Goal: Transaction & Acquisition: Purchase product/service

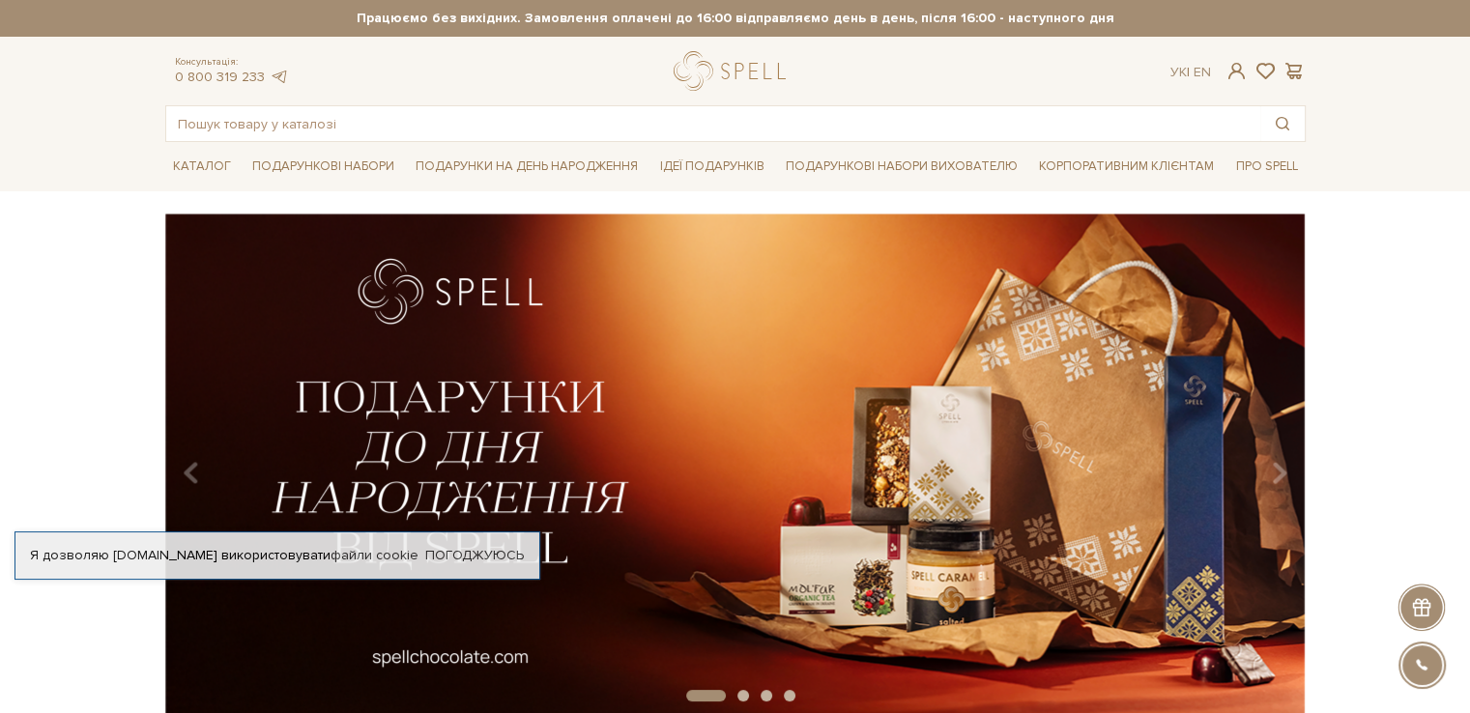
click at [1179, 70] on div "Ук | En |" at bounding box center [1190, 72] width 41 height 17
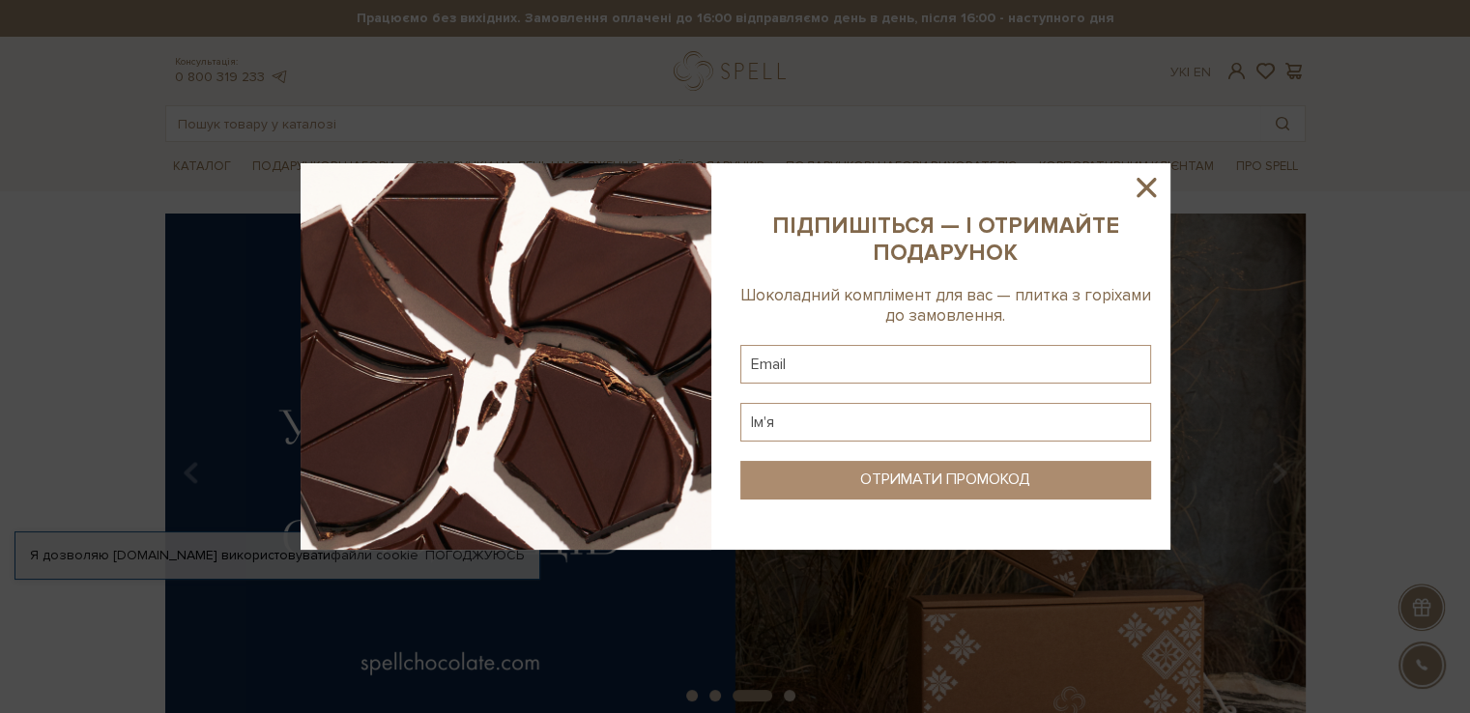
click at [1138, 189] on icon at bounding box center [1146, 187] width 33 height 33
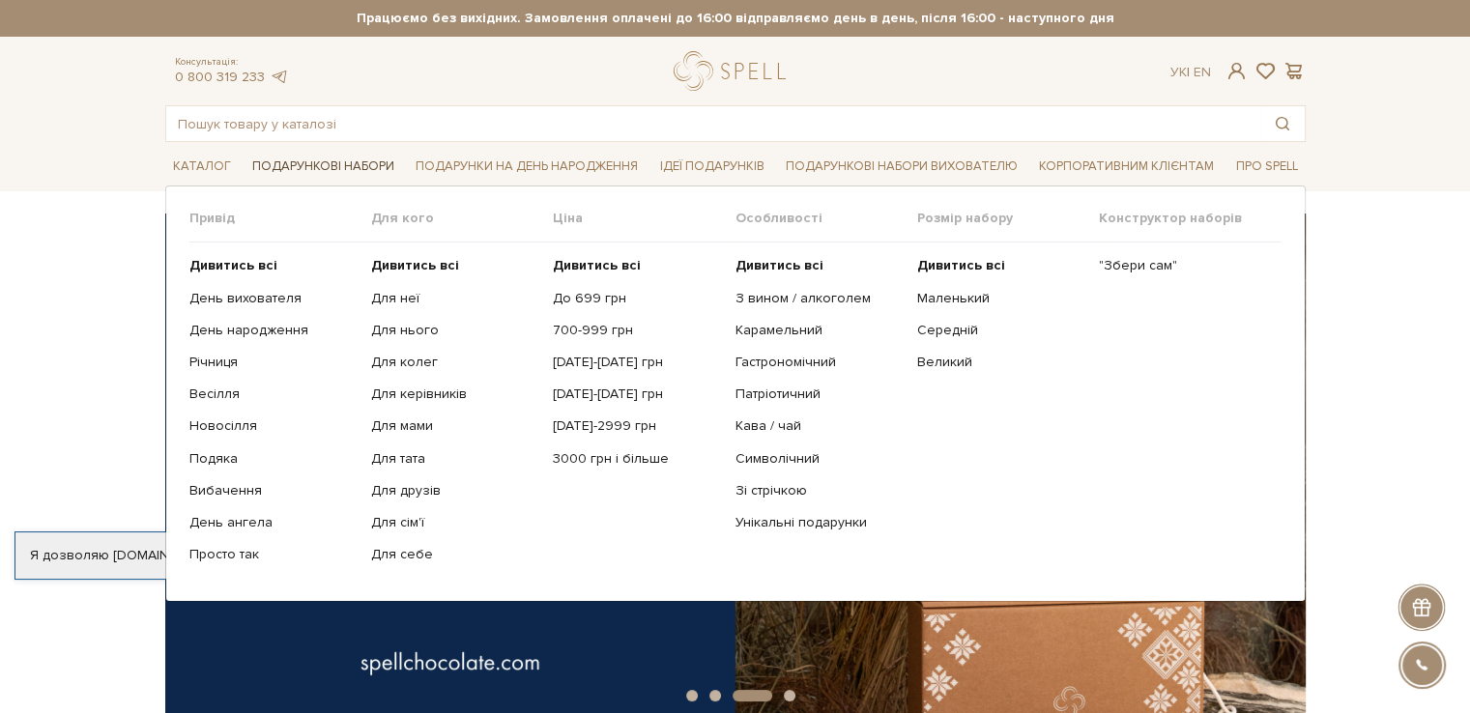
click at [338, 169] on link "Подарункові набори" at bounding box center [323, 167] width 158 height 30
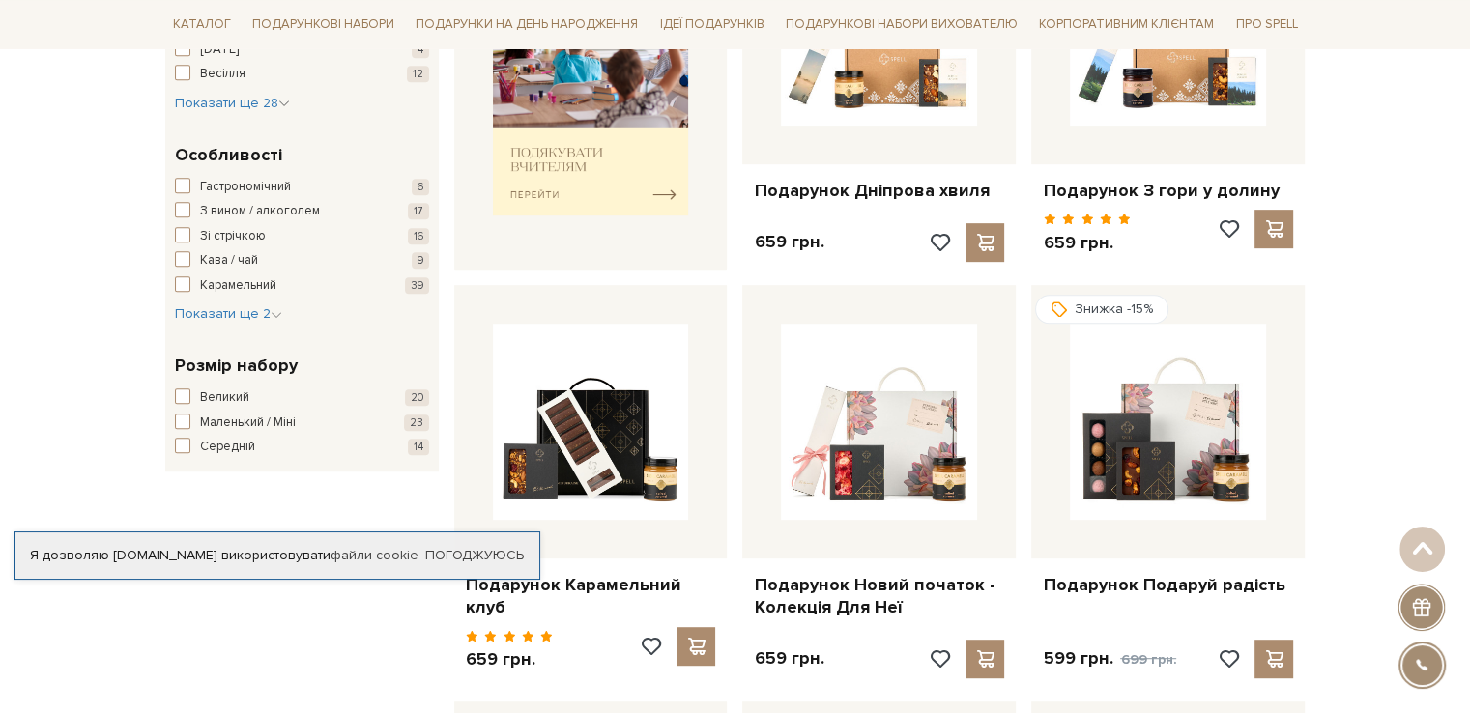
scroll to position [676, 0]
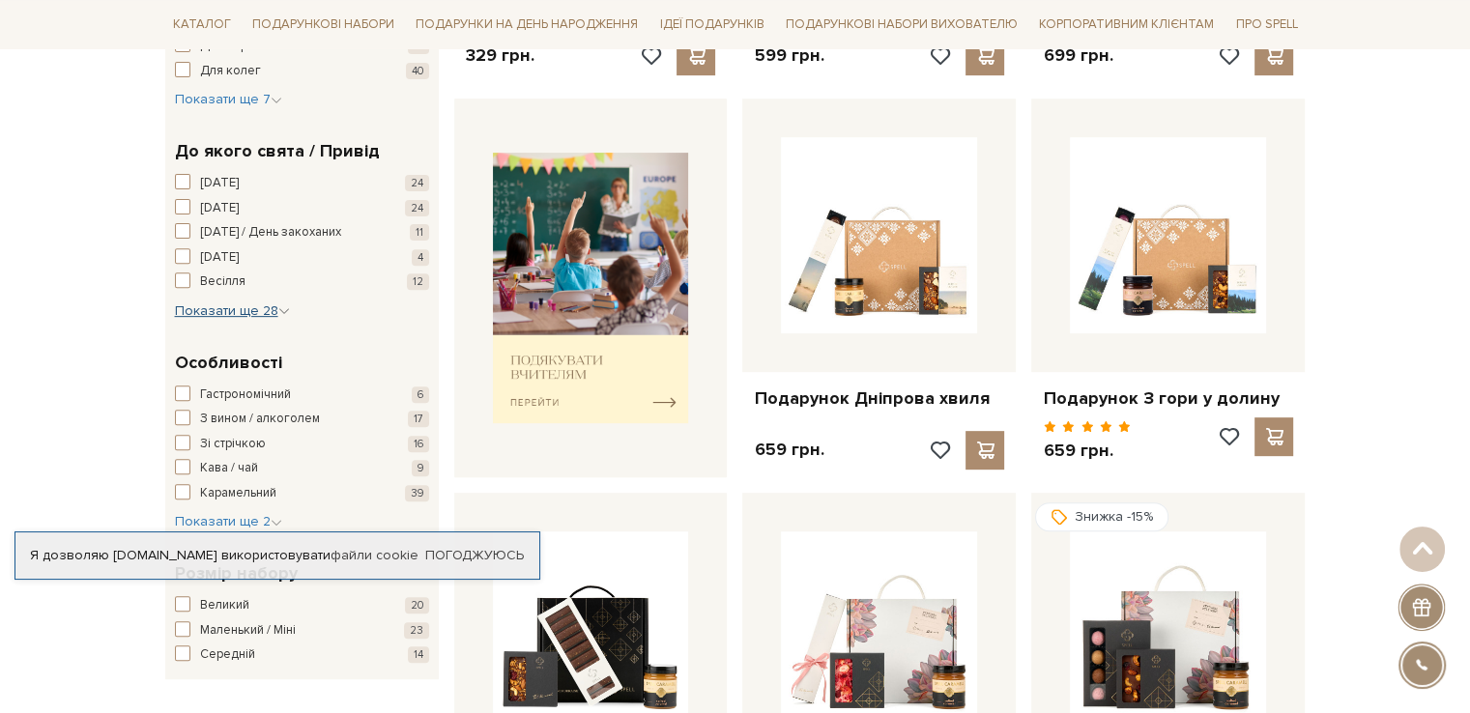
click at [244, 305] on span "Показати ще 28" at bounding box center [232, 310] width 115 height 16
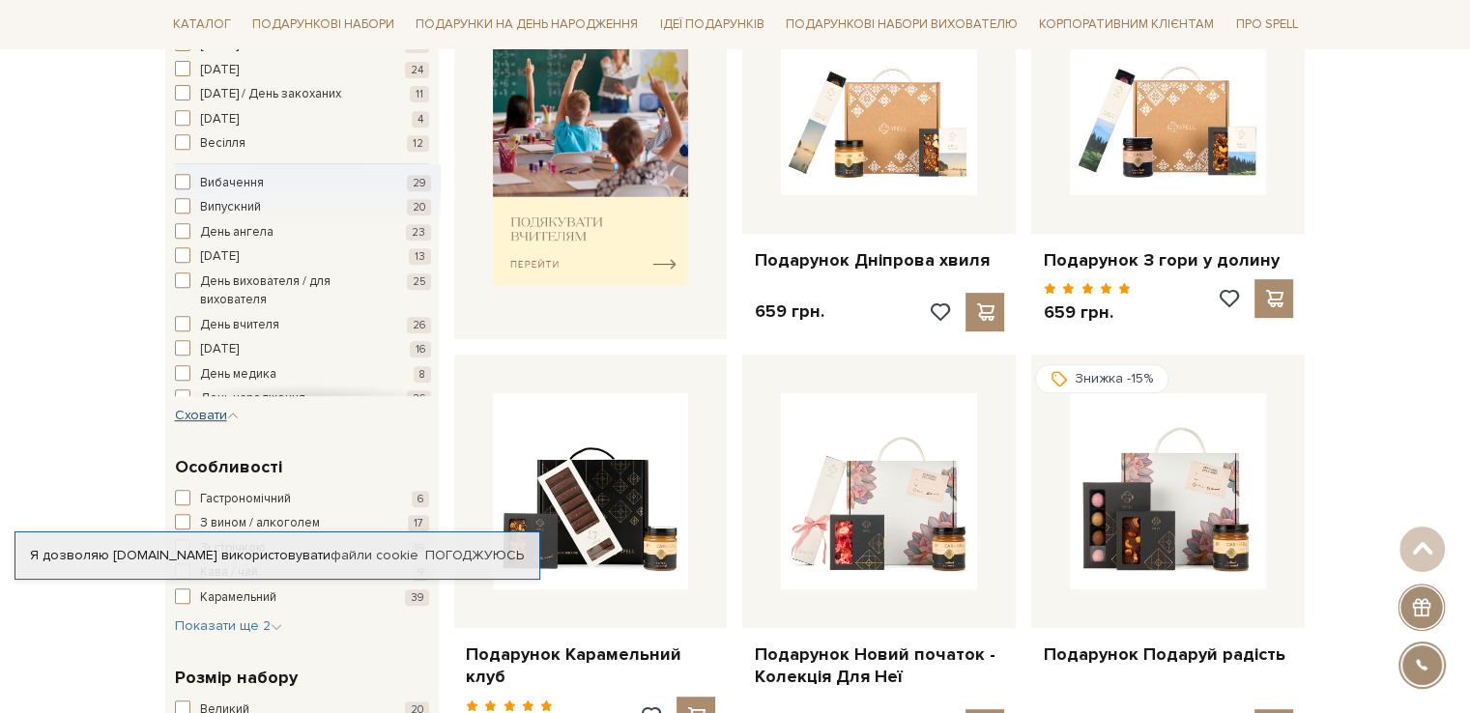
scroll to position [966, 0]
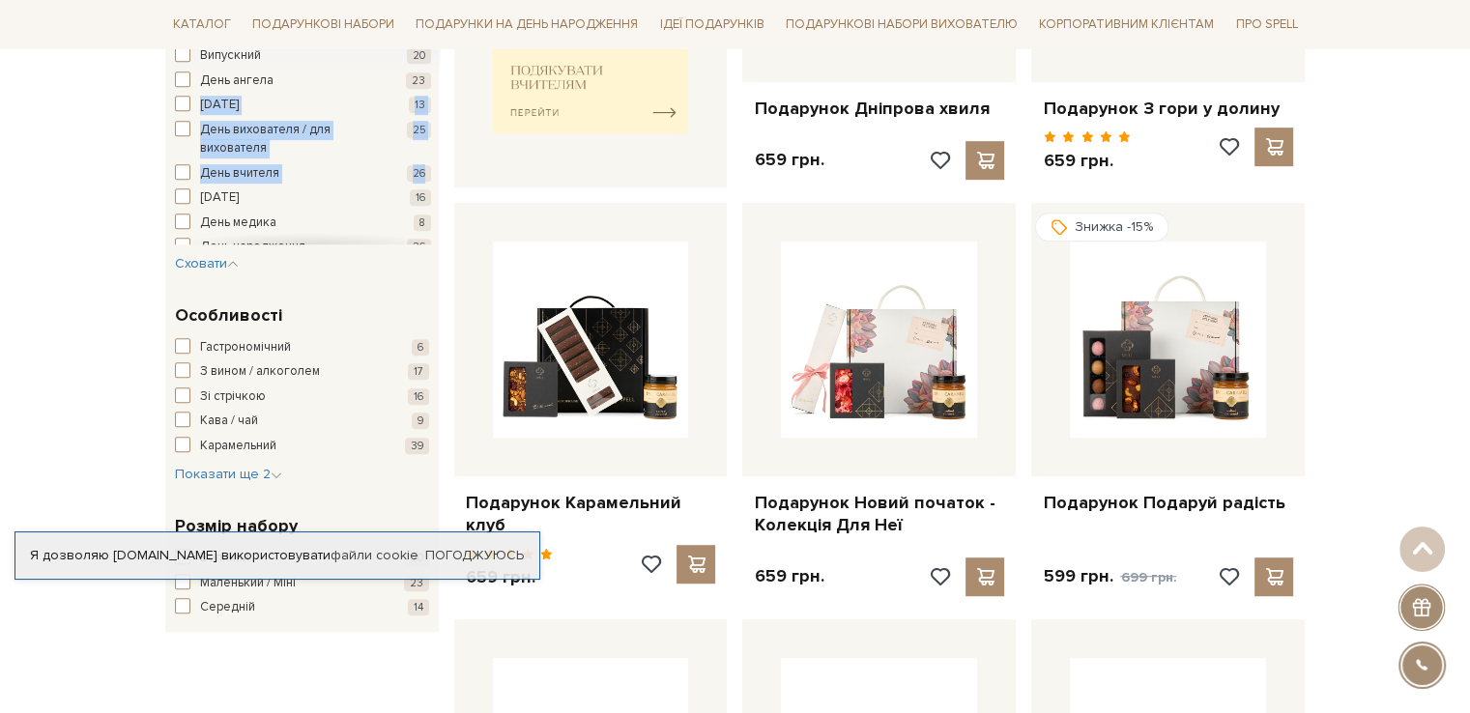
drag, startPoint x: 439, startPoint y: 78, endPoint x: 441, endPoint y: 164, distance: 86.0
click at [441, 164] on div "Фільтр 329 - 7,7 тис. грн. Ціна від 329 до 7699 329 2 тис. 4 тис. 6 тис. 8 тис.…" at bounding box center [302, 617] width 289 height 2424
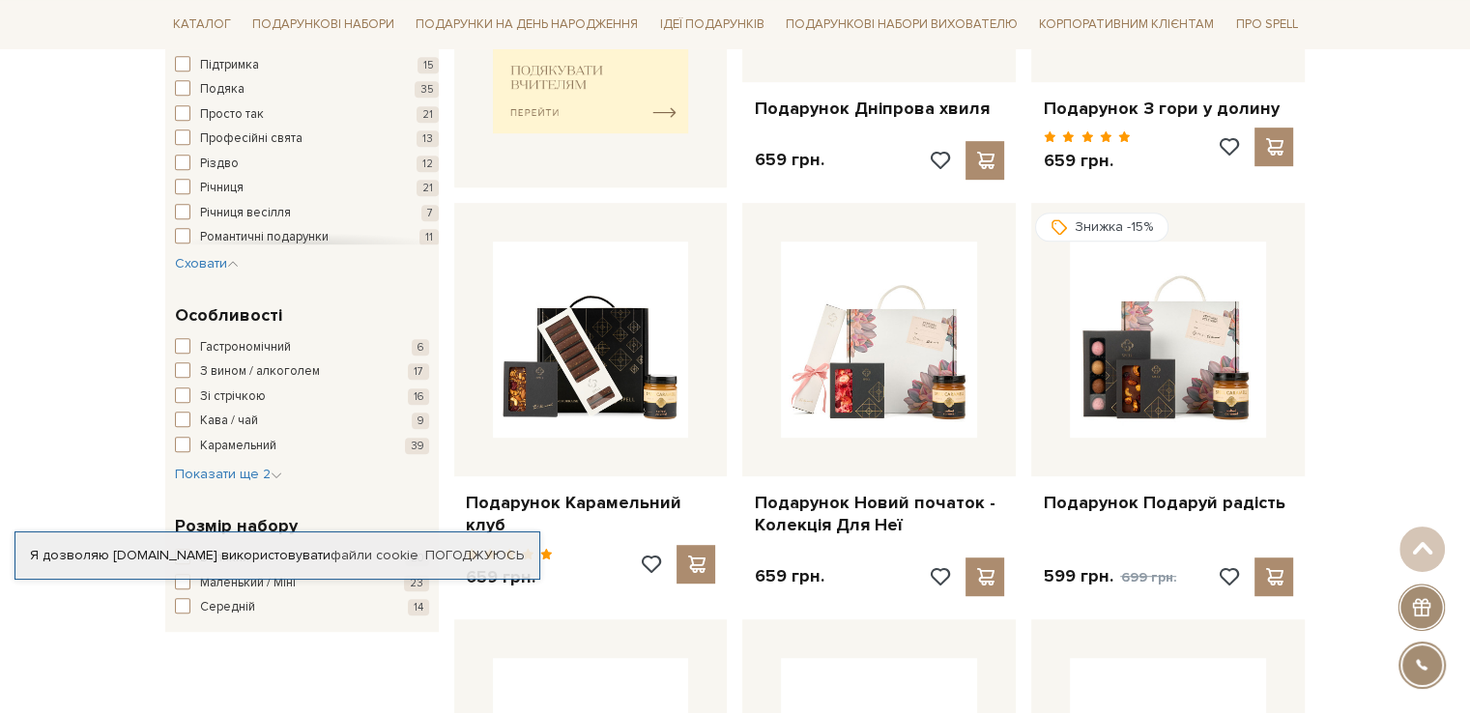
scroll to position [480, 0]
click at [187, 87] on span "button" at bounding box center [182, 85] width 15 height 15
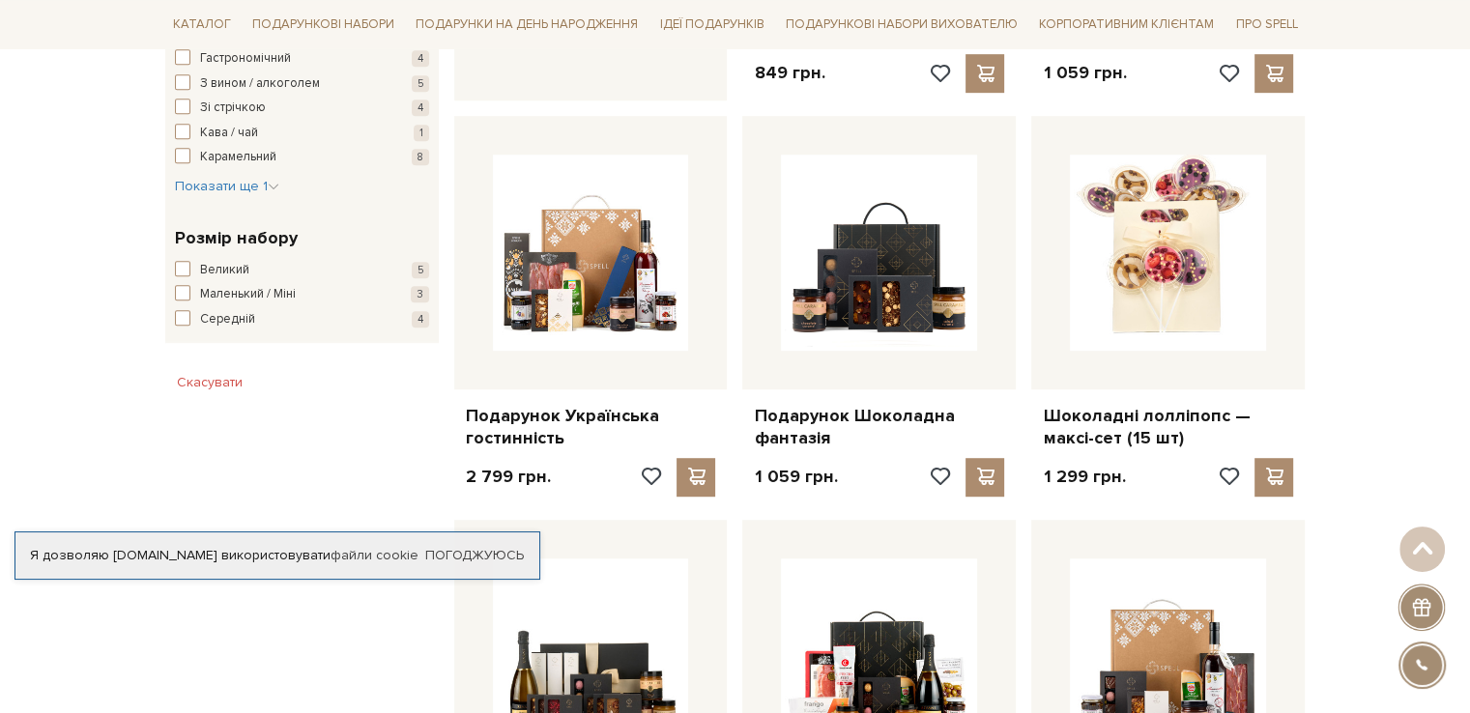
scroll to position [1353, 0]
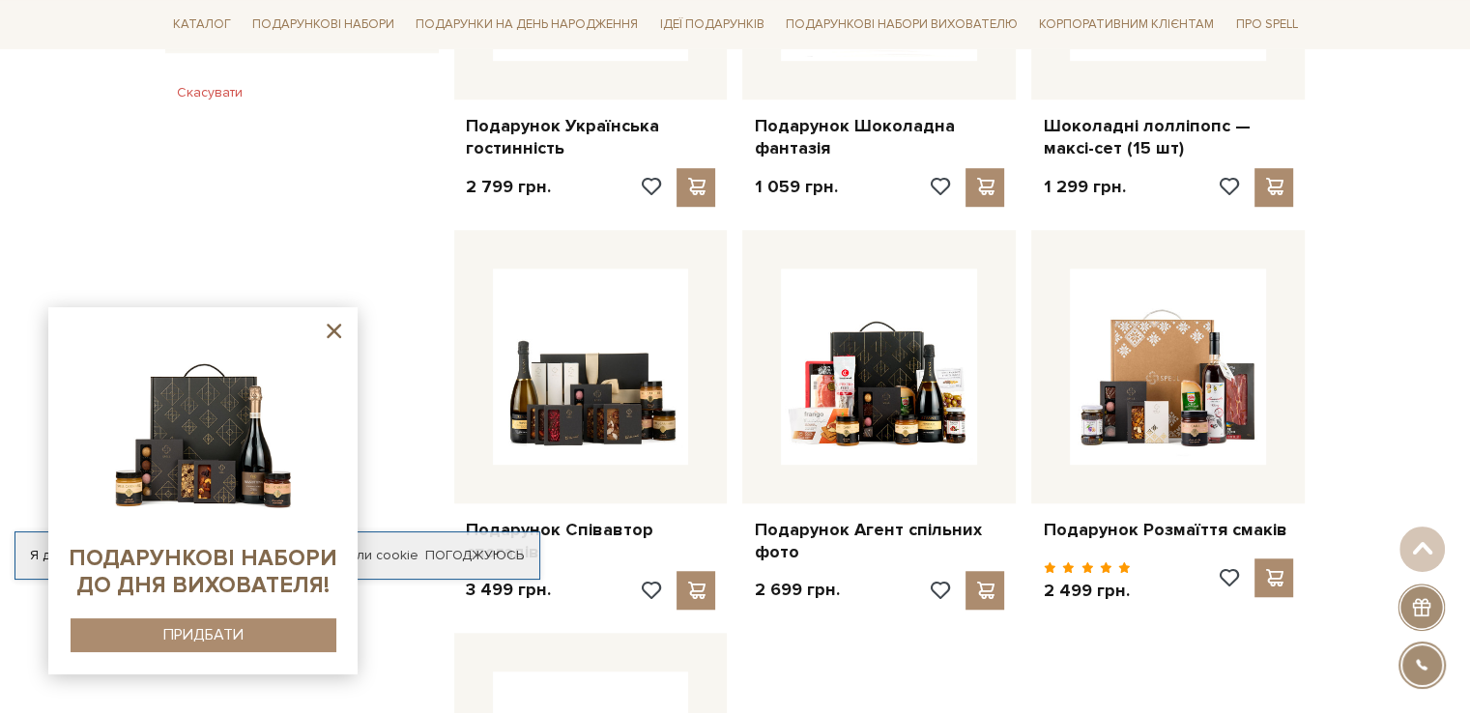
click at [334, 328] on icon at bounding box center [334, 331] width 24 height 24
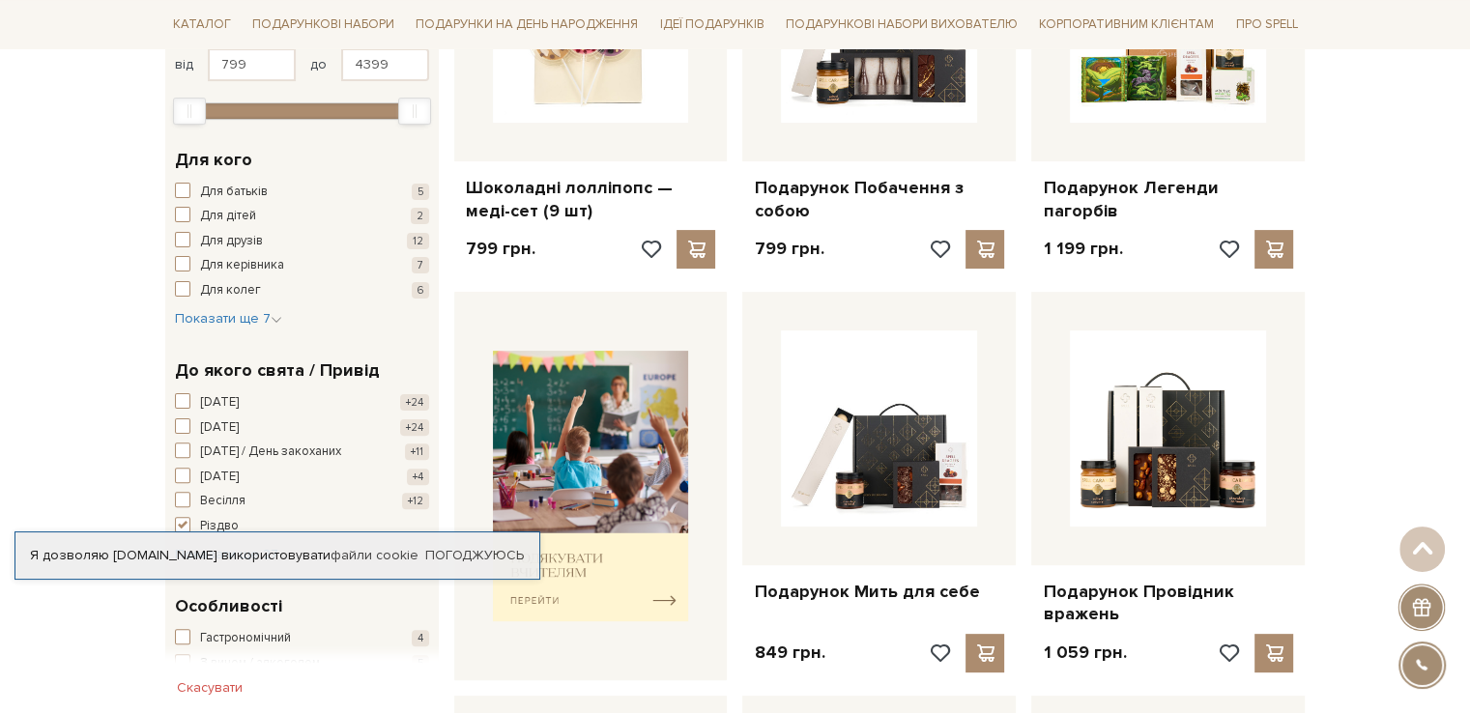
scroll to position [0, 0]
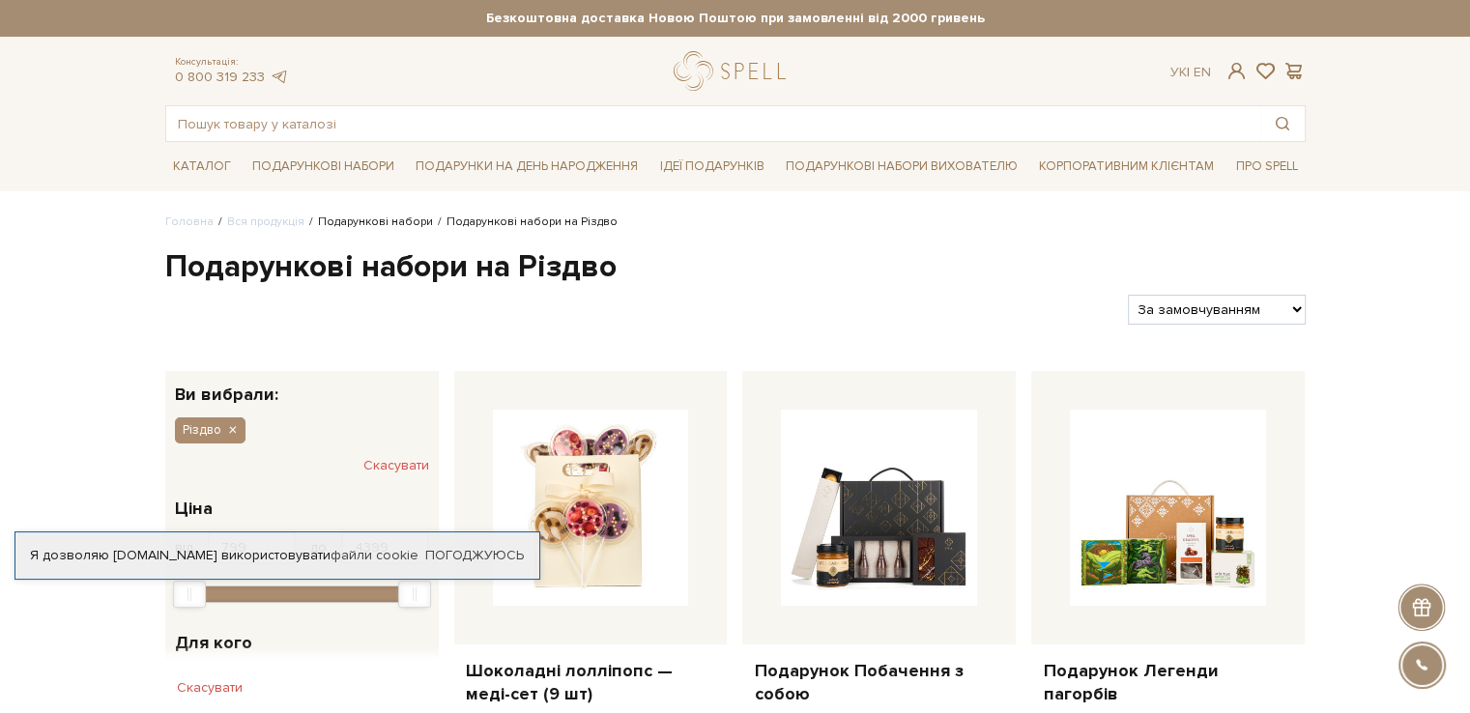
click at [402, 222] on link "Подарункові набори" at bounding box center [375, 222] width 115 height 14
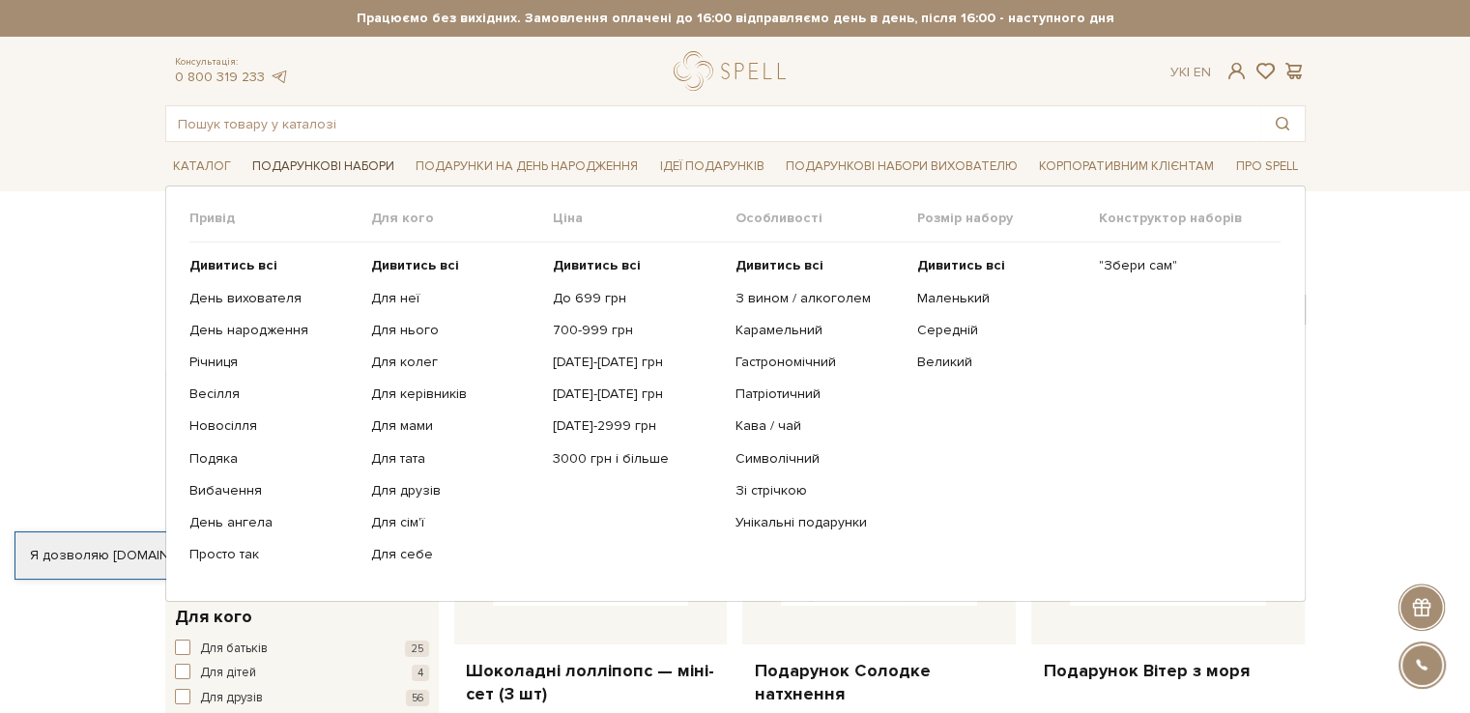
click at [358, 169] on link "Подарункові набори" at bounding box center [323, 167] width 158 height 30
click at [378, 162] on link "Подарункові набори" at bounding box center [323, 167] width 158 height 30
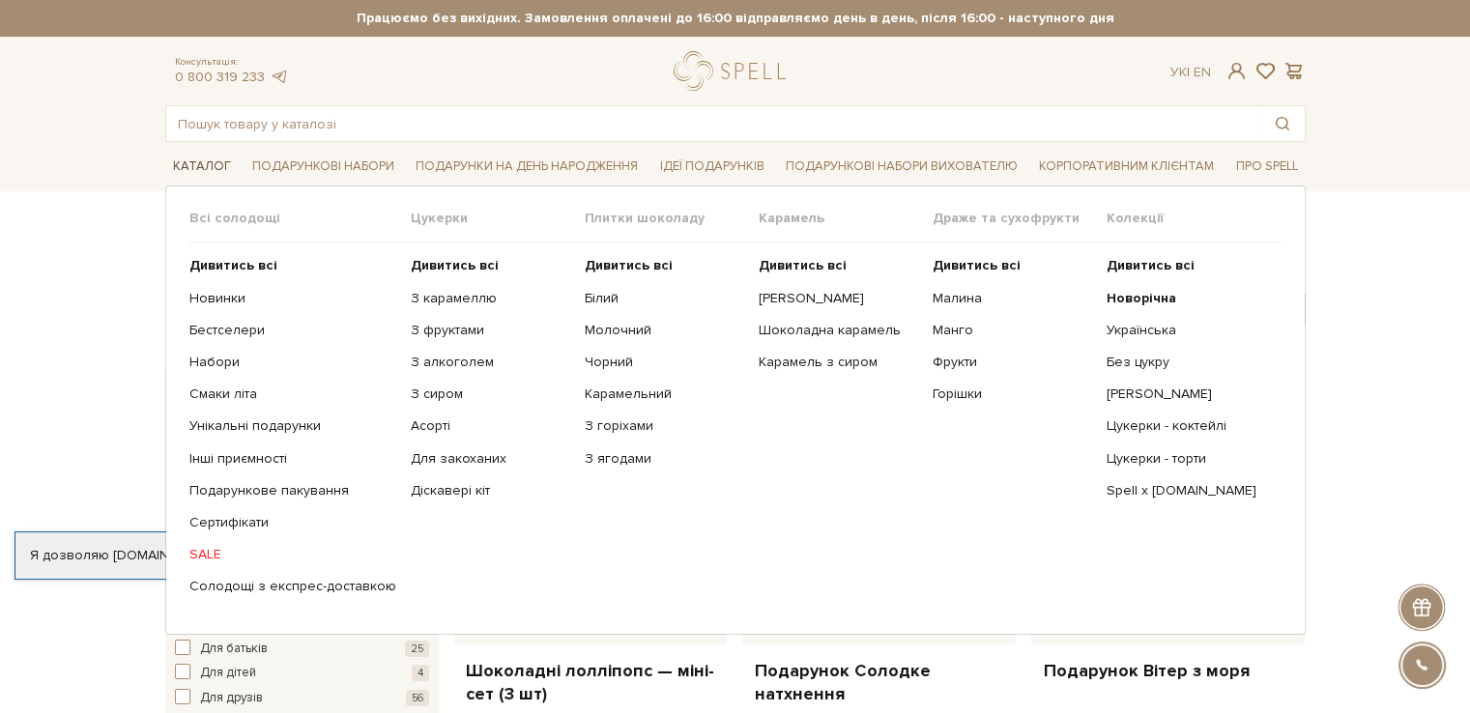
click at [197, 174] on link "Каталог" at bounding box center [201, 167] width 73 height 30
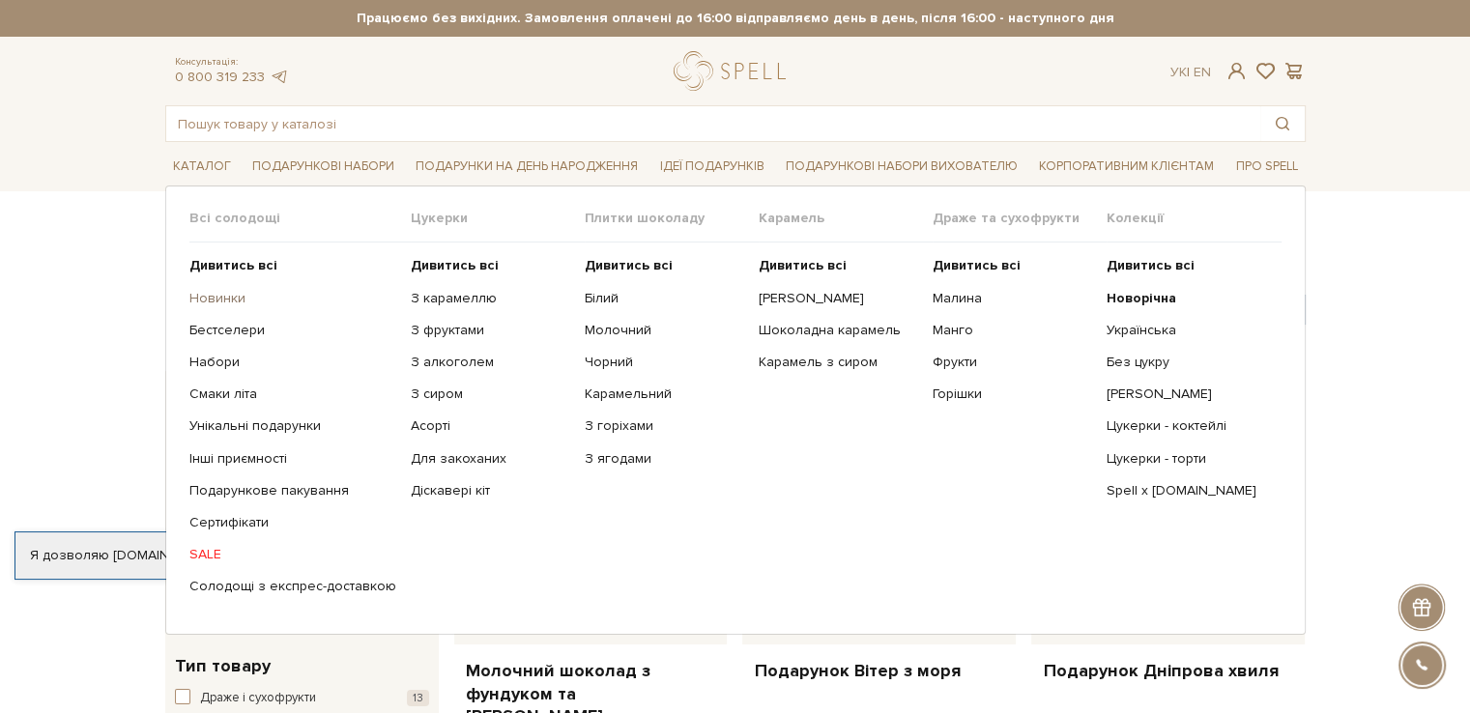
click at [220, 300] on link "Новинки" at bounding box center [292, 298] width 207 height 17
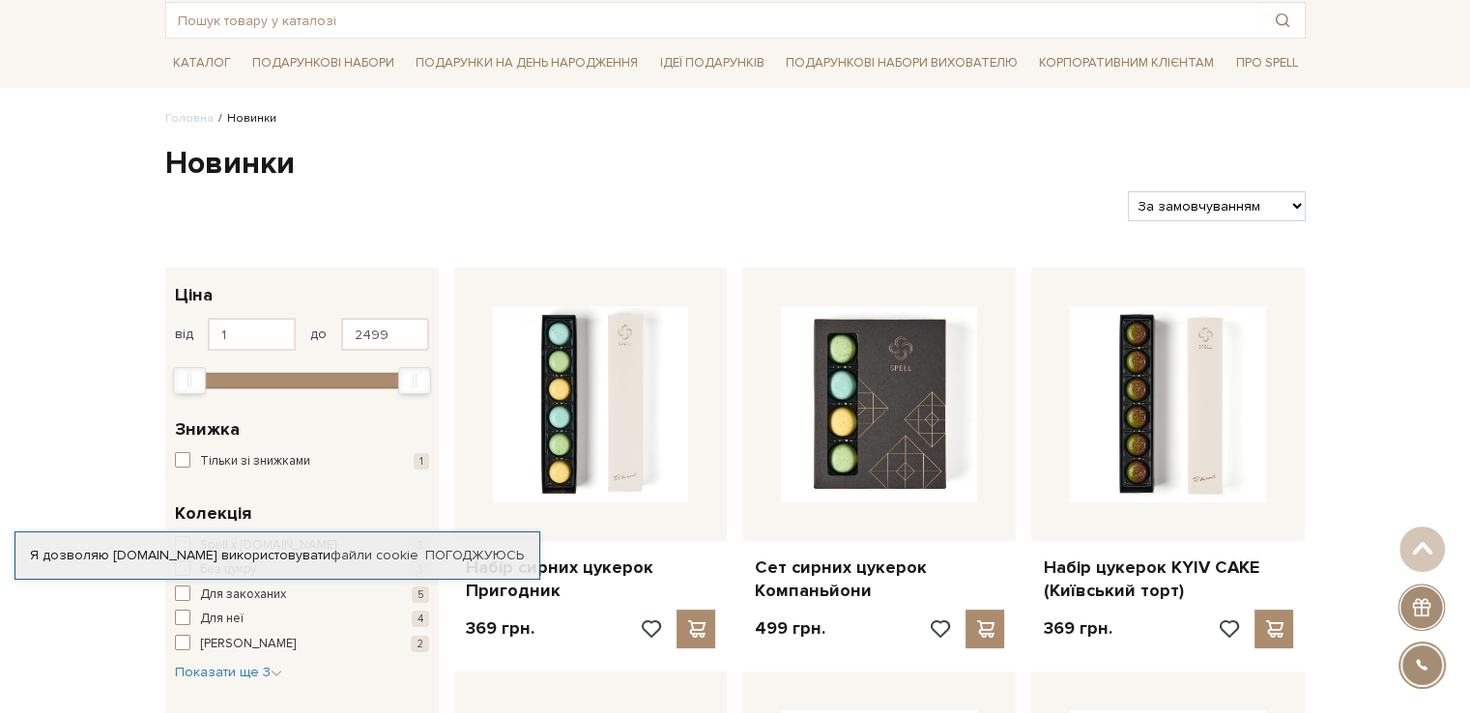
scroll to position [97, 0]
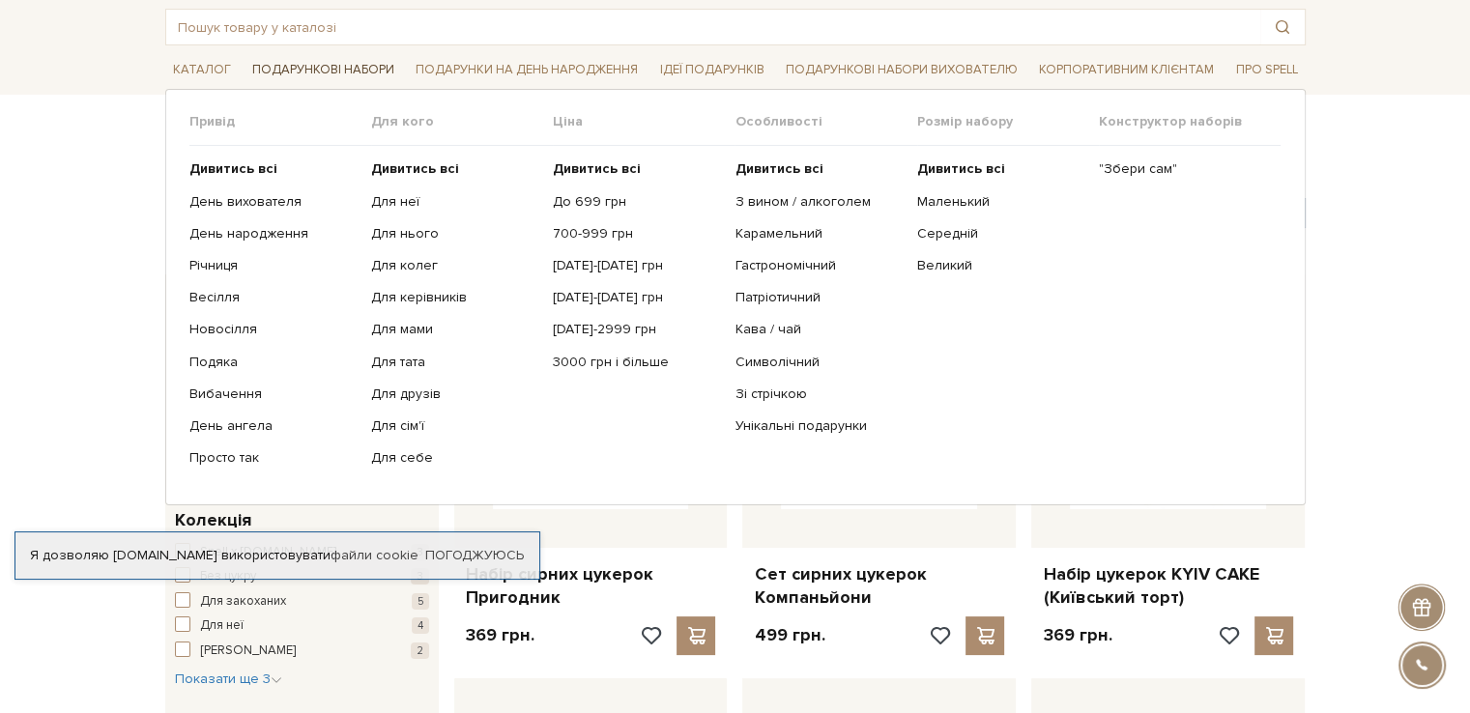
click at [362, 73] on link "Подарункові набори" at bounding box center [323, 70] width 158 height 30
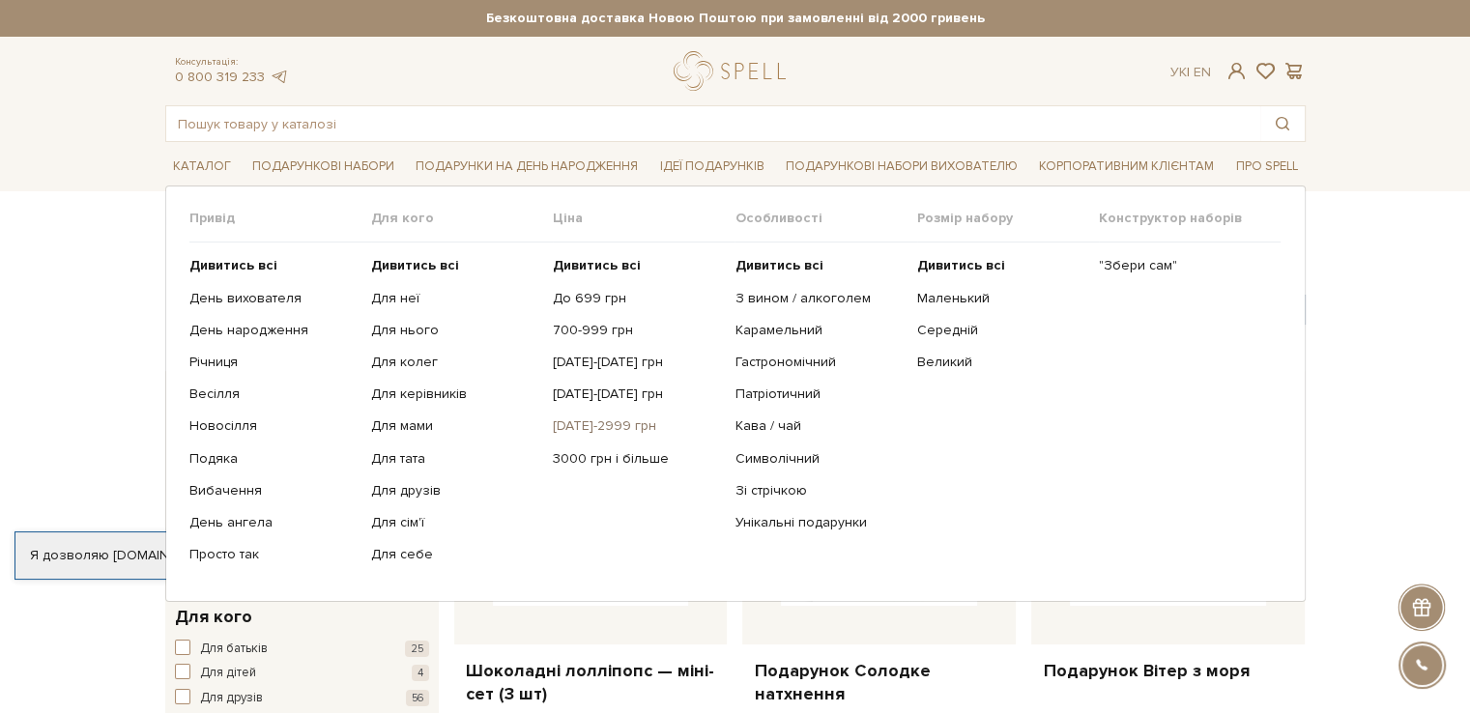
click at [591, 425] on link "[DATE]-2999 грн" at bounding box center [636, 425] width 167 height 17
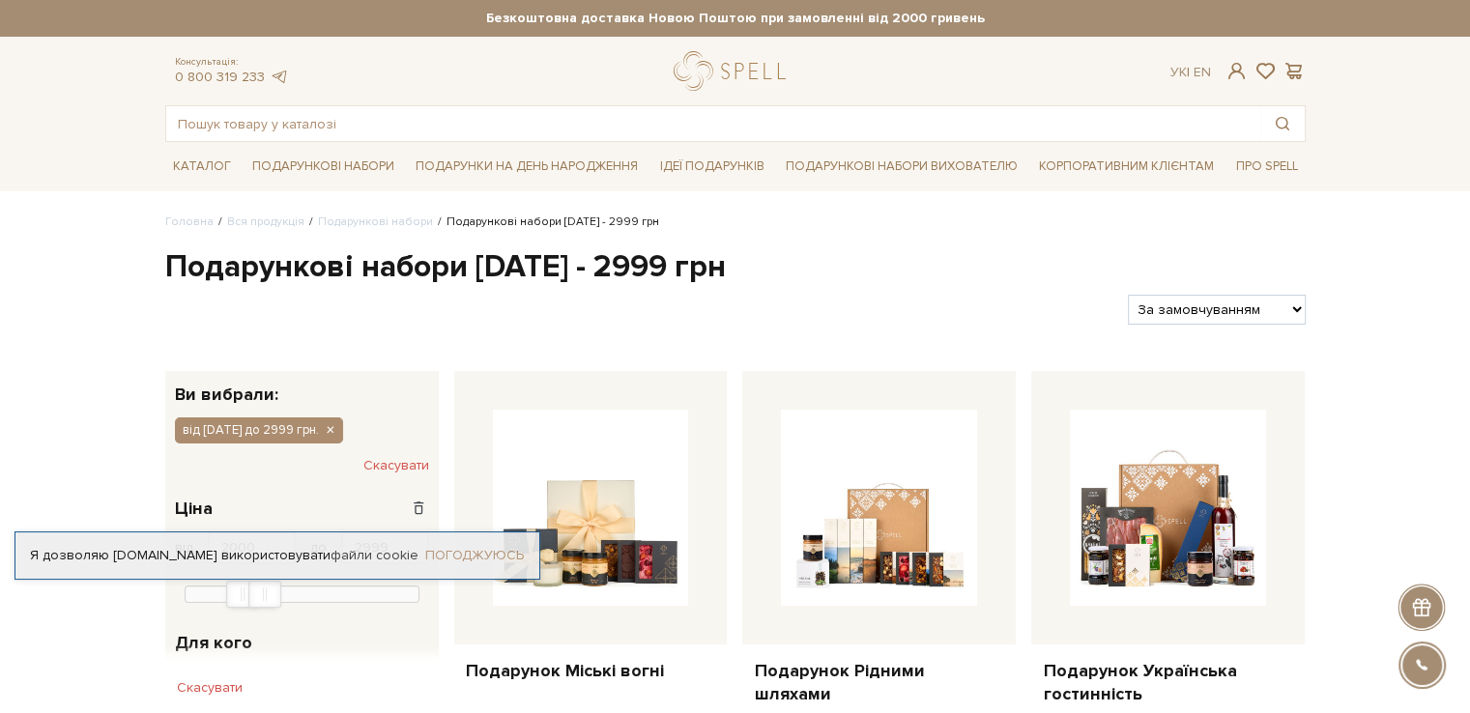
click at [479, 553] on link "Погоджуюсь" at bounding box center [474, 555] width 99 height 17
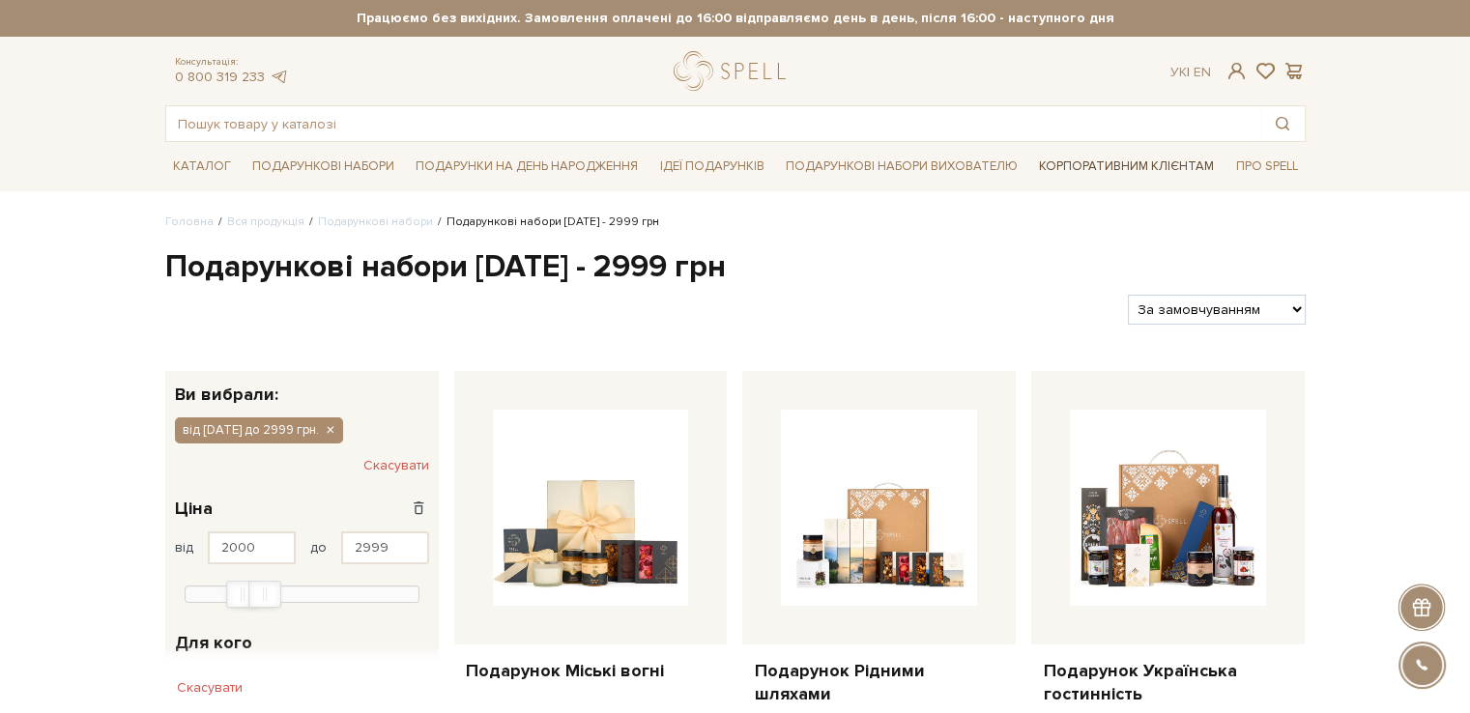
click at [1073, 164] on link "Корпоративним клієнтам" at bounding box center [1126, 166] width 190 height 33
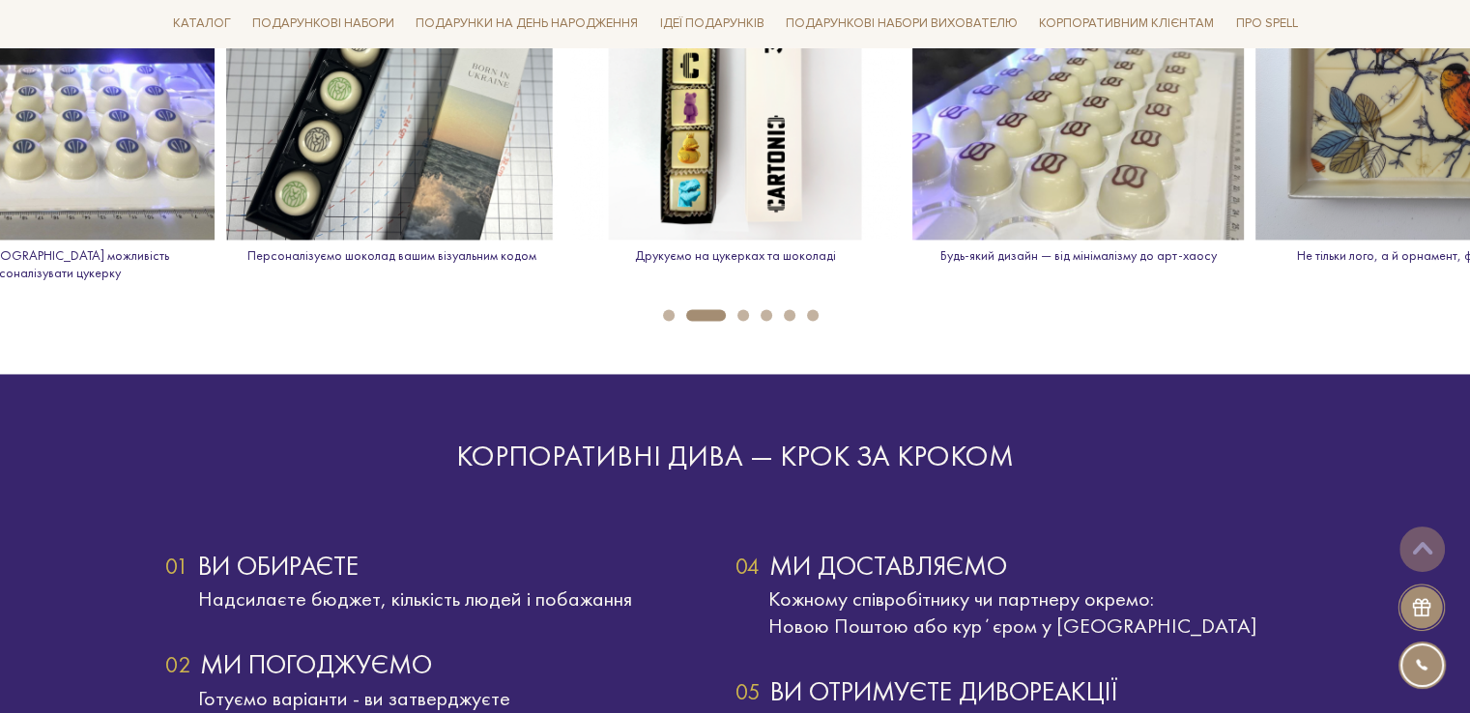
scroll to position [2803, 0]
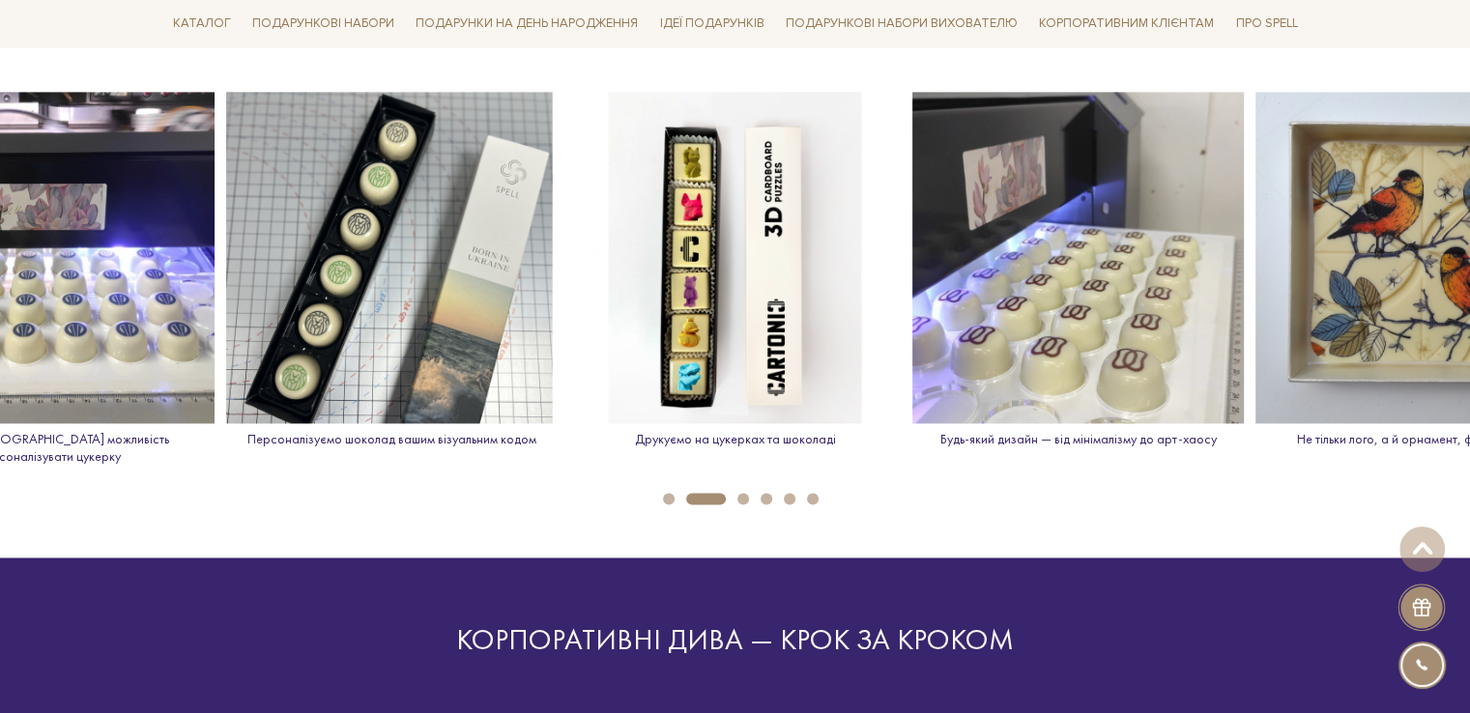
click at [750, 493] on li "4" at bounding box center [760, 499] width 23 height 12
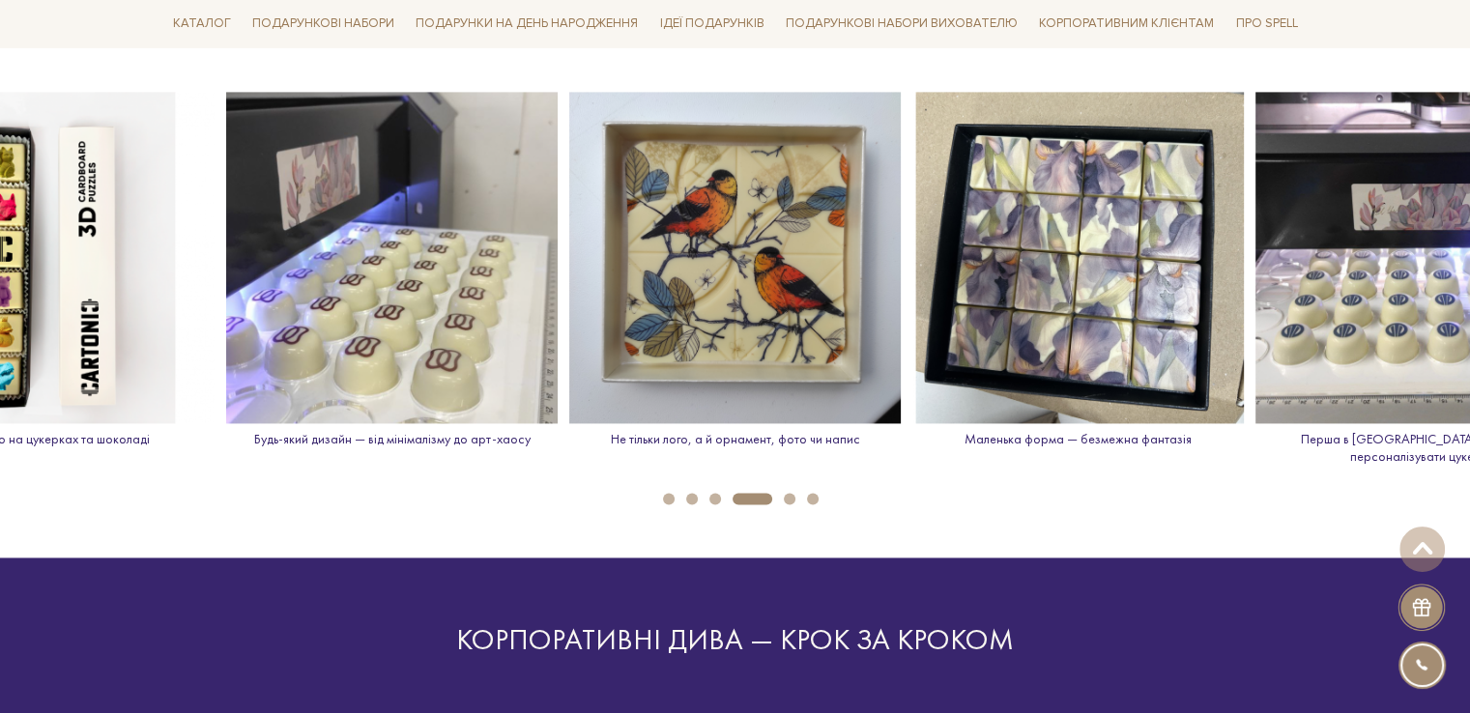
click at [786, 493] on button "5" at bounding box center [790, 499] width 12 height 12
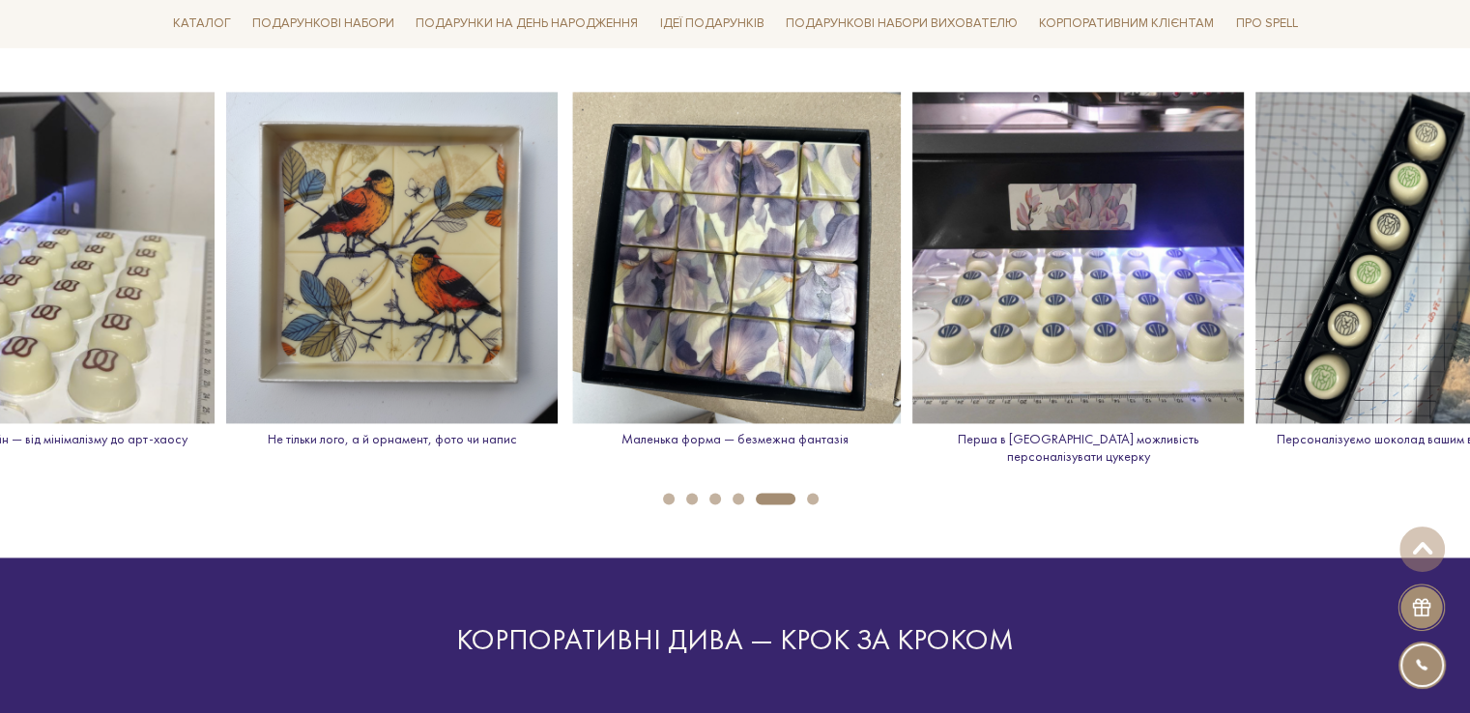
click at [816, 493] on button "6" at bounding box center [813, 499] width 12 height 12
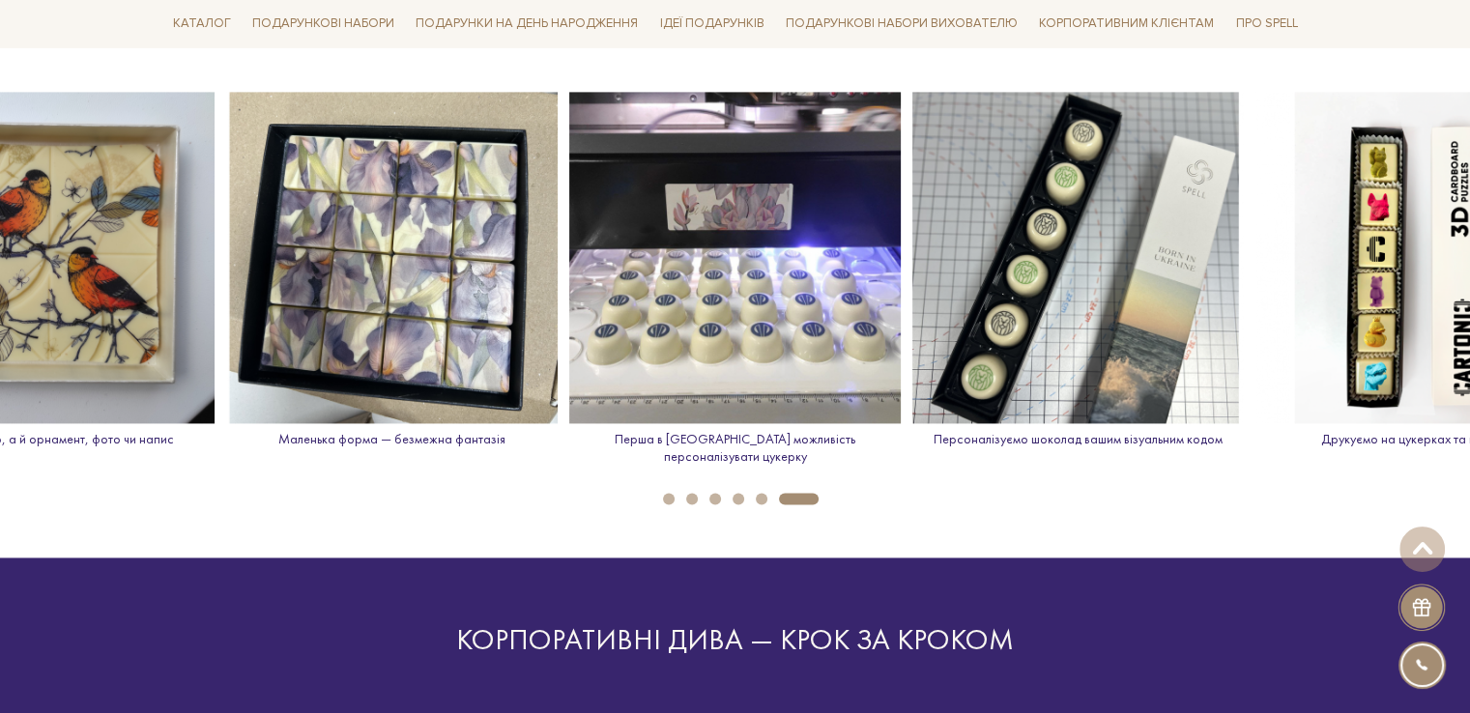
click at [673, 493] on li "1" at bounding box center [662, 499] width 23 height 12
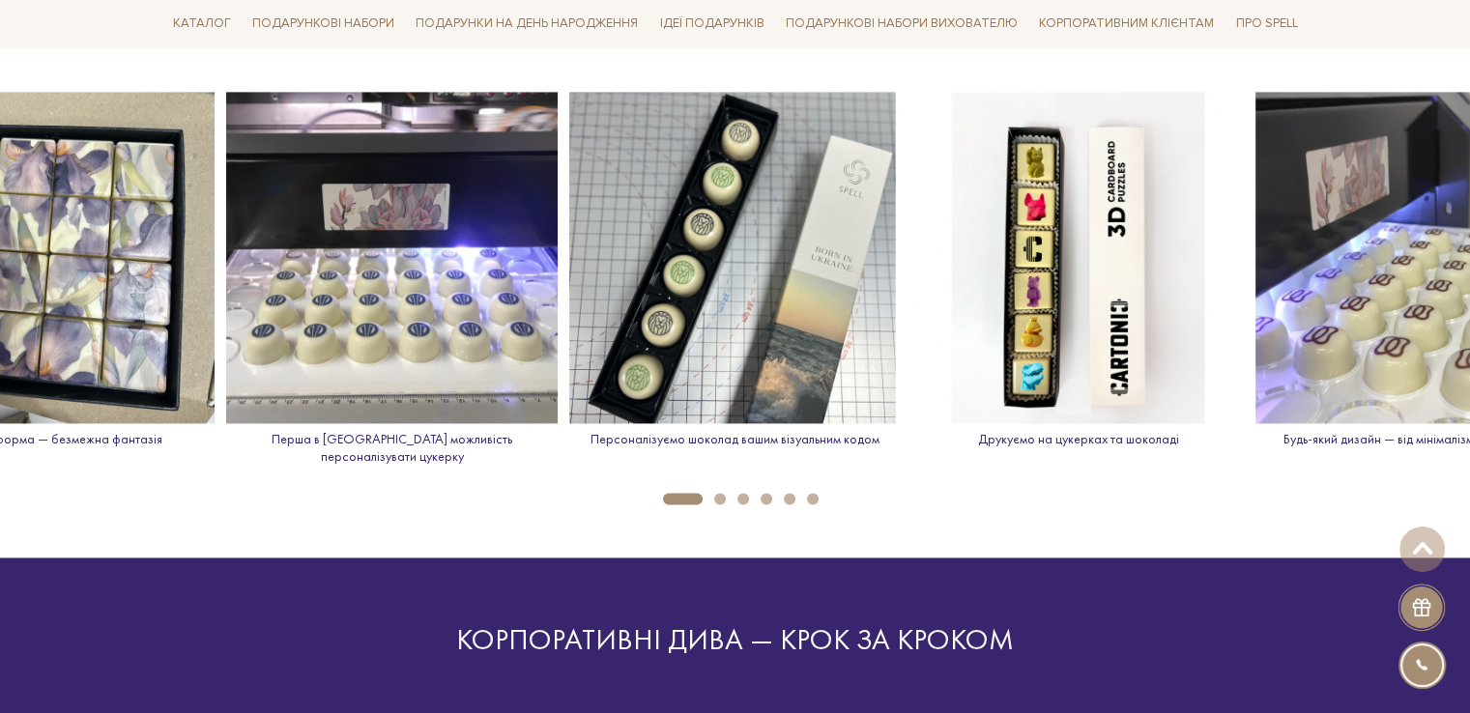
scroll to position [2223, 0]
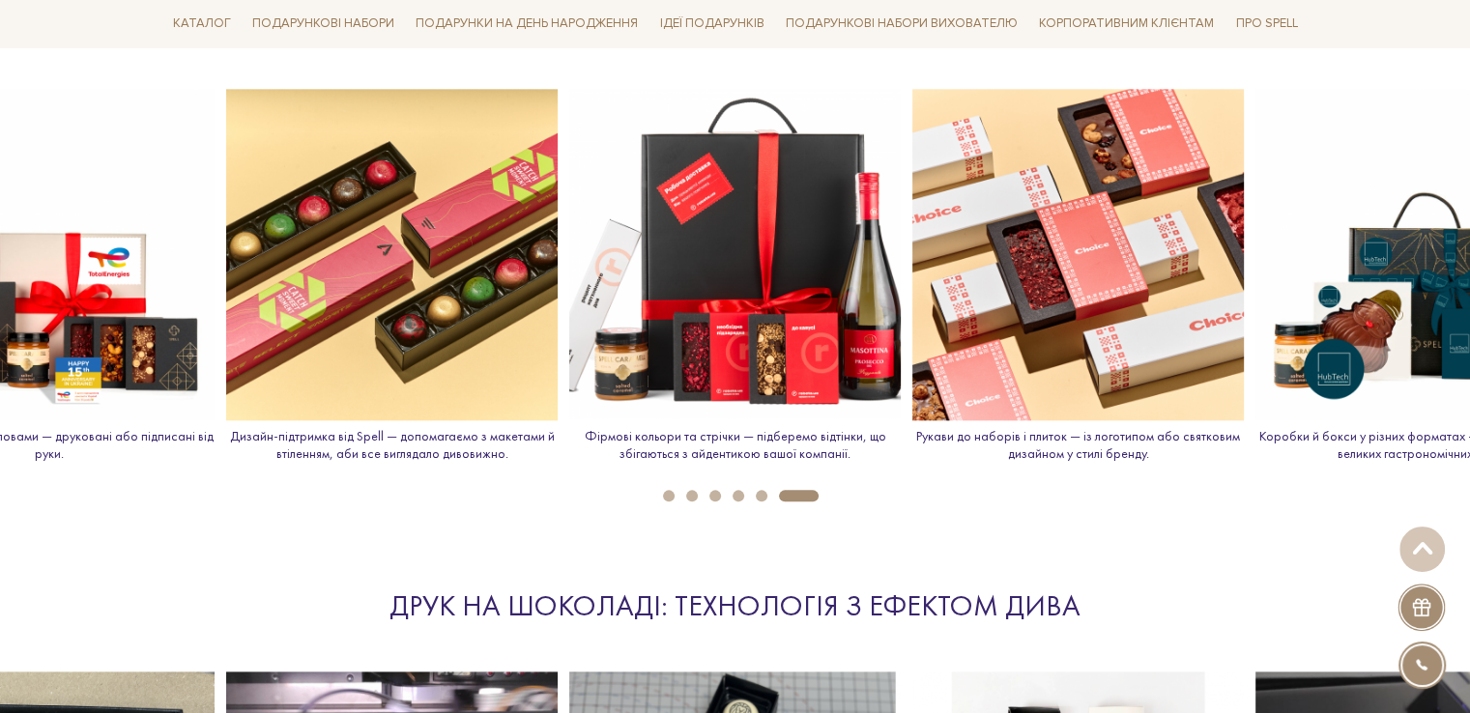
click at [756, 496] on button "5" at bounding box center [762, 496] width 12 height 12
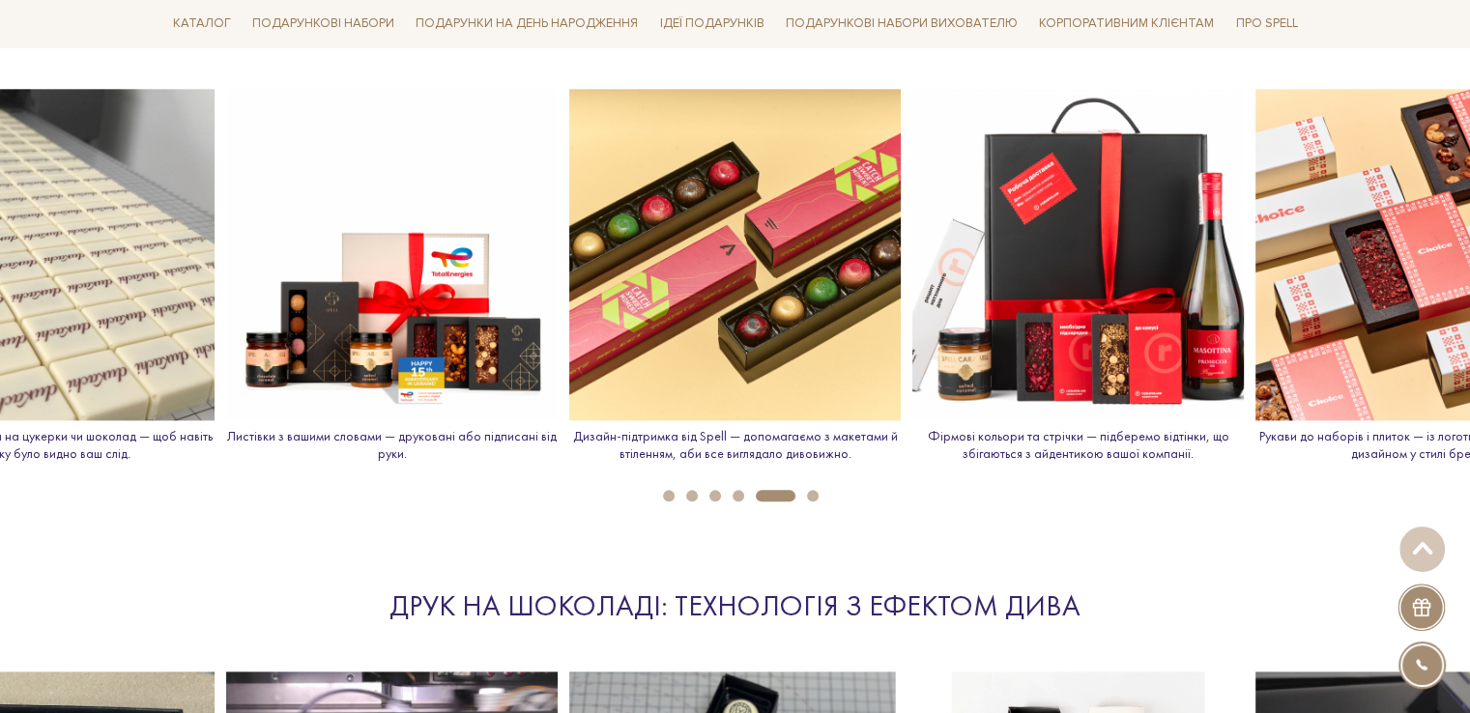
click at [752, 492] on li "5" at bounding box center [769, 496] width 51 height 12
click at [737, 491] on button "4" at bounding box center [739, 496] width 12 height 12
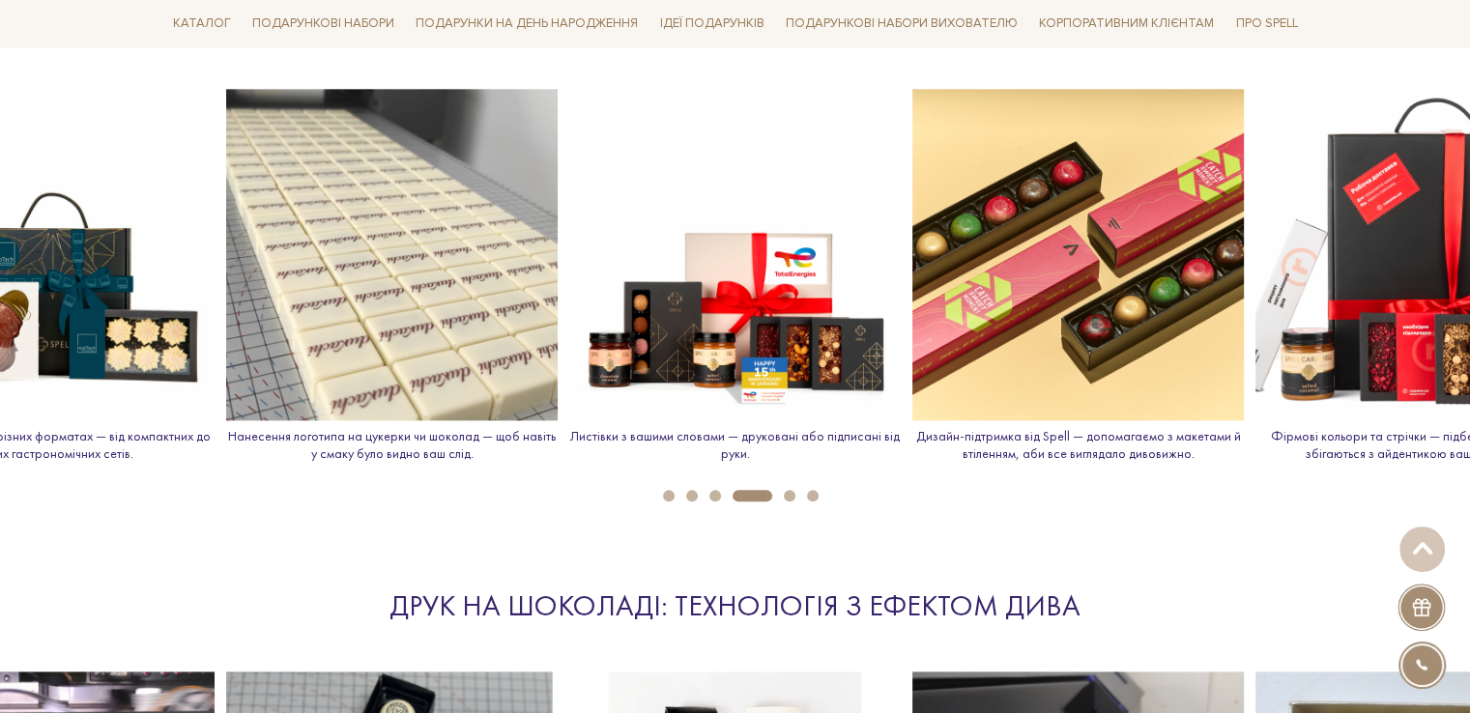
click at [701, 490] on li "3" at bounding box center [709, 496] width 23 height 12
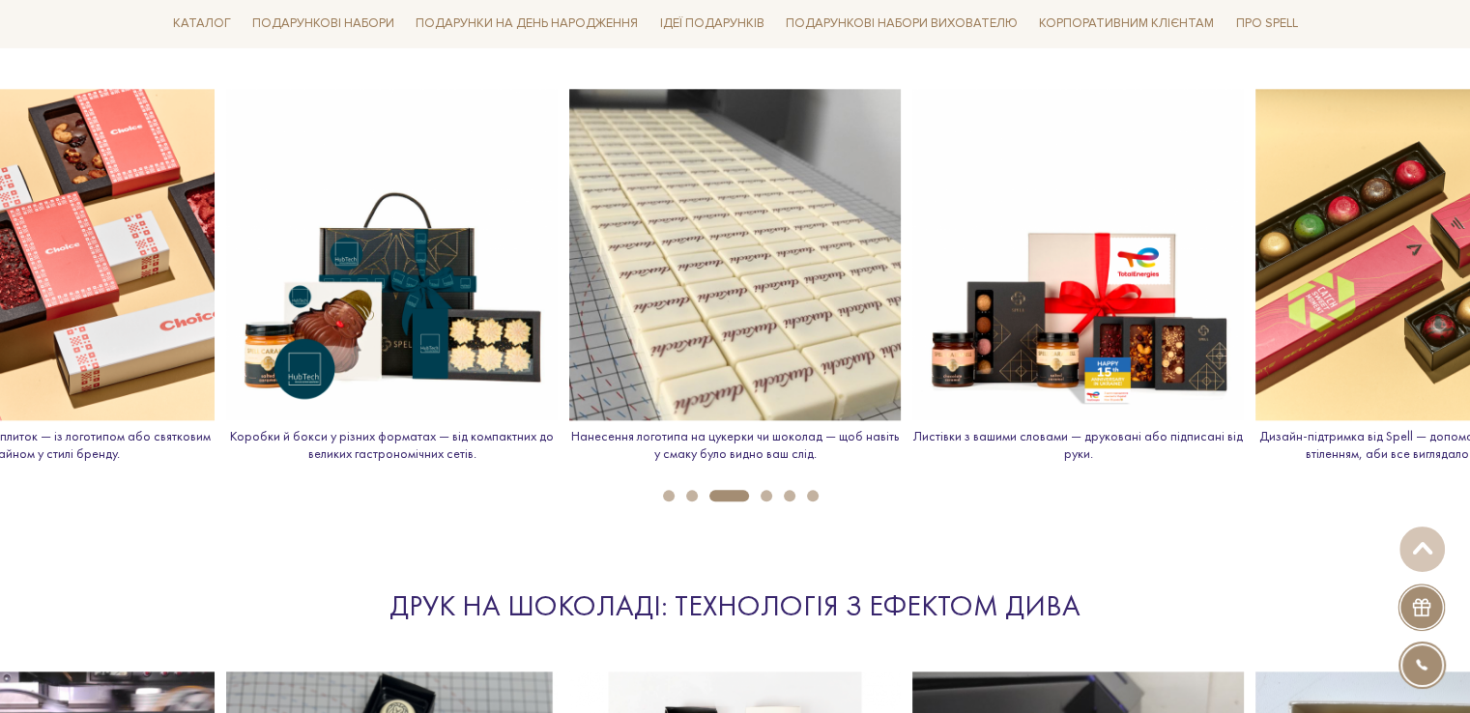
click at [686, 490] on button "2" at bounding box center [692, 496] width 12 height 12
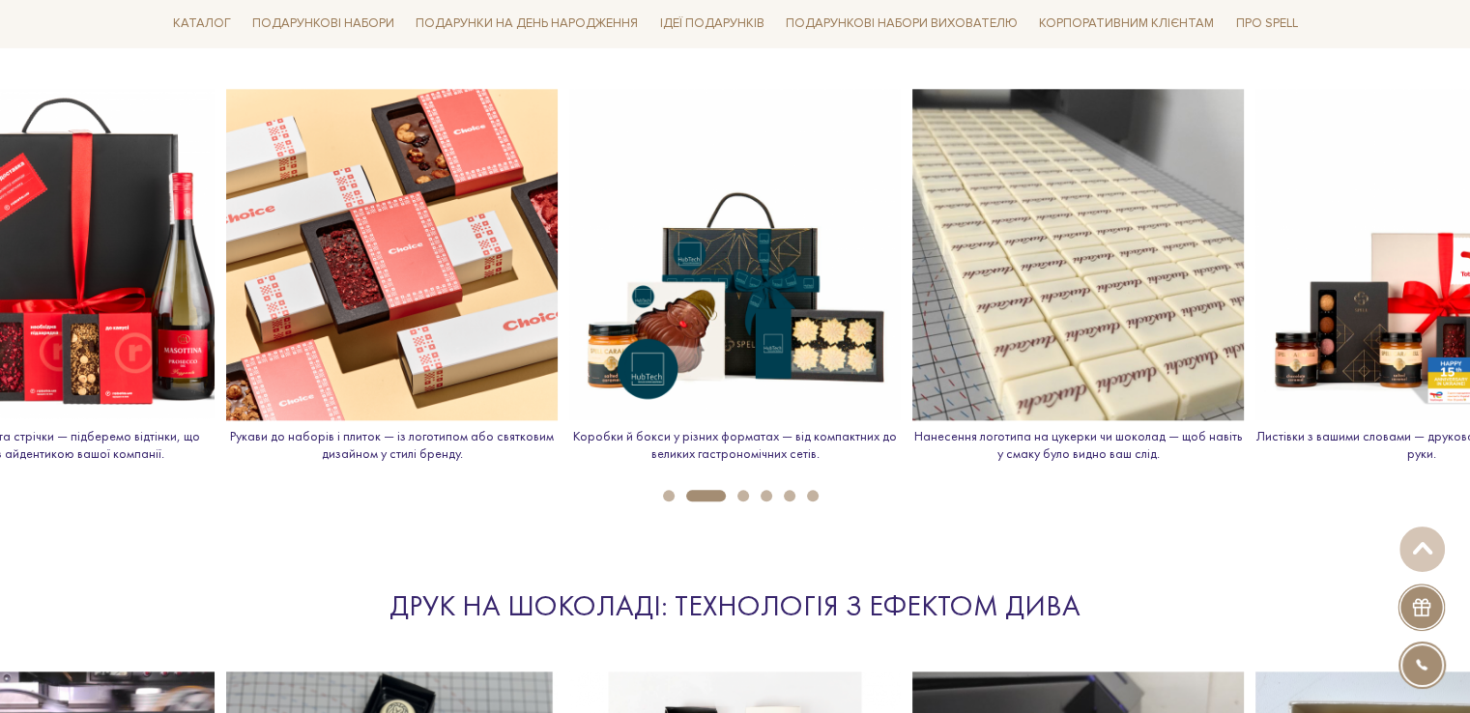
click at [672, 490] on button "1" at bounding box center [669, 496] width 12 height 12
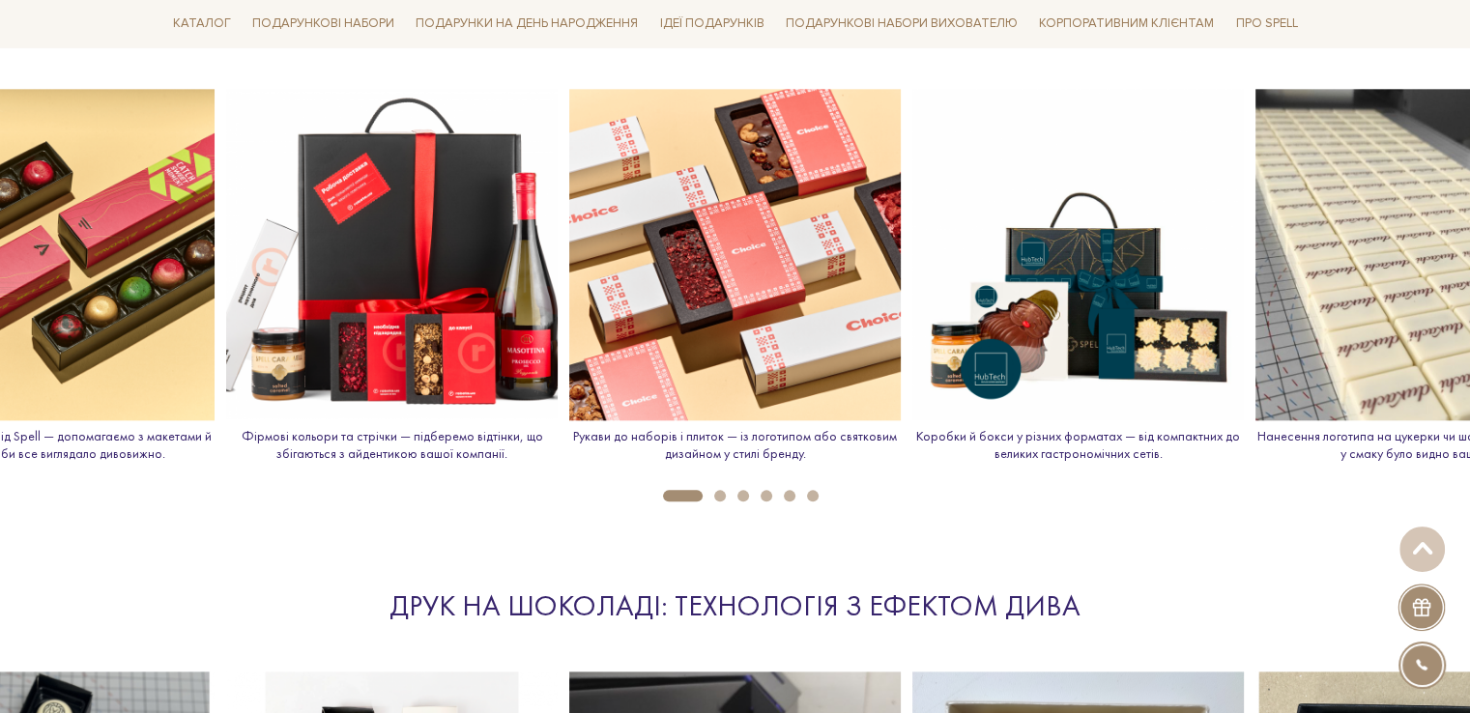
click at [672, 490] on button "1" at bounding box center [683, 496] width 40 height 12
click at [769, 490] on button "4" at bounding box center [767, 496] width 12 height 12
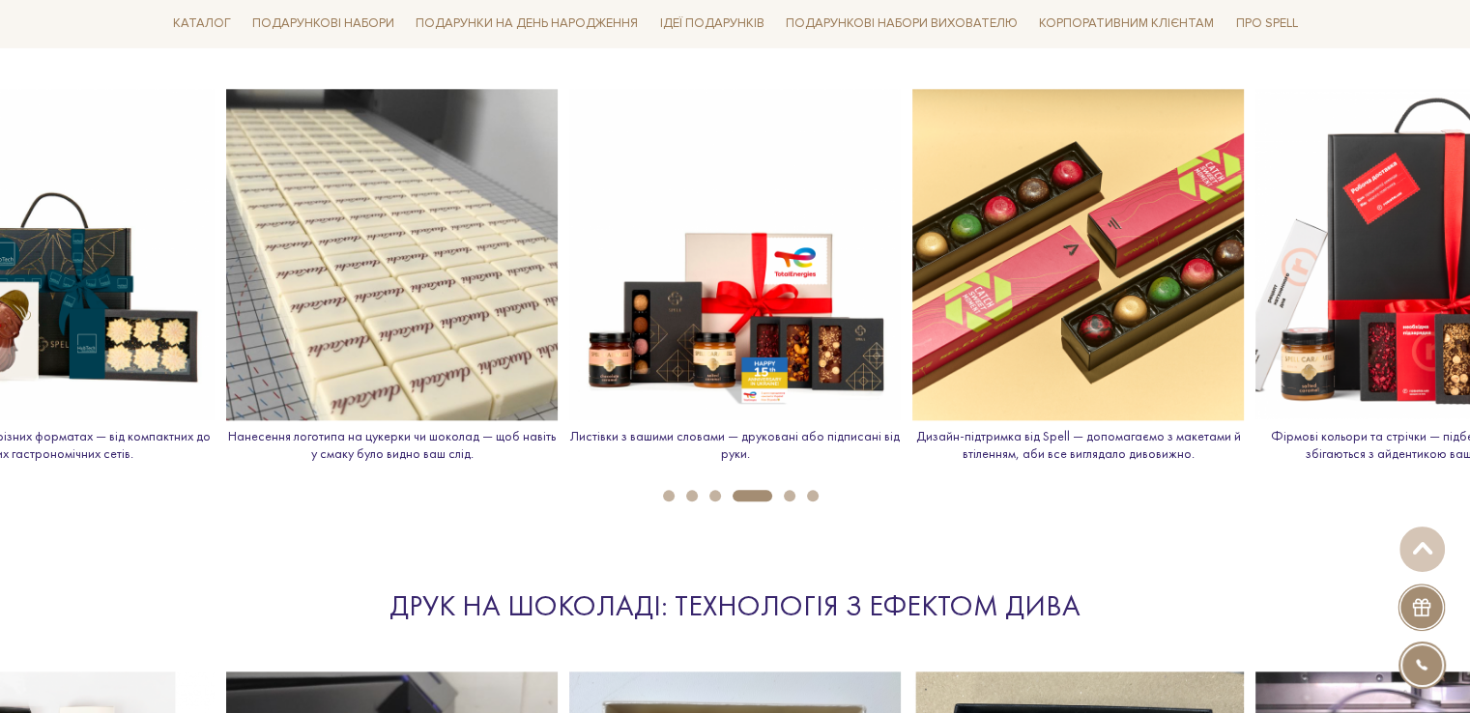
click at [788, 490] on button "5" at bounding box center [790, 496] width 12 height 12
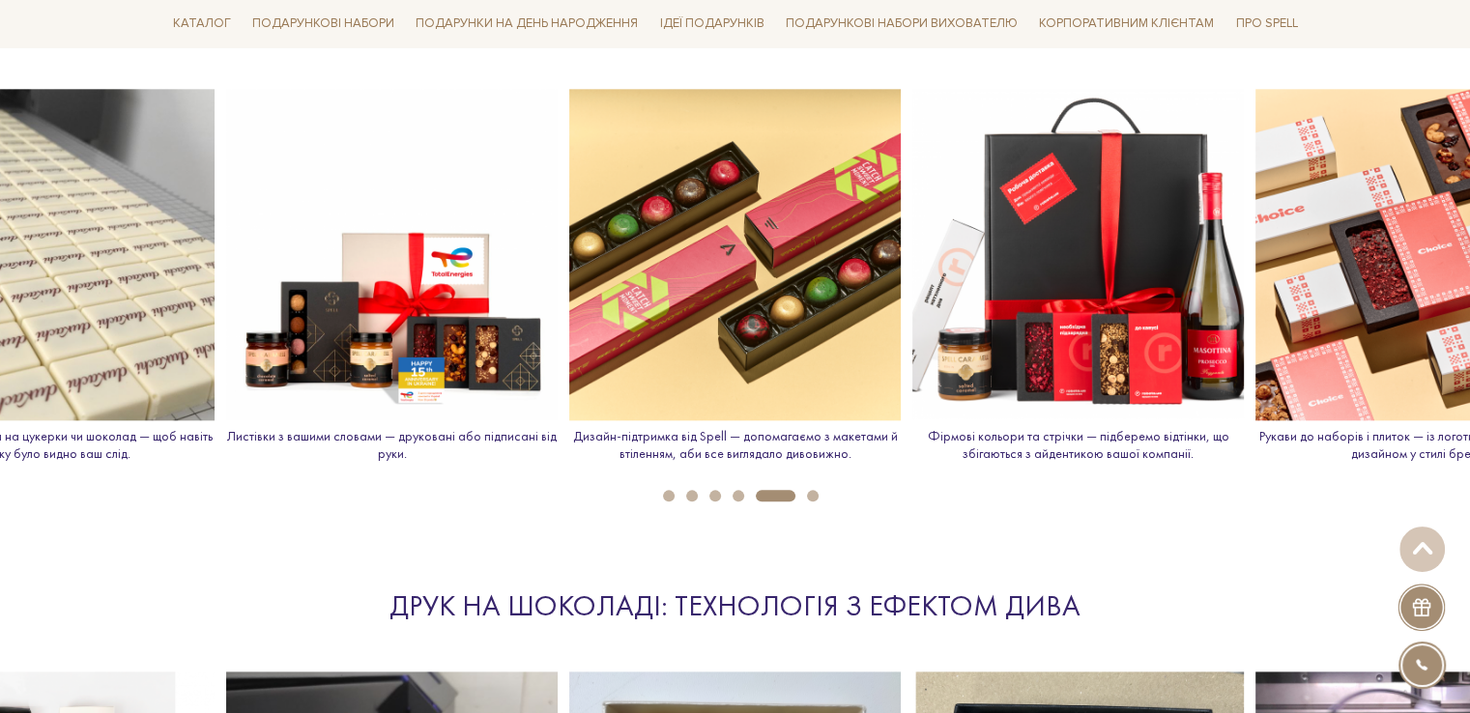
click at [803, 491] on li "6" at bounding box center [806, 496] width 23 height 12
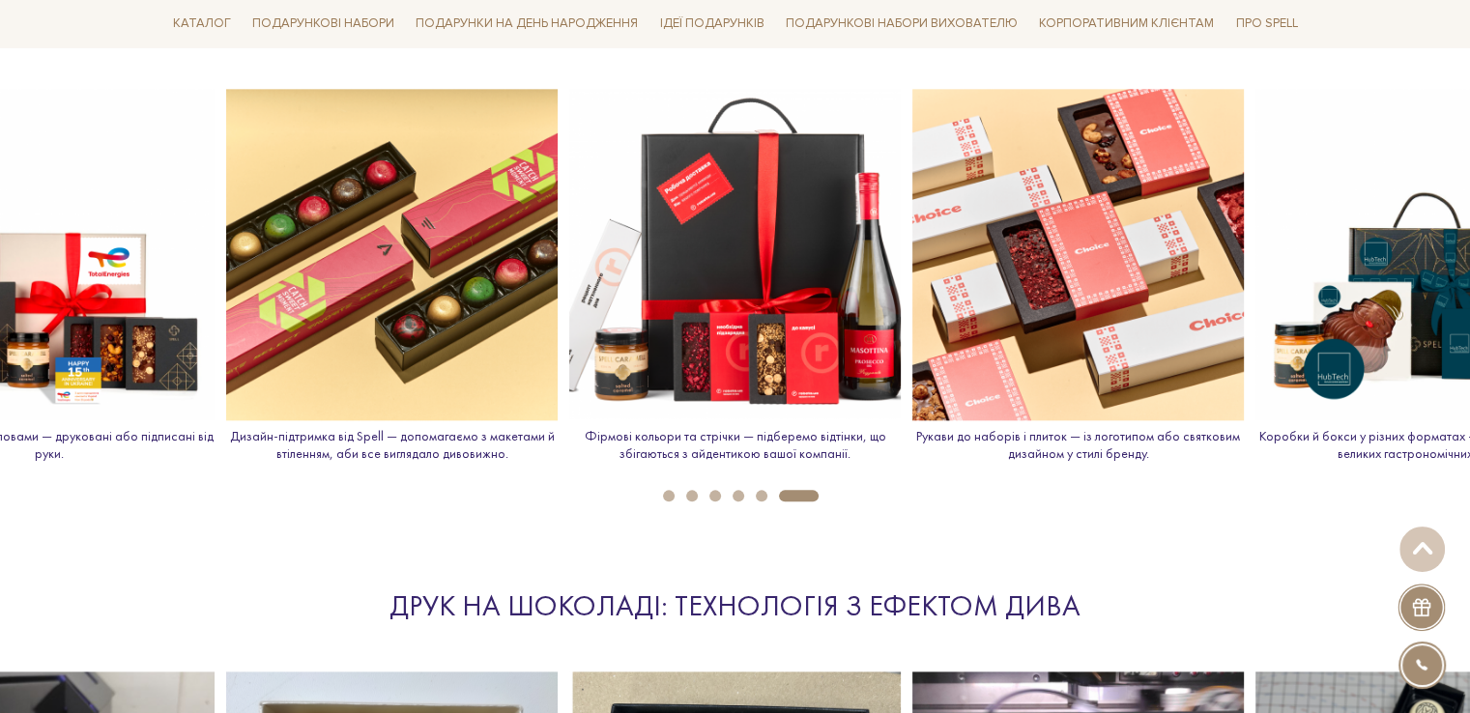
click at [758, 359] on img at bounding box center [734, 254] width 331 height 331
click at [806, 436] on p "Фірмові кольори та стрічки — підберемо відтінки, що збігаються з айдентикою ваш…" at bounding box center [734, 445] width 331 height 34
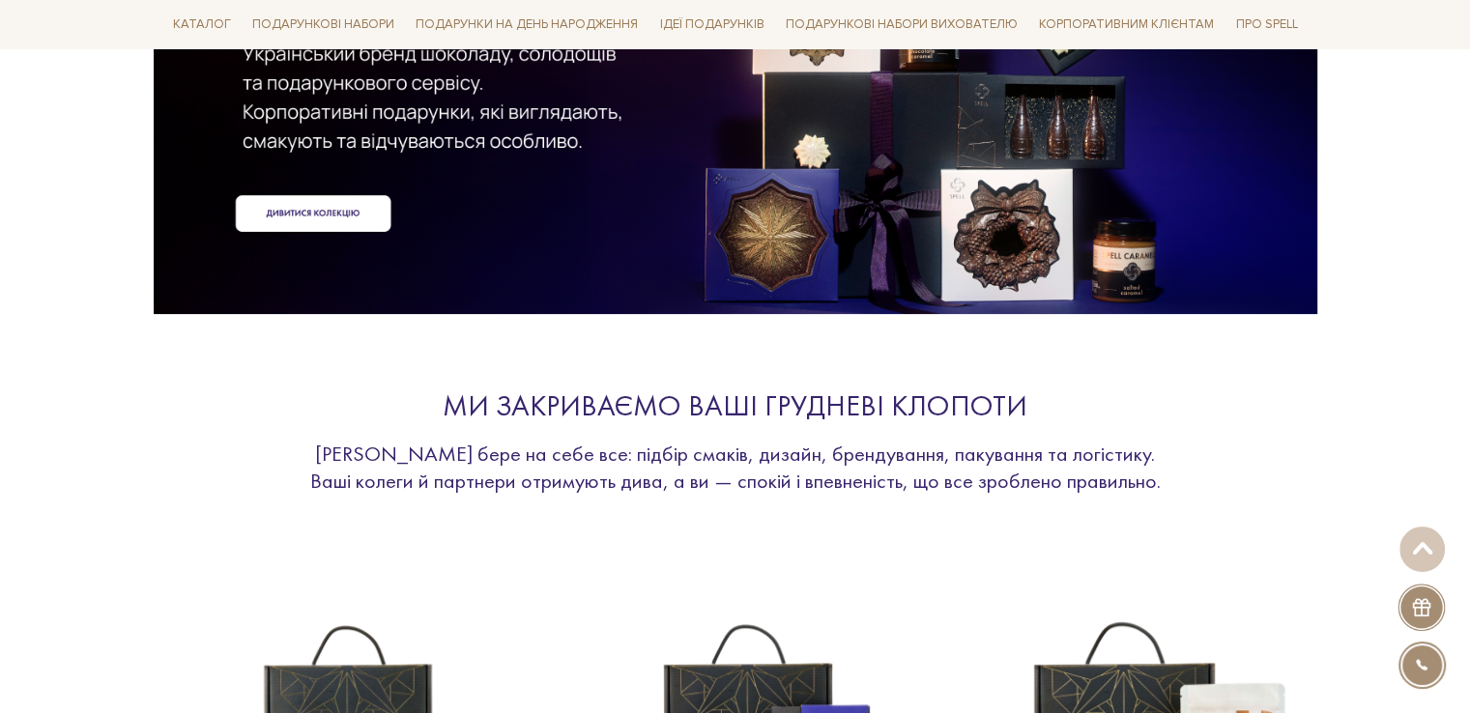
scroll to position [0, 0]
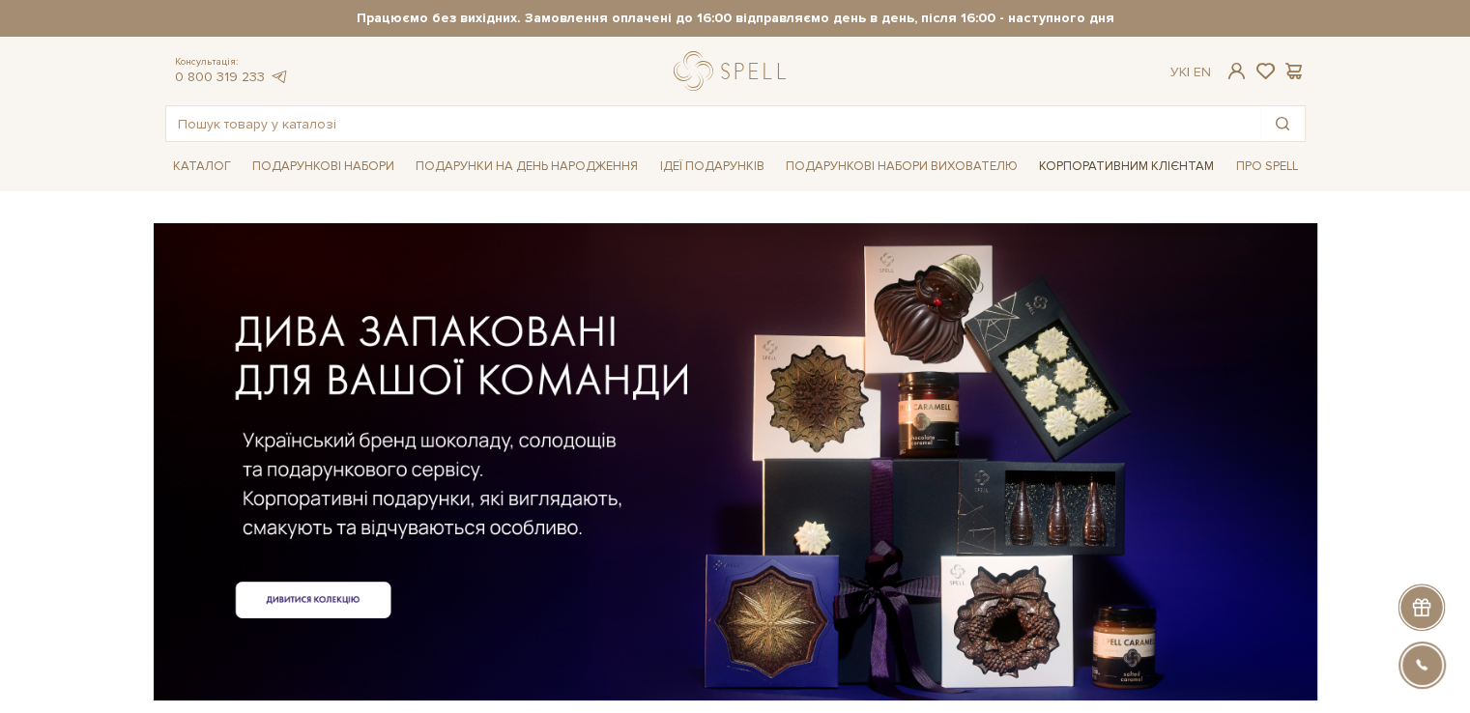
click at [1112, 167] on link "Корпоративним клієнтам" at bounding box center [1126, 166] width 190 height 33
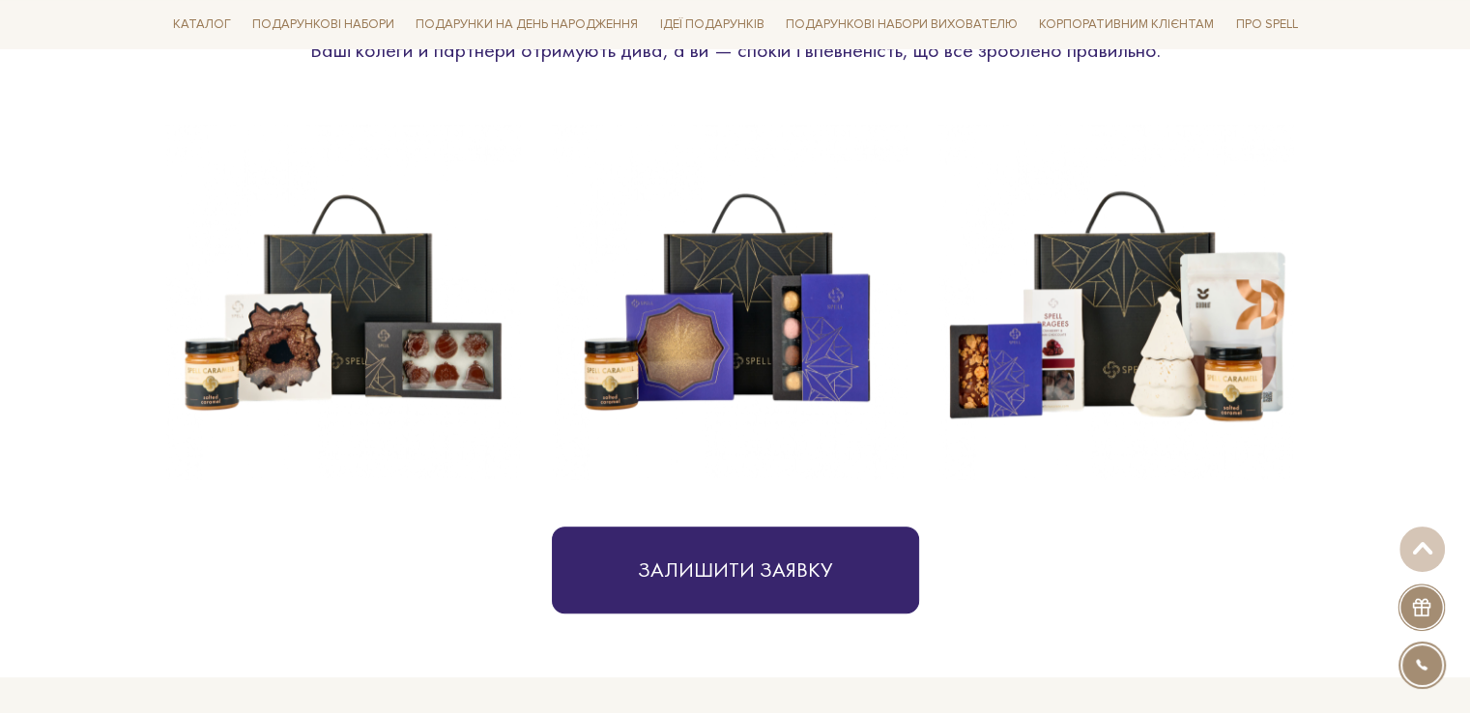
scroll to position [870, 0]
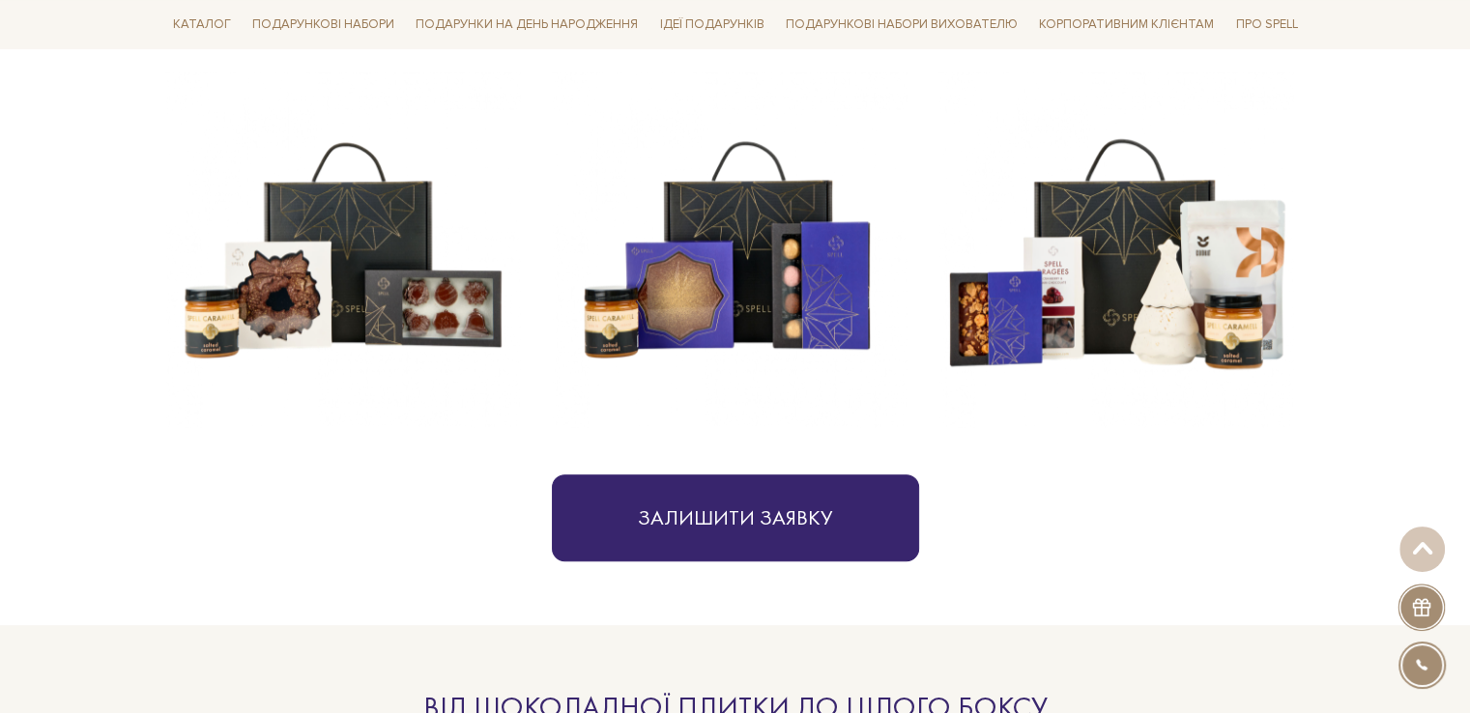
click at [299, 290] on img at bounding box center [343, 250] width 356 height 356
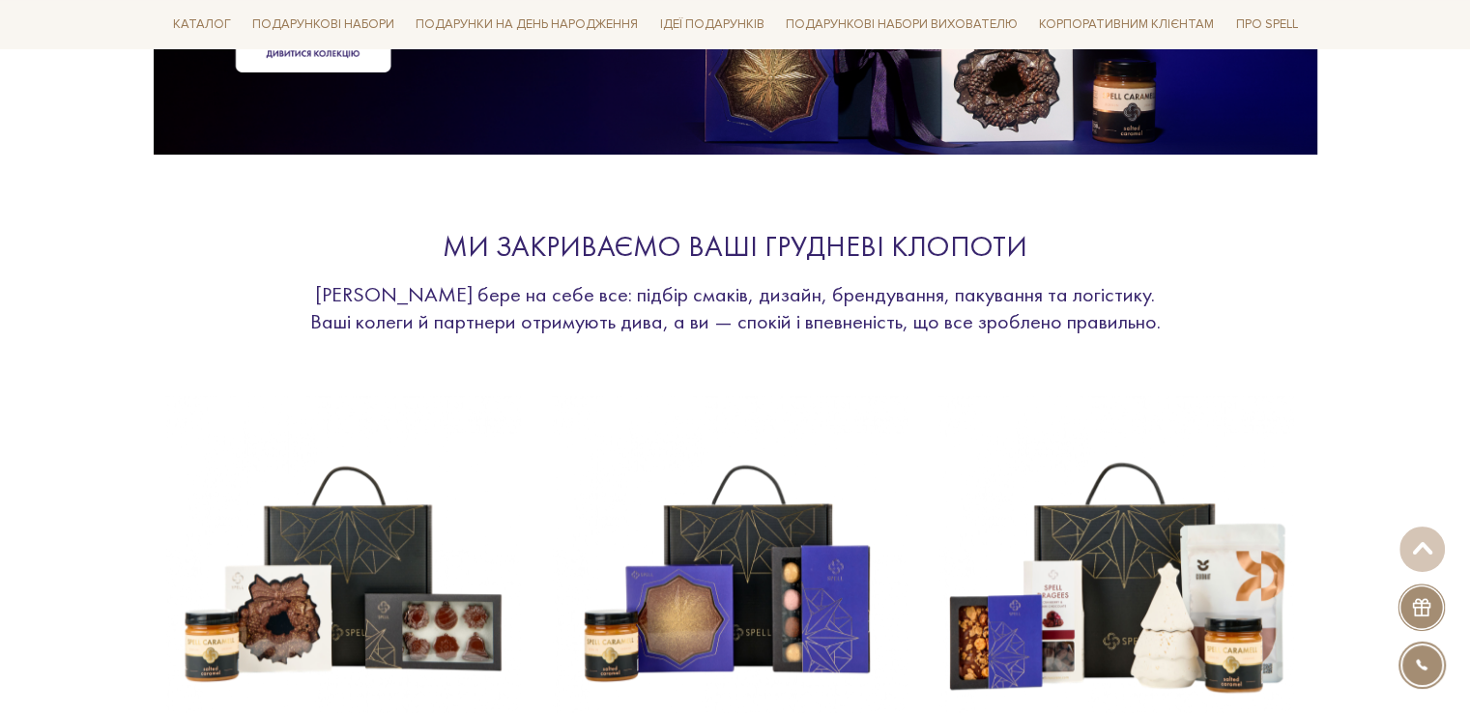
scroll to position [290, 0]
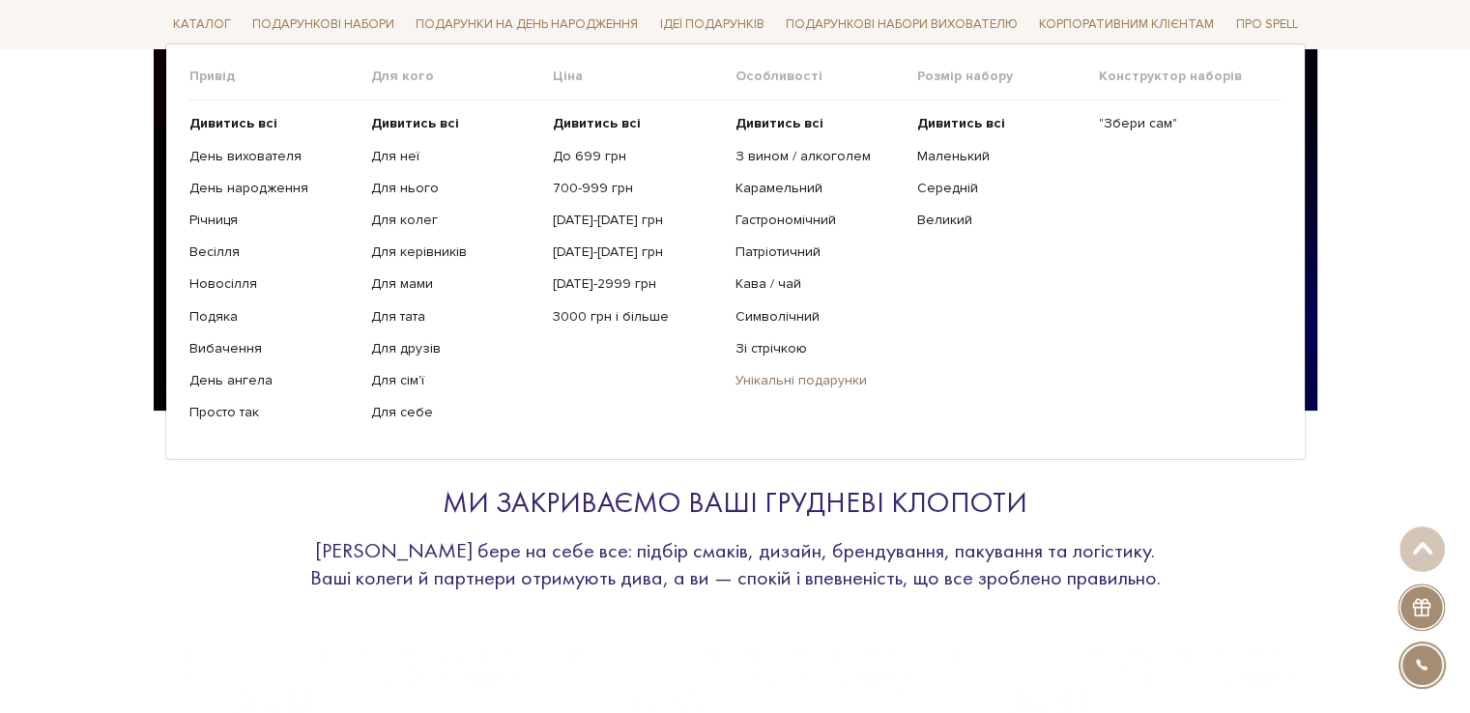
click at [800, 375] on link "Унікальні подарунки" at bounding box center [817, 380] width 167 height 17
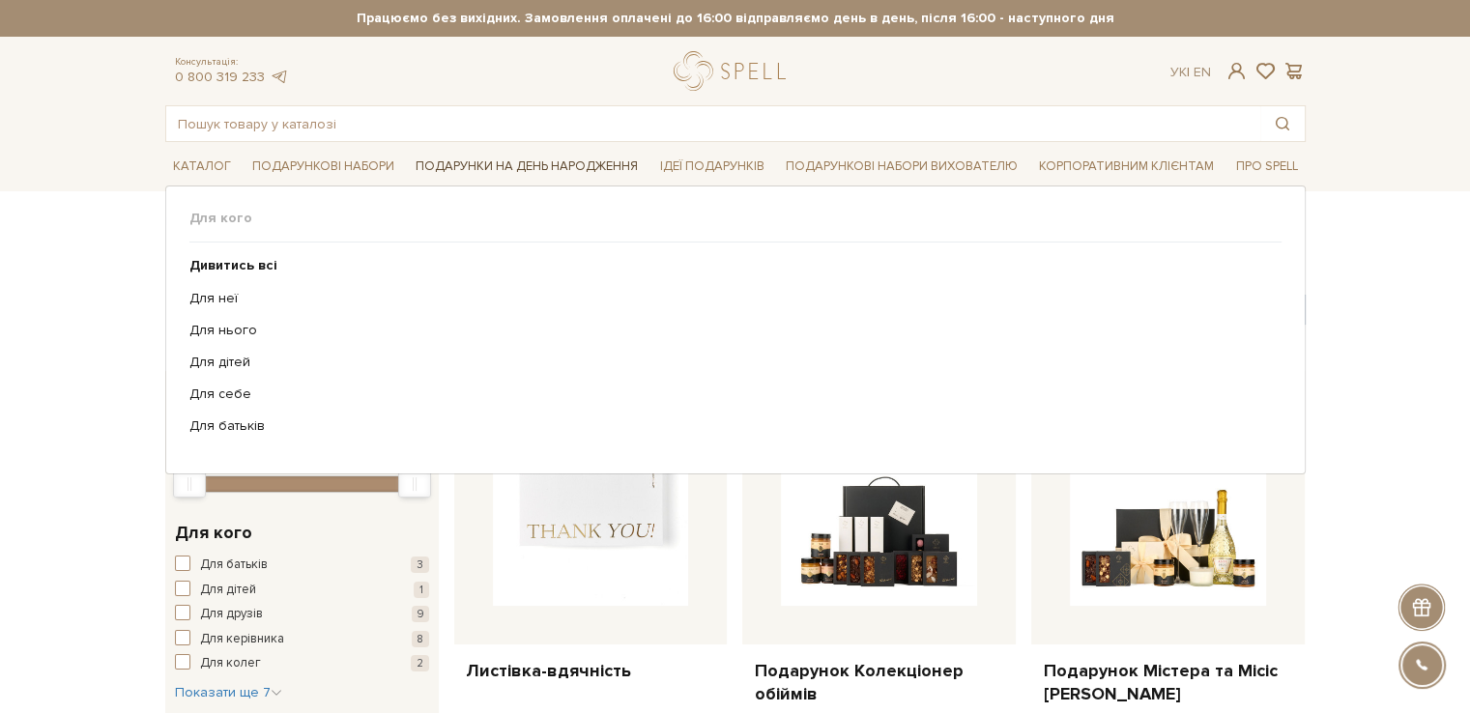
click at [557, 165] on link "Подарунки на День народження" at bounding box center [527, 167] width 238 height 30
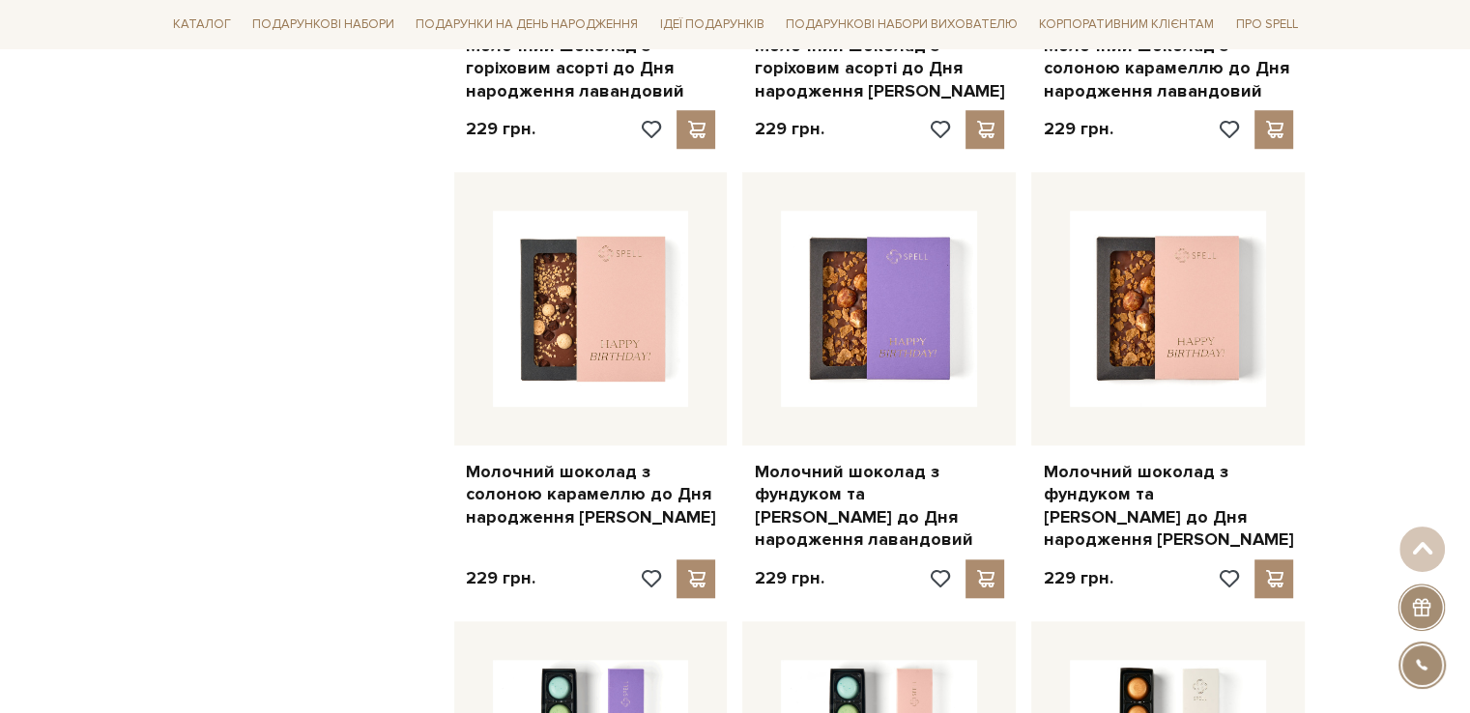
scroll to position [870, 0]
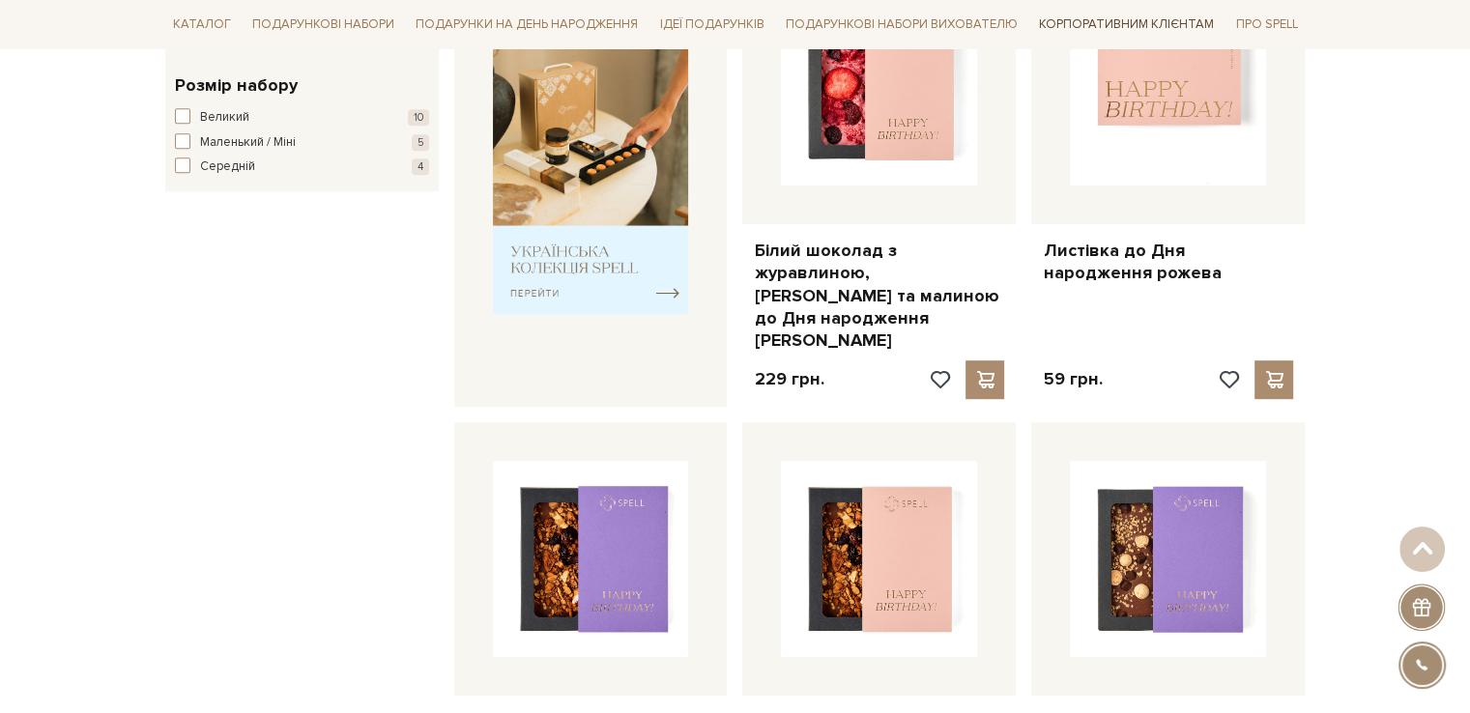
click at [1145, 10] on link "Корпоративним клієнтам" at bounding box center [1126, 24] width 190 height 33
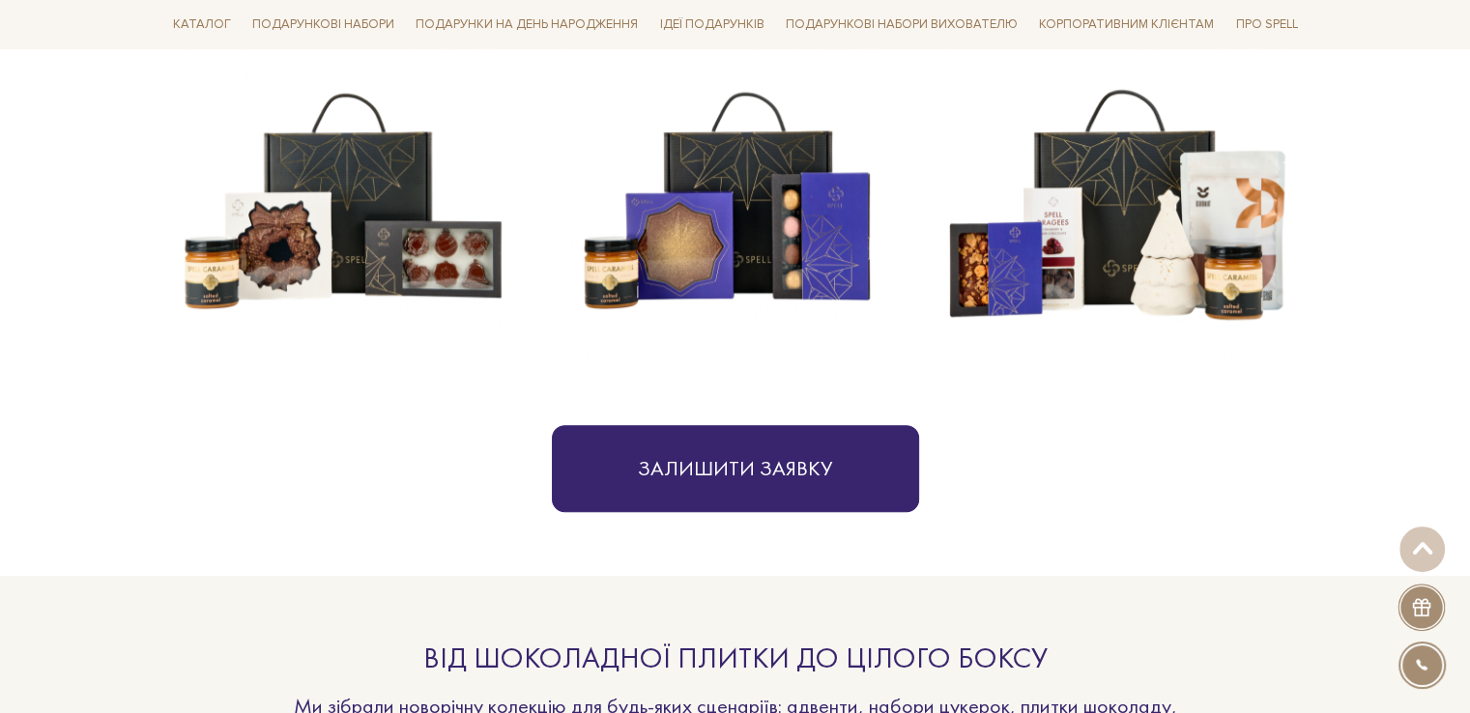
scroll to position [870, 0]
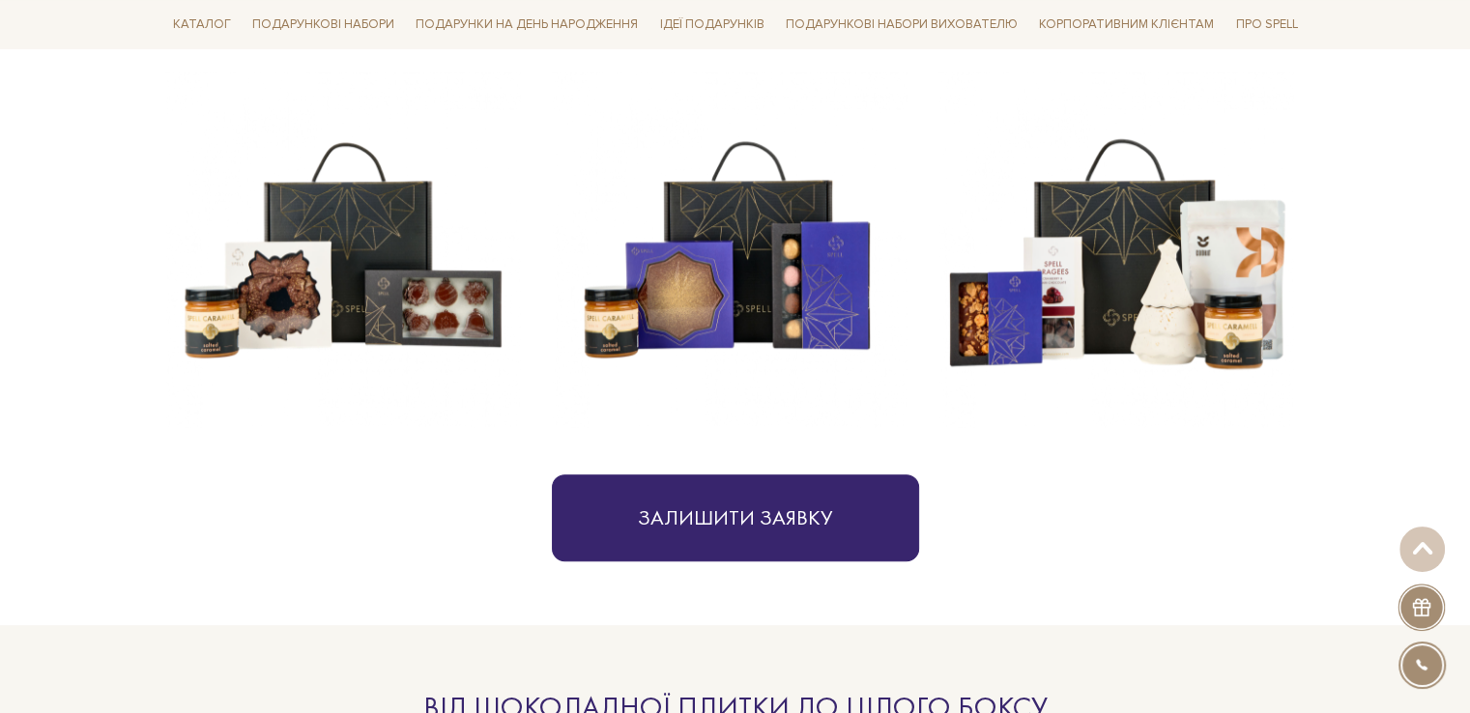
click at [1172, 318] on img at bounding box center [1116, 250] width 356 height 356
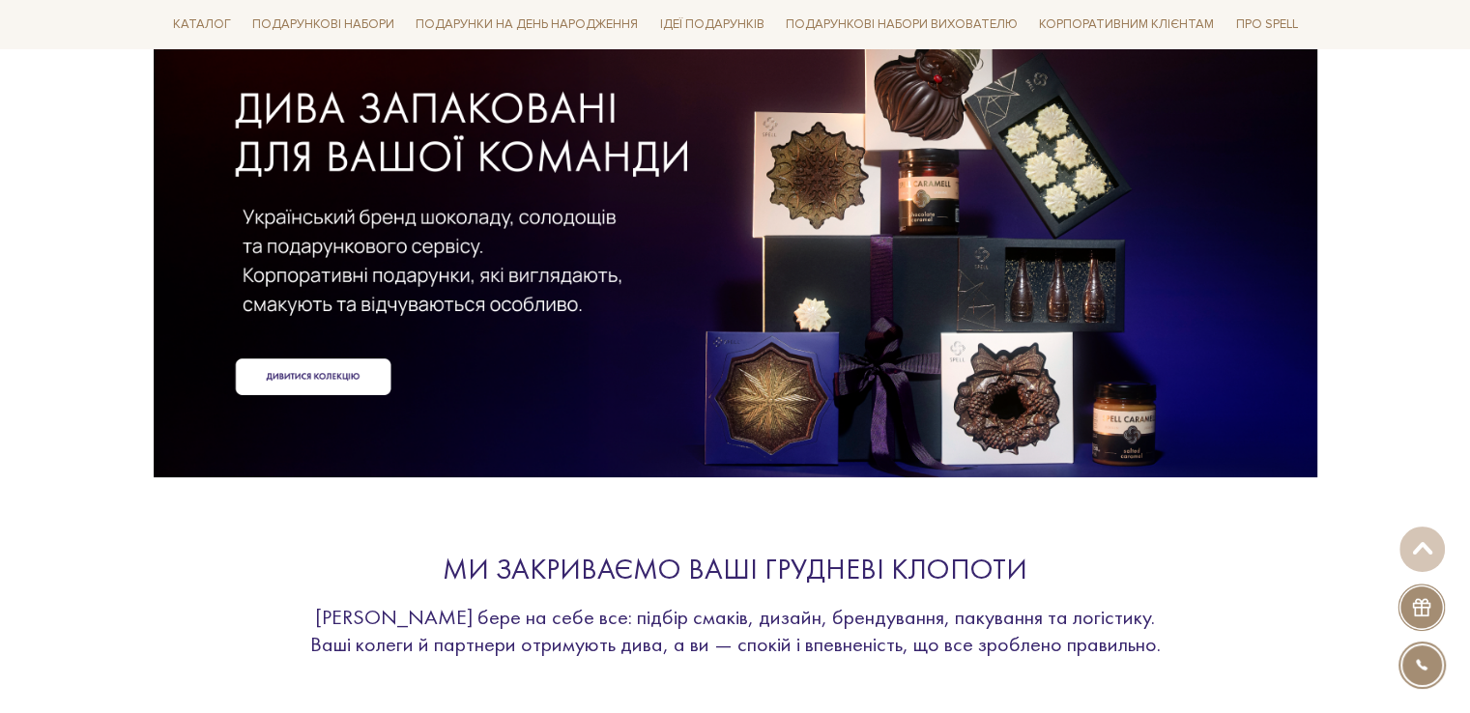
scroll to position [0, 0]
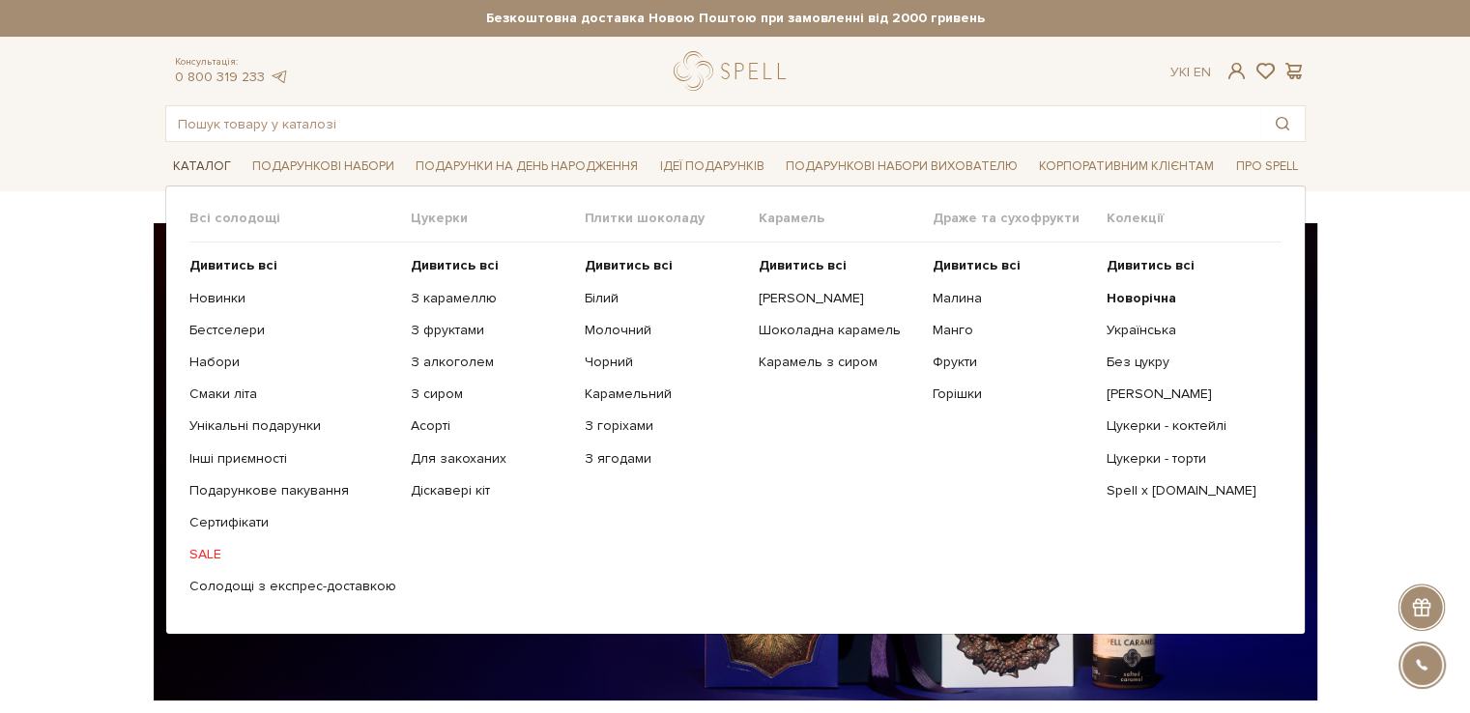
click at [201, 177] on link "Каталог" at bounding box center [201, 167] width 73 height 30
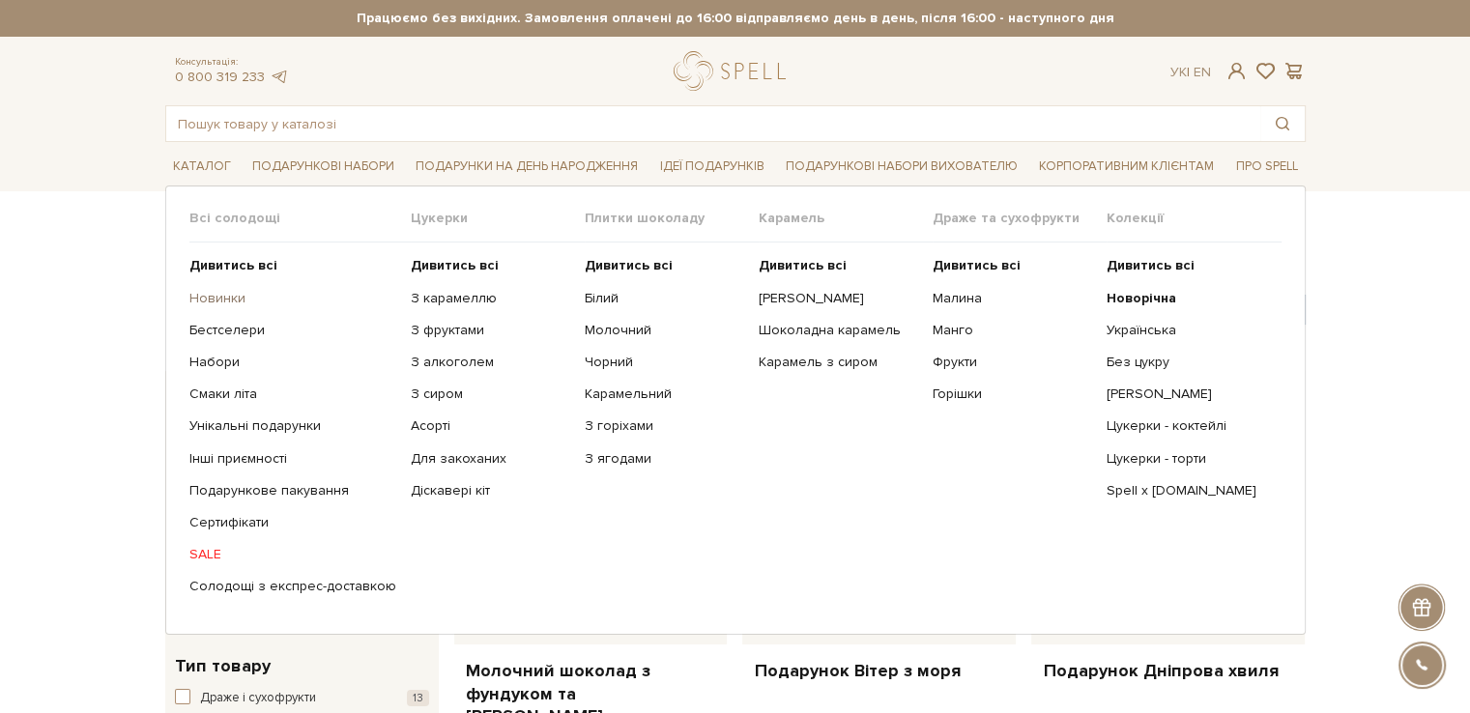
click at [216, 299] on link "Новинки" at bounding box center [292, 298] width 207 height 17
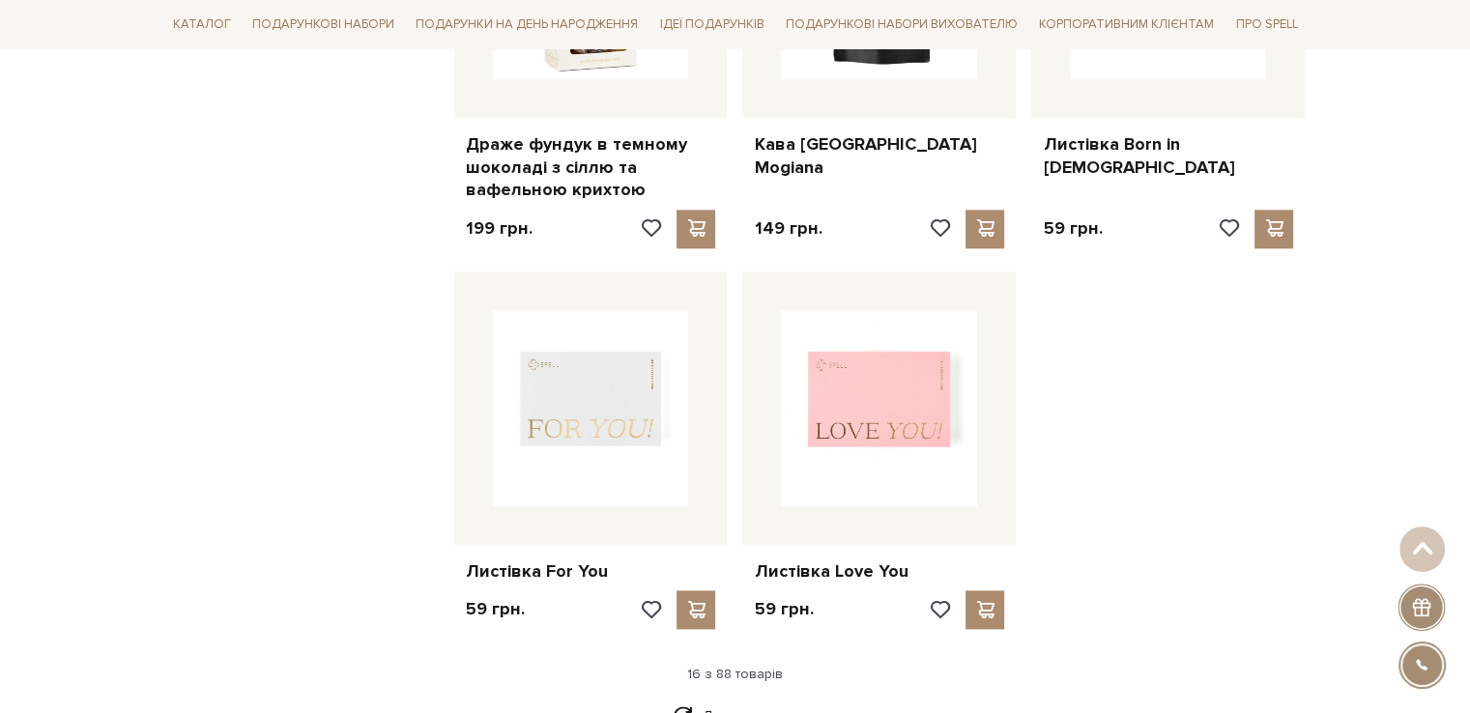
scroll to position [2319, 0]
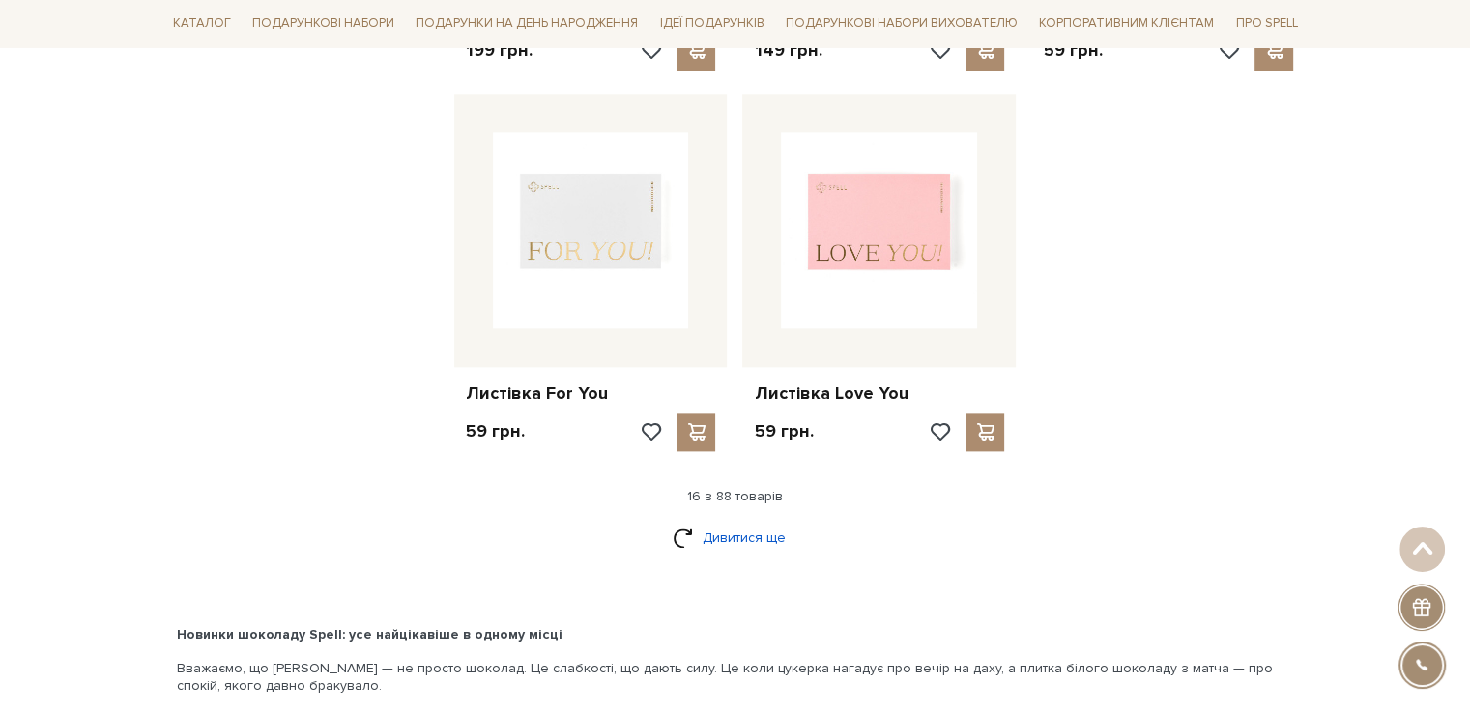
click at [749, 536] on link "Дивитися ще" at bounding box center [736, 538] width 126 height 34
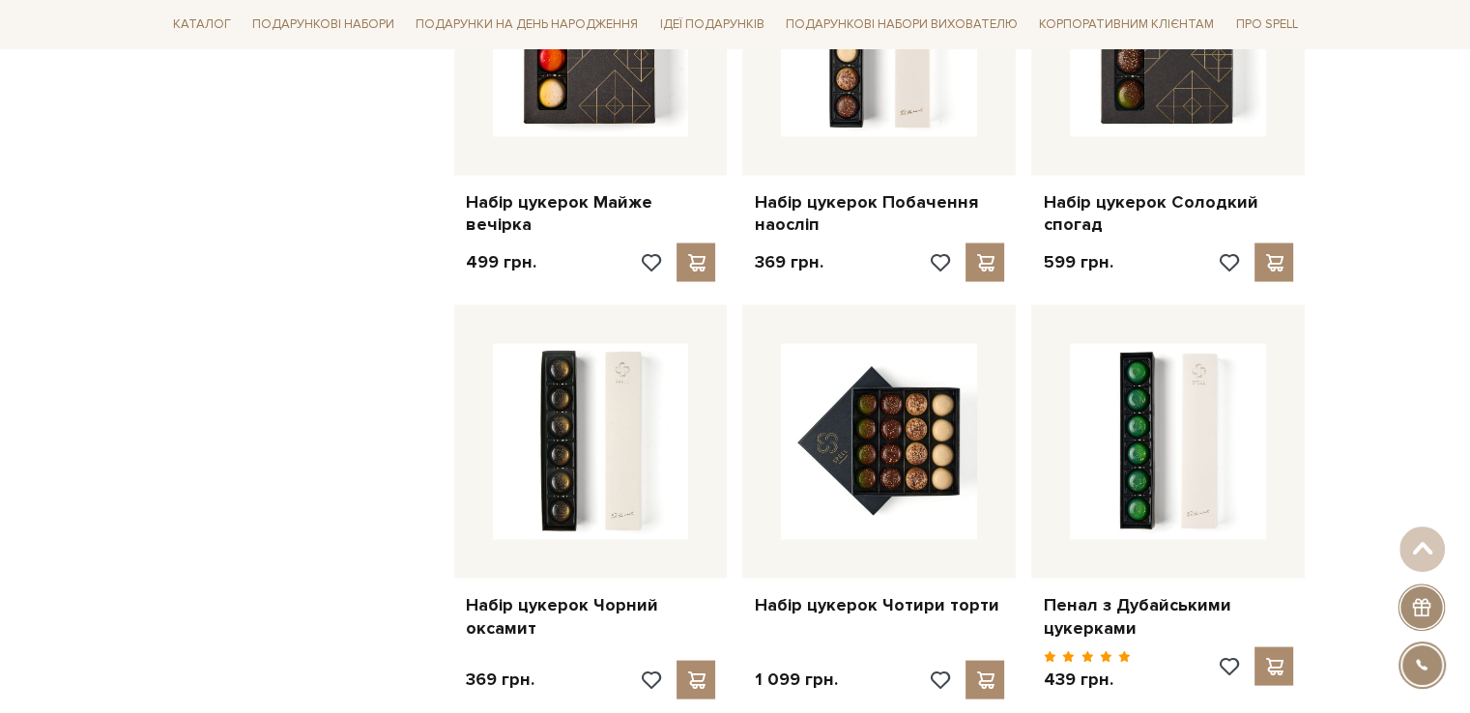
scroll to position [4252, 0]
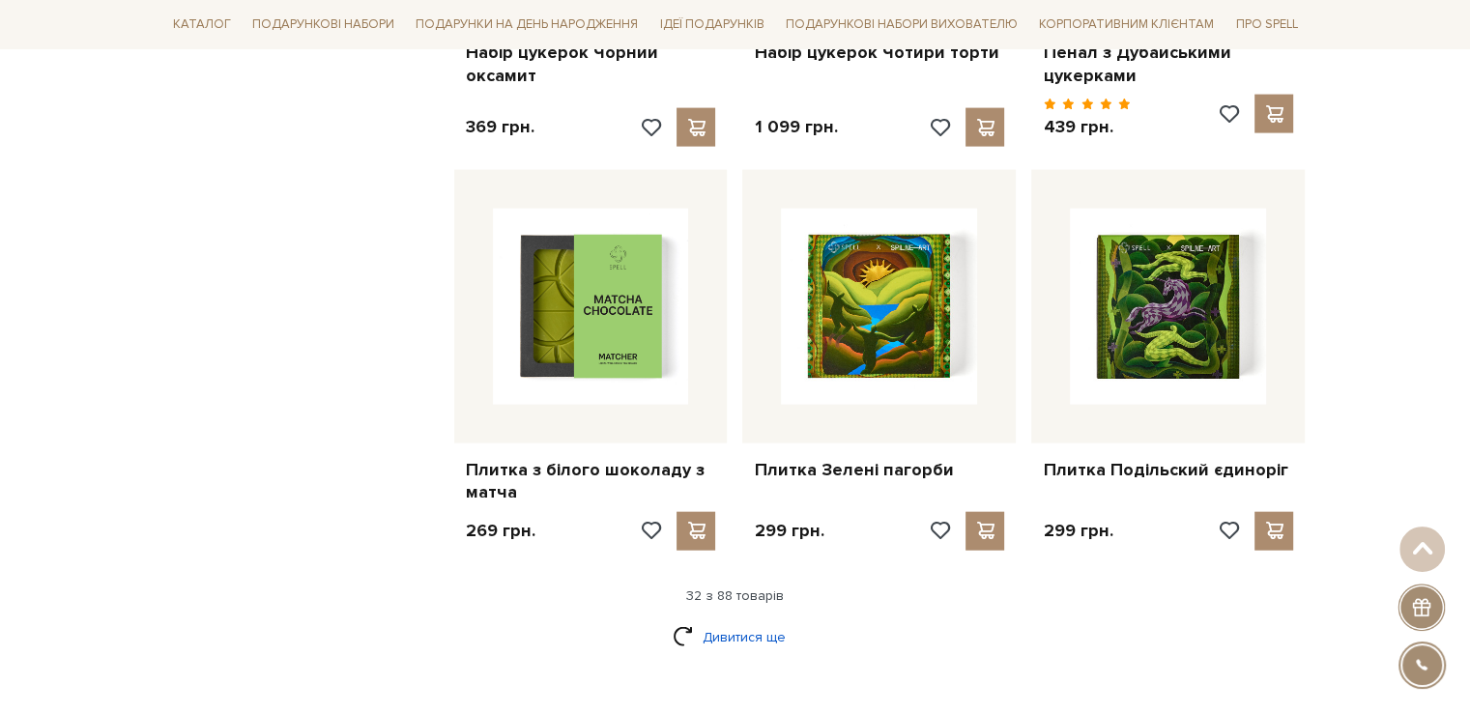
click at [726, 628] on link "Дивитися ще" at bounding box center [736, 637] width 126 height 34
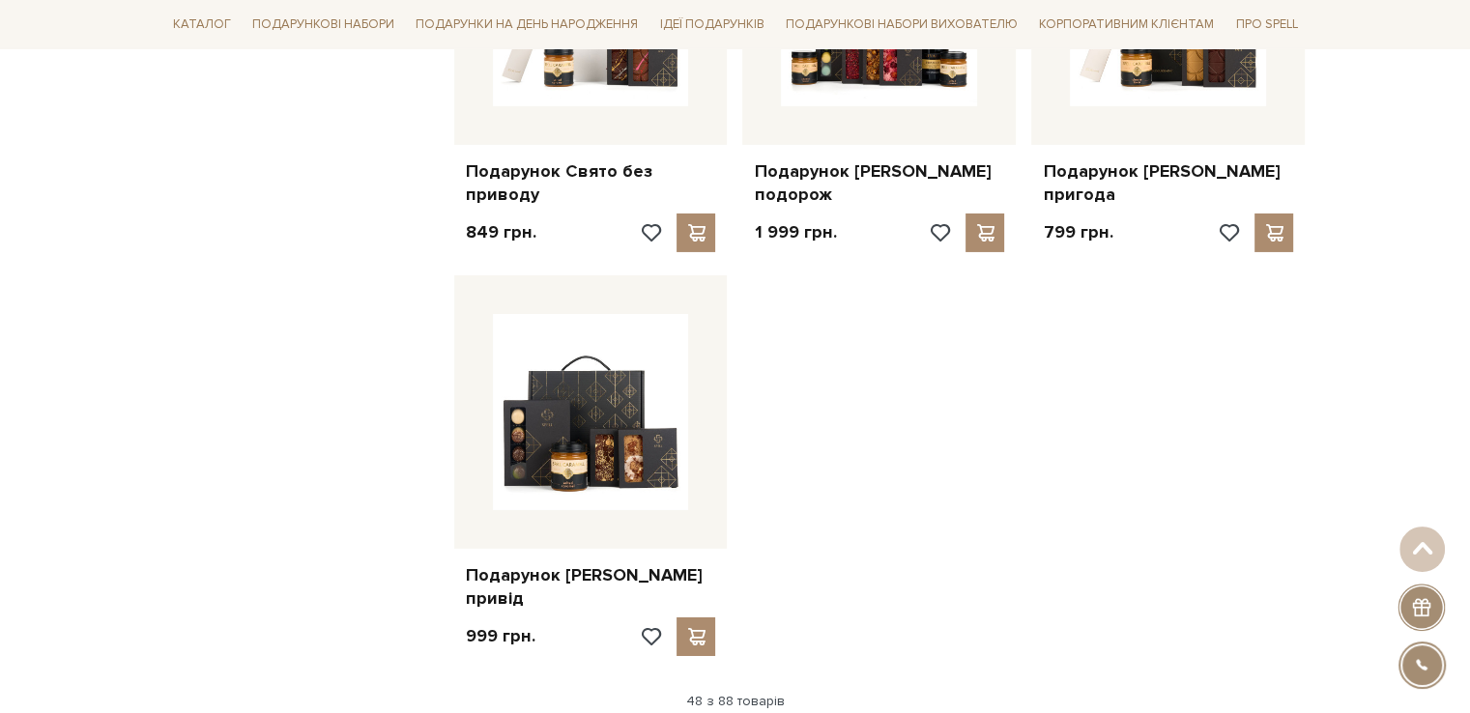
scroll to position [6765, 0]
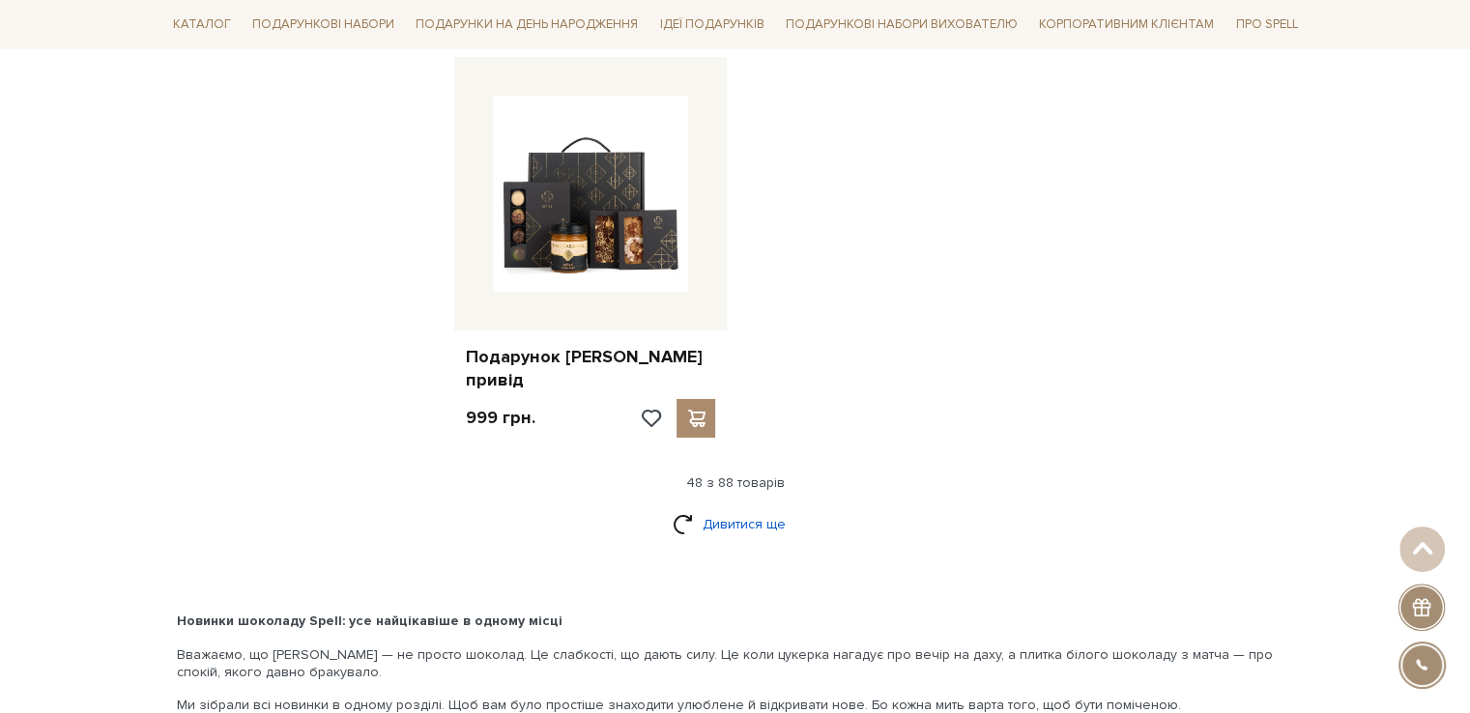
click at [719, 507] on link "Дивитися ще" at bounding box center [736, 524] width 126 height 34
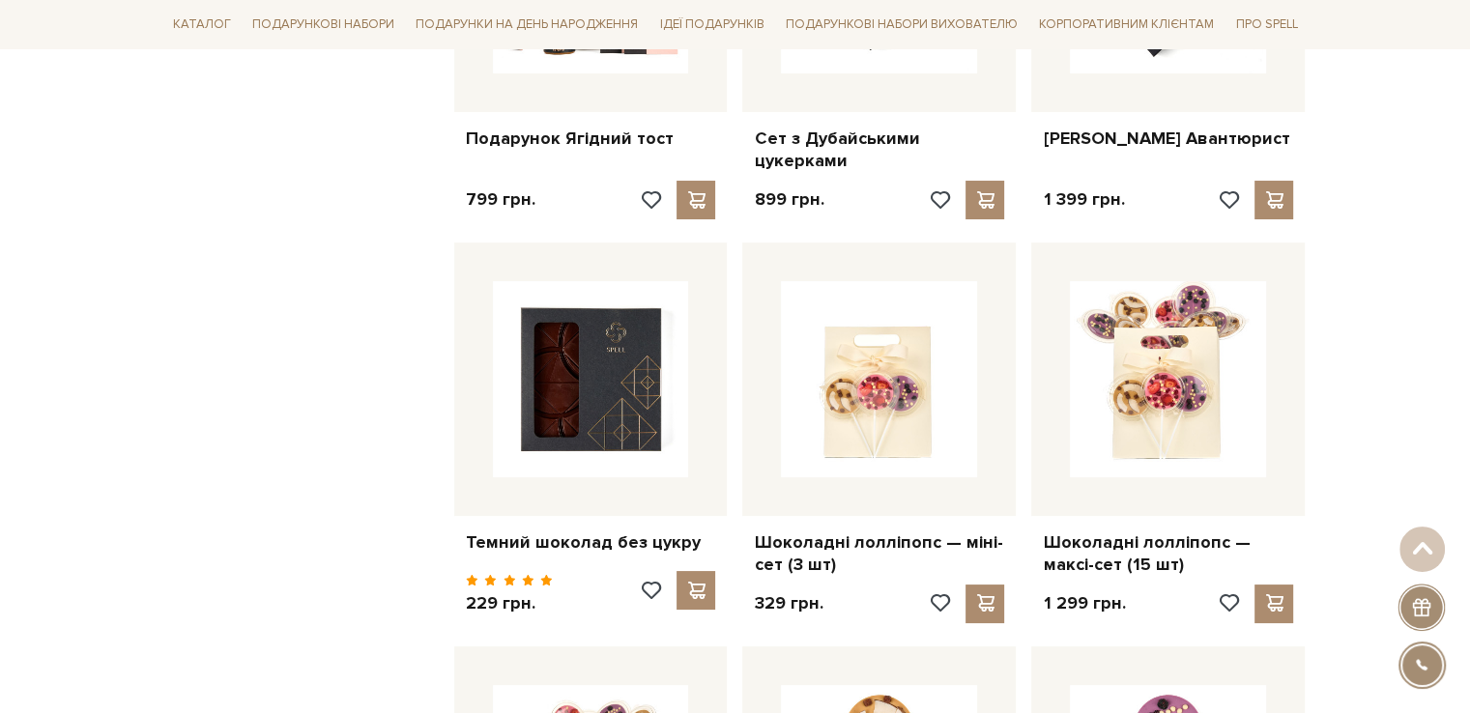
scroll to position [7151, 0]
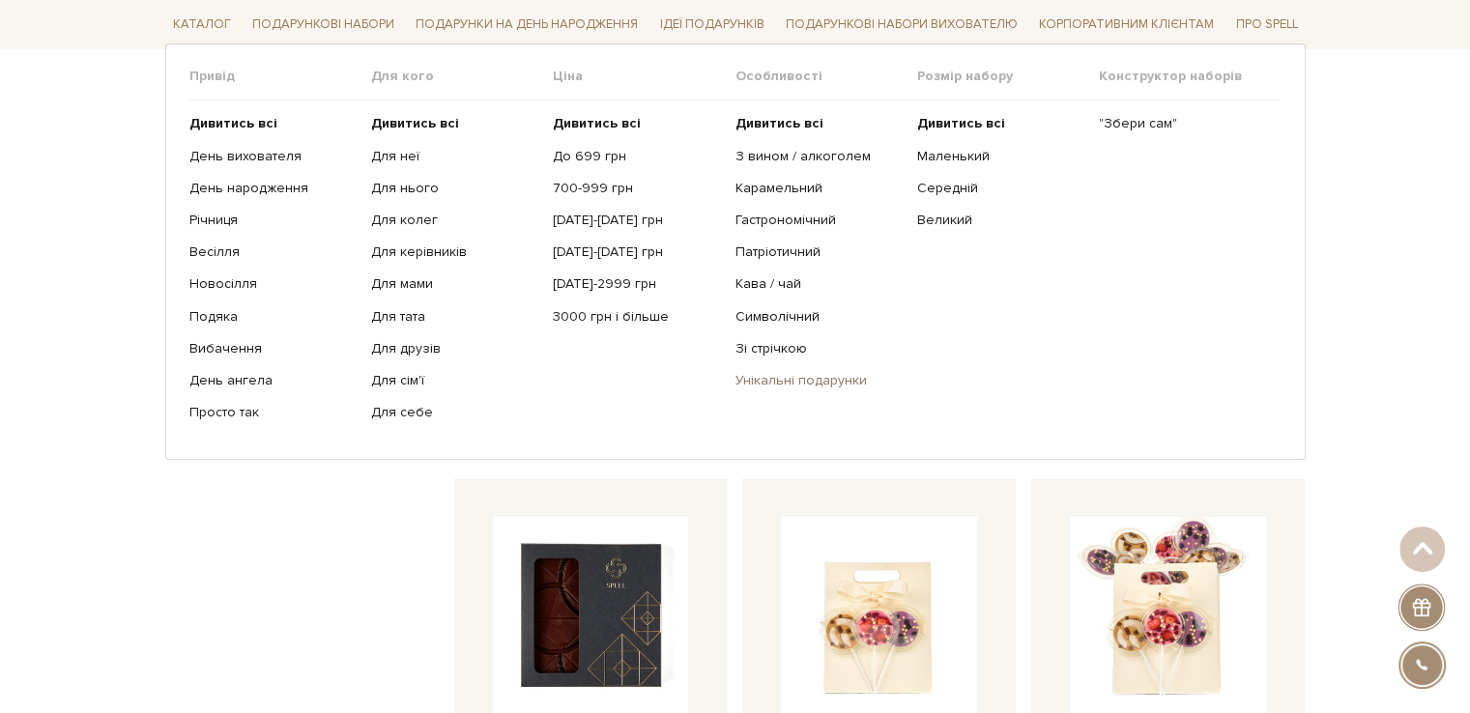
click at [794, 372] on link "Унікальні подарунки" at bounding box center [817, 380] width 167 height 17
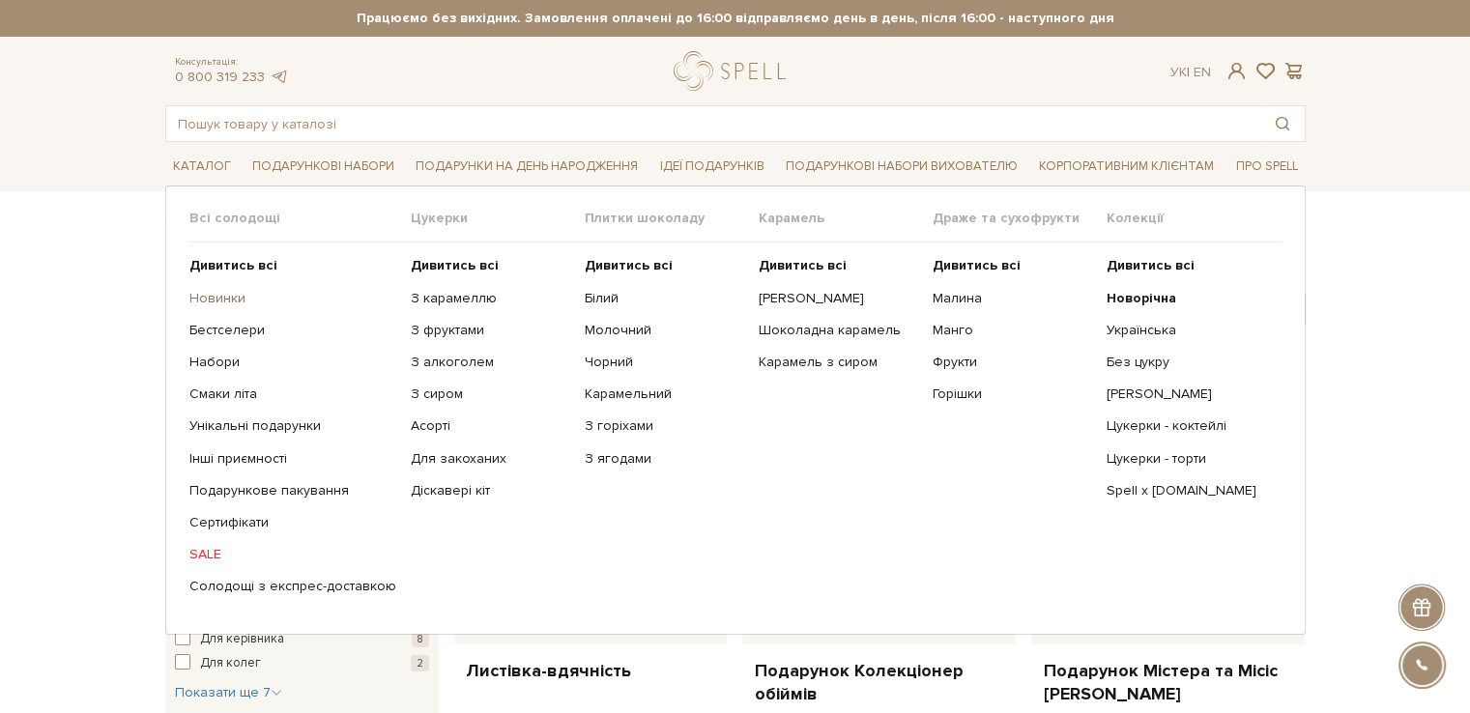
click at [197, 297] on link "Новинки" at bounding box center [292, 298] width 207 height 17
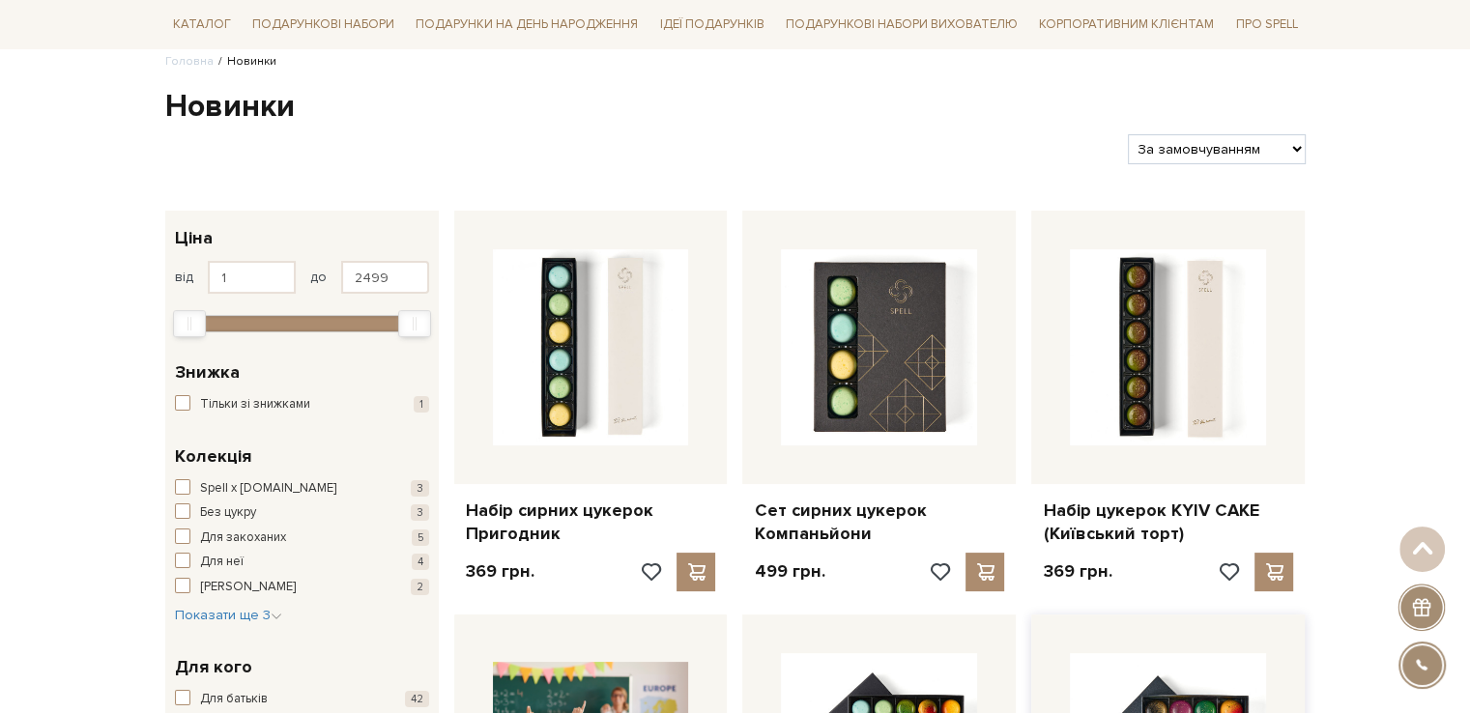
scroll to position [97, 0]
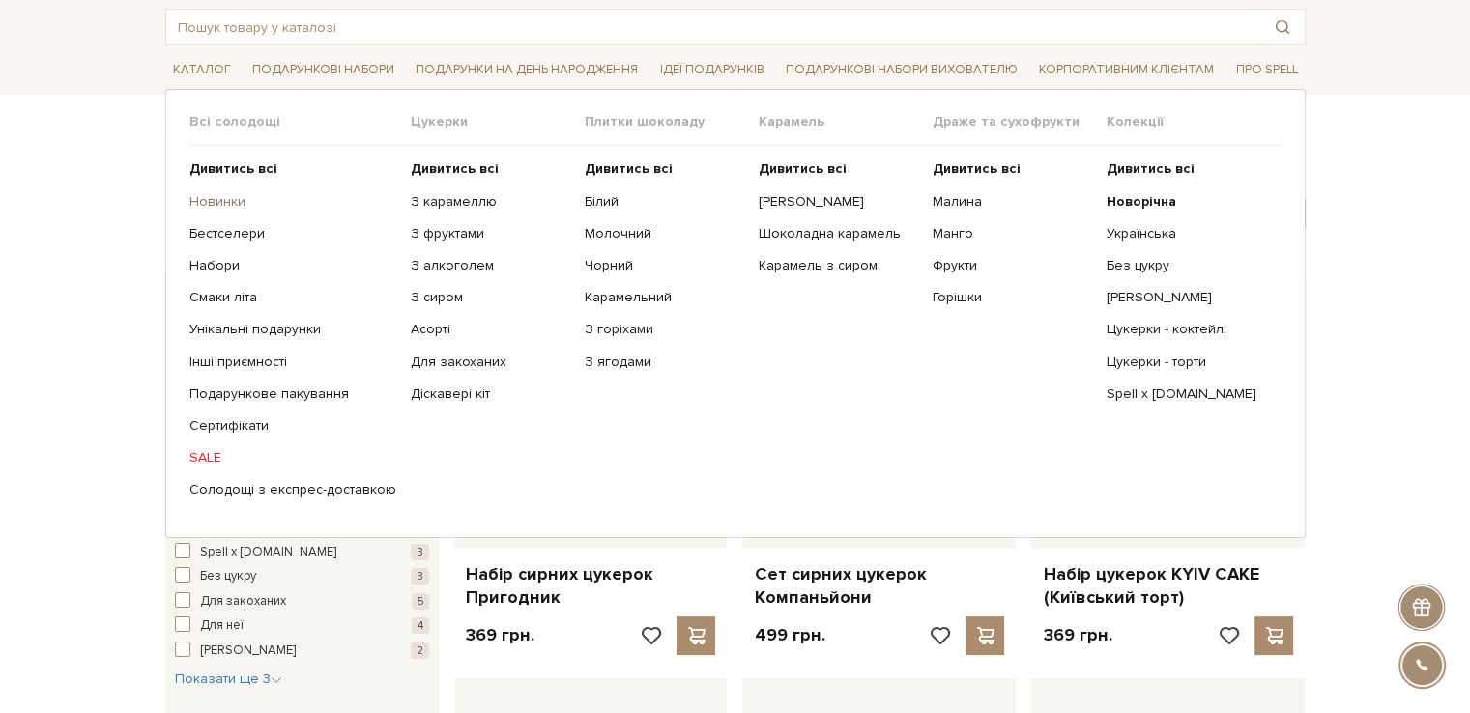
click at [228, 196] on link "Новинки" at bounding box center [292, 201] width 207 height 17
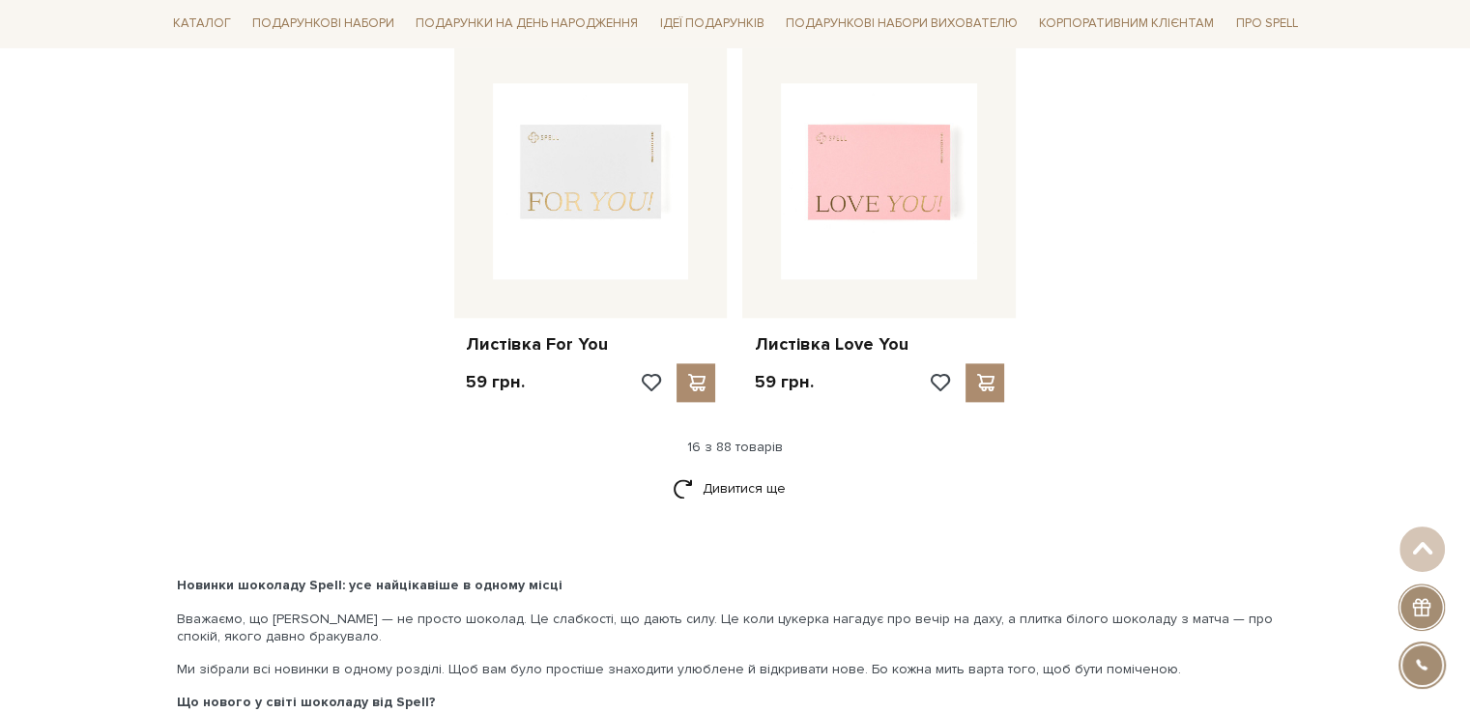
scroll to position [2416, 0]
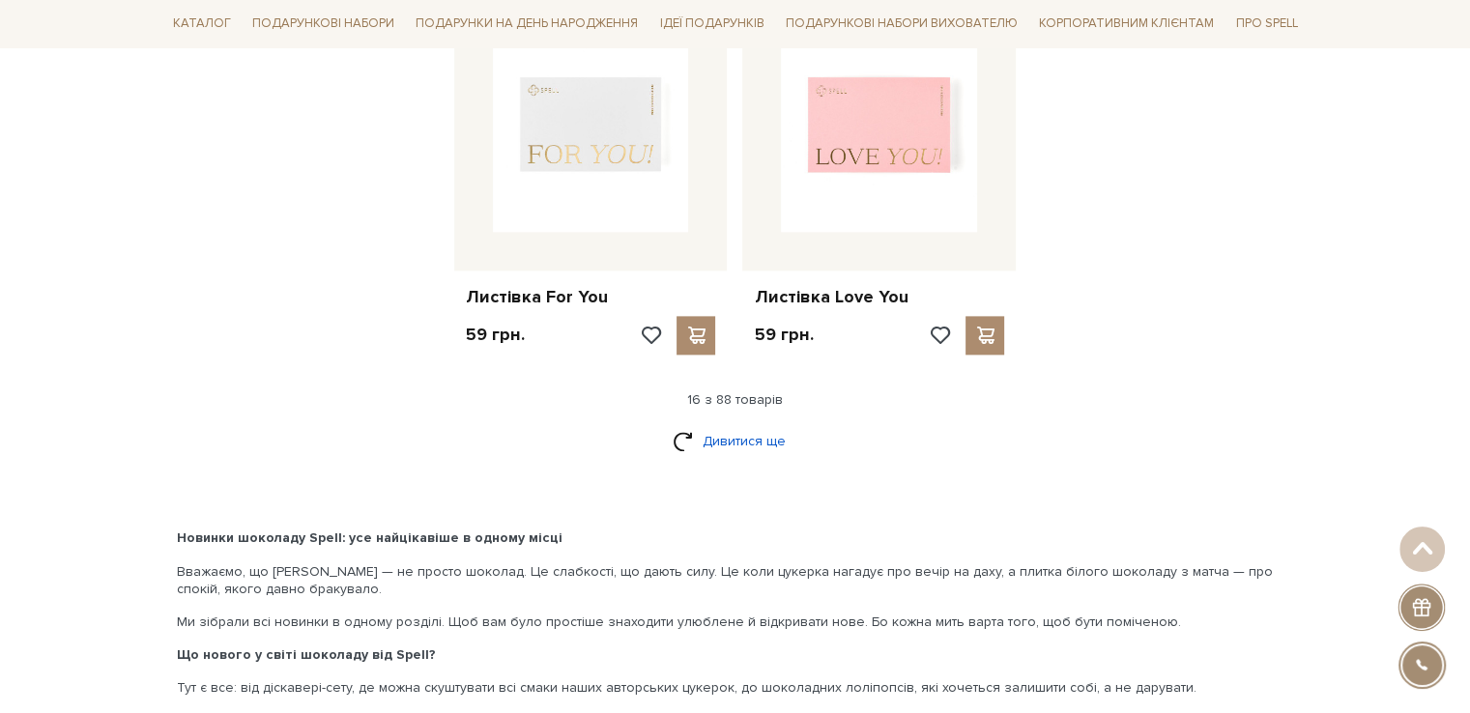
click at [755, 437] on link "Дивитися ще" at bounding box center [736, 441] width 126 height 34
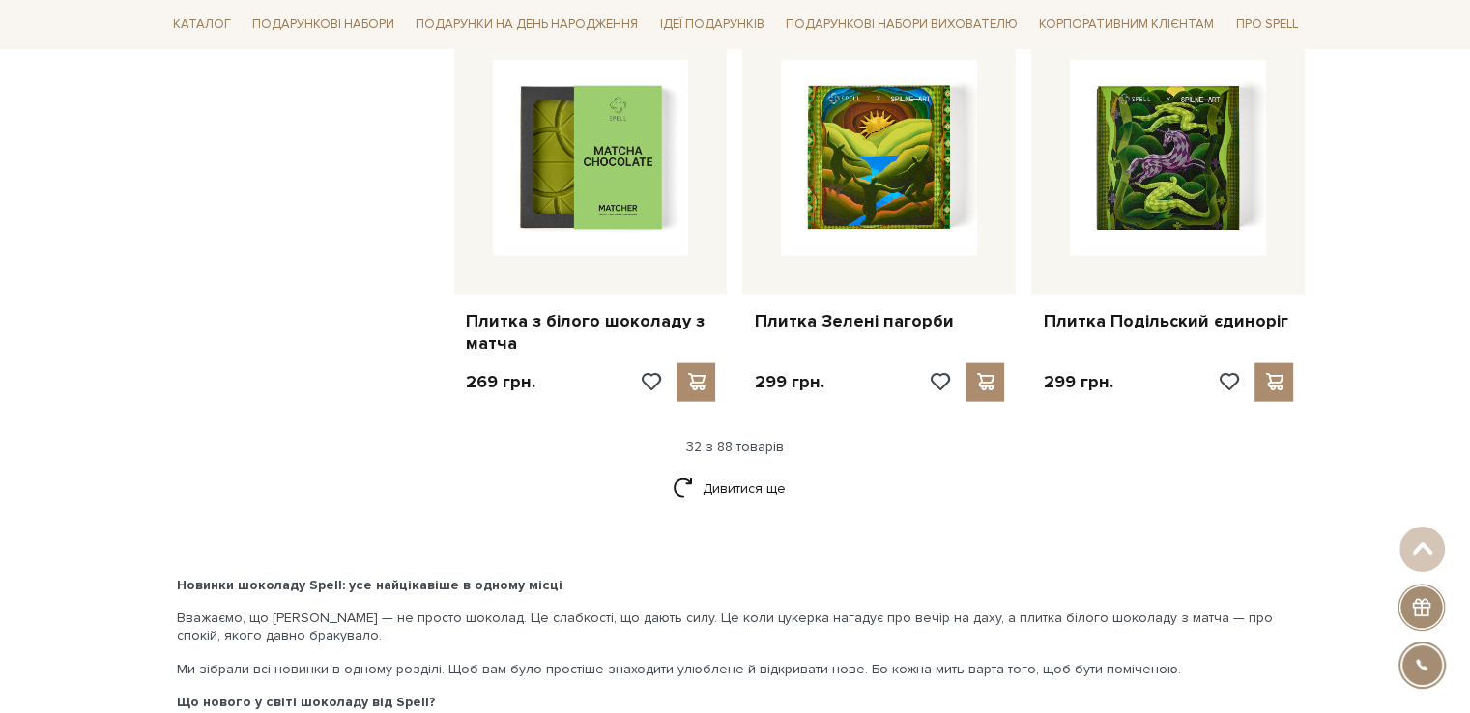
scroll to position [4542, 0]
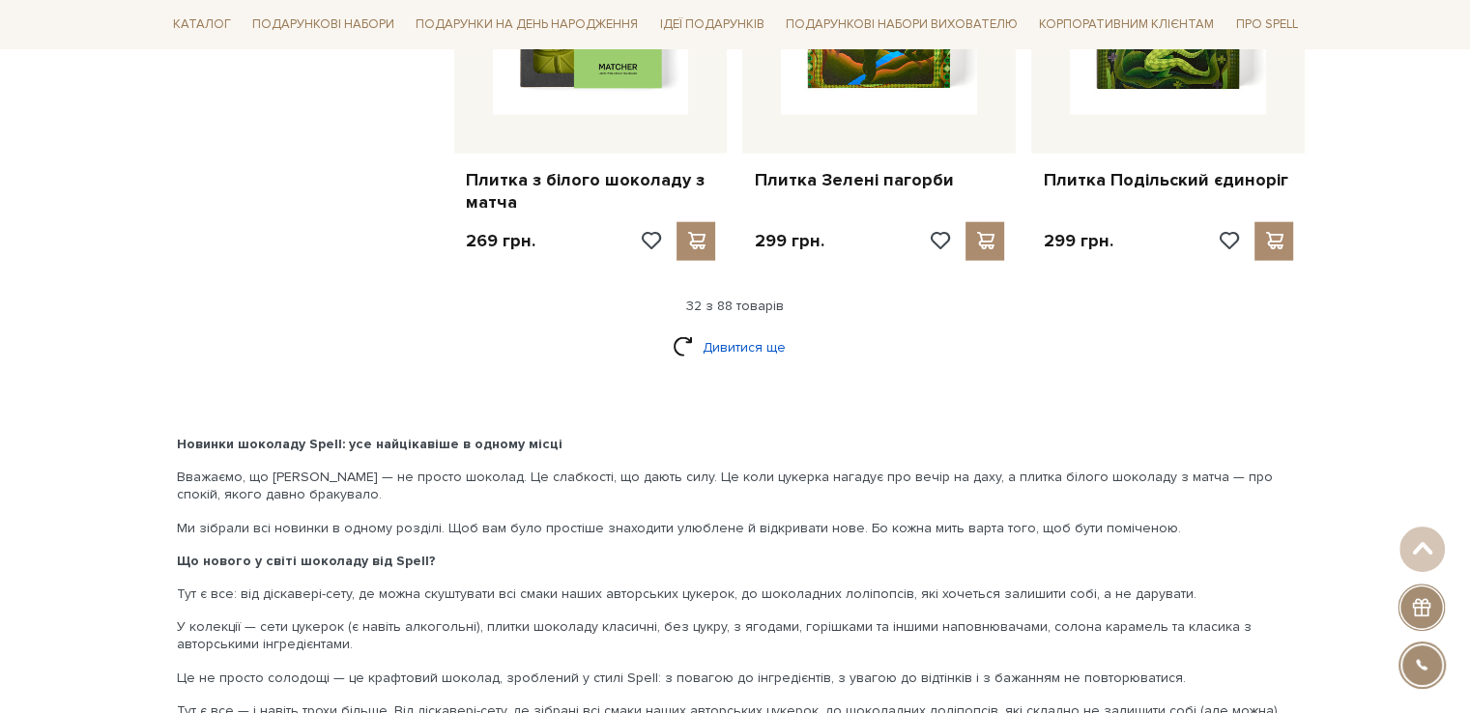
click at [742, 337] on link "Дивитися ще" at bounding box center [736, 348] width 126 height 34
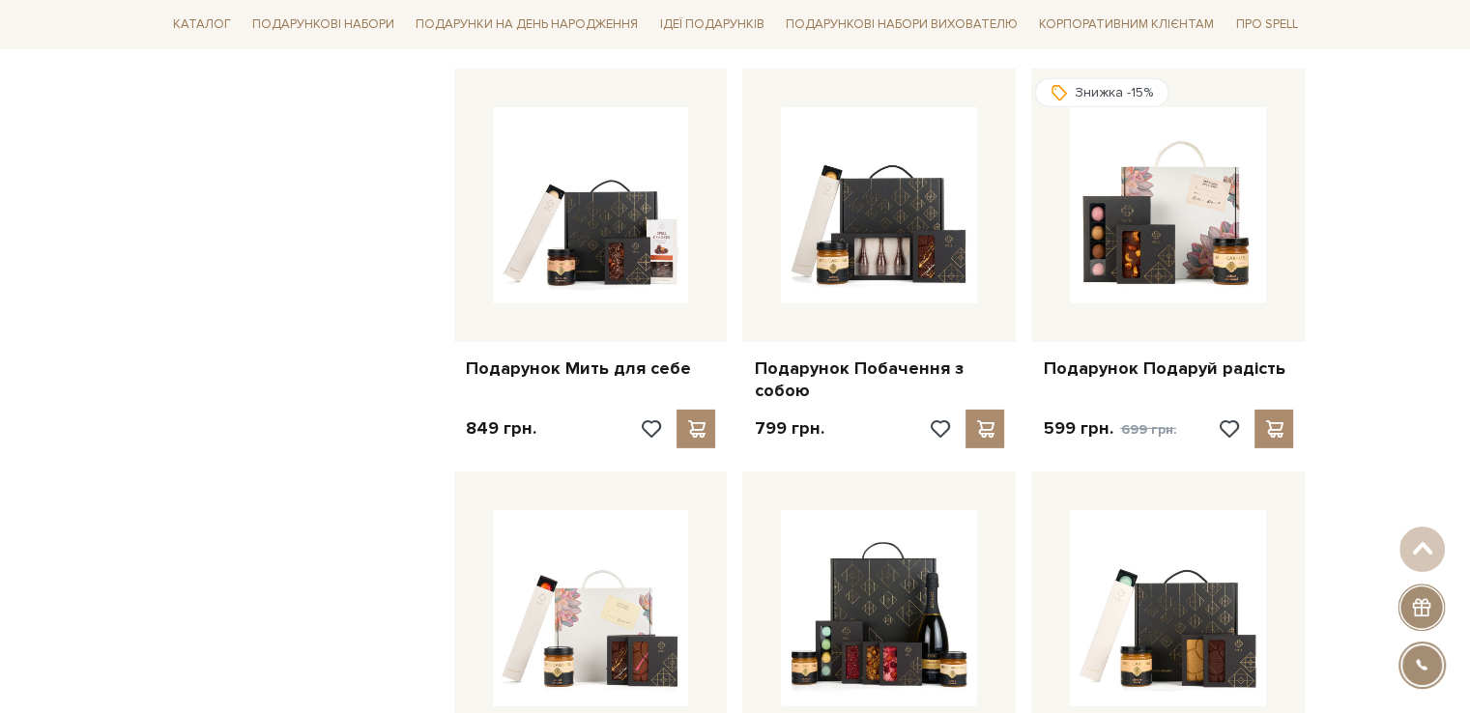
scroll to position [5992, 0]
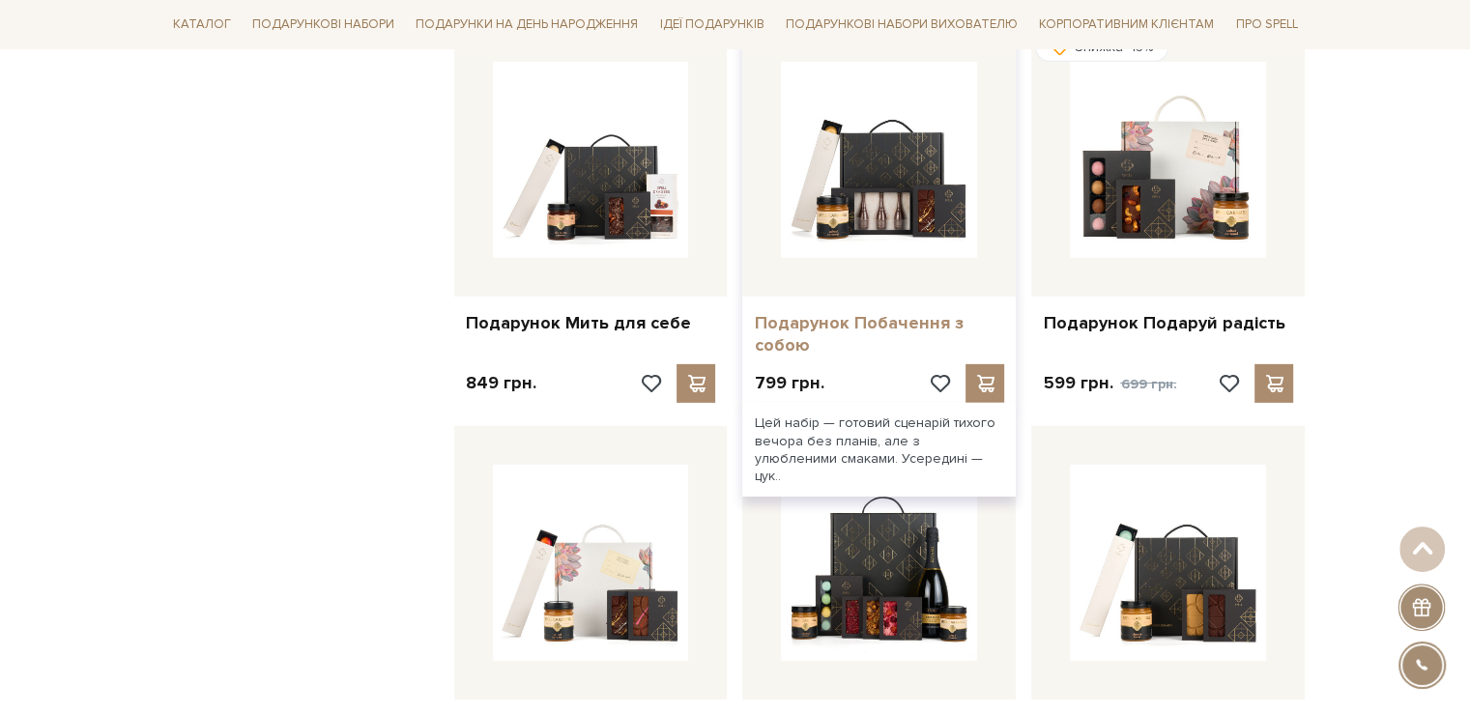
click at [872, 330] on link "Подарунок Побачення з собою" at bounding box center [879, 334] width 250 height 45
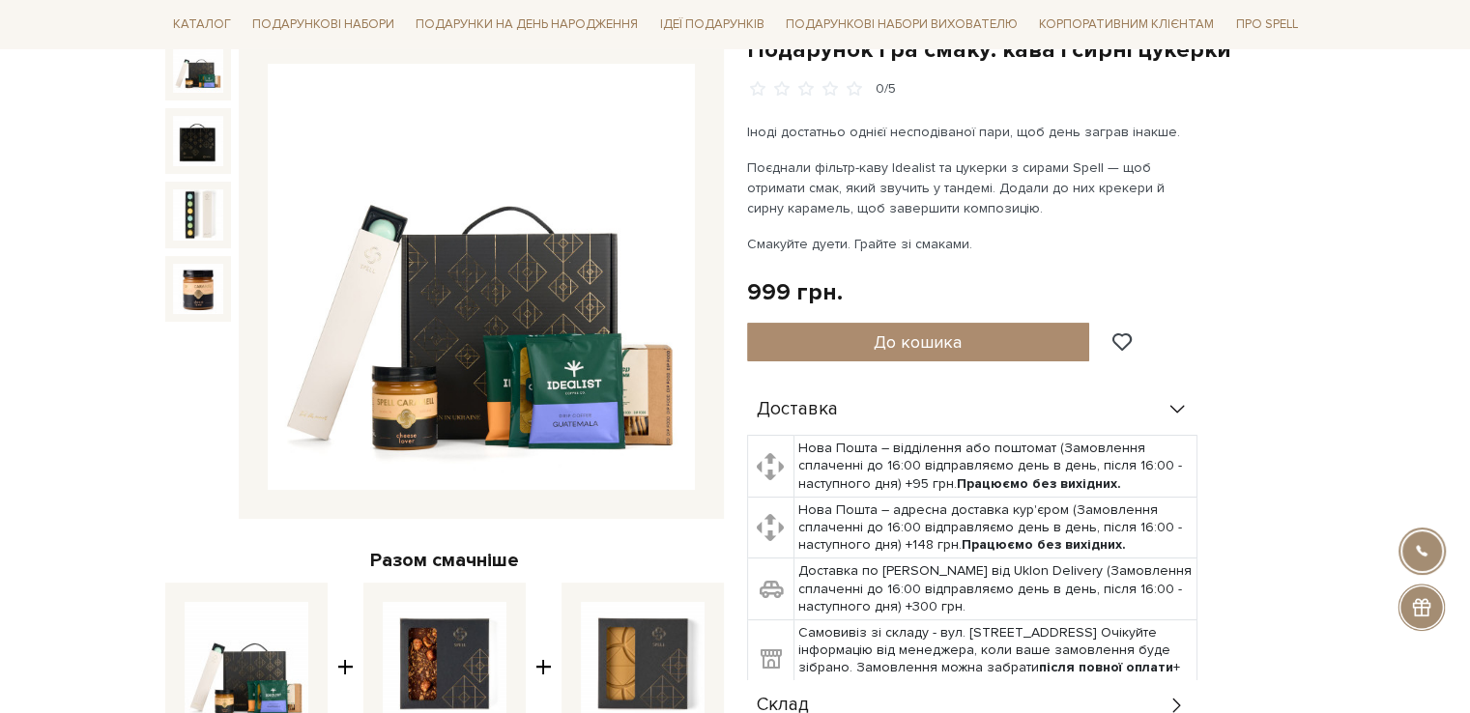
scroll to position [193, 0]
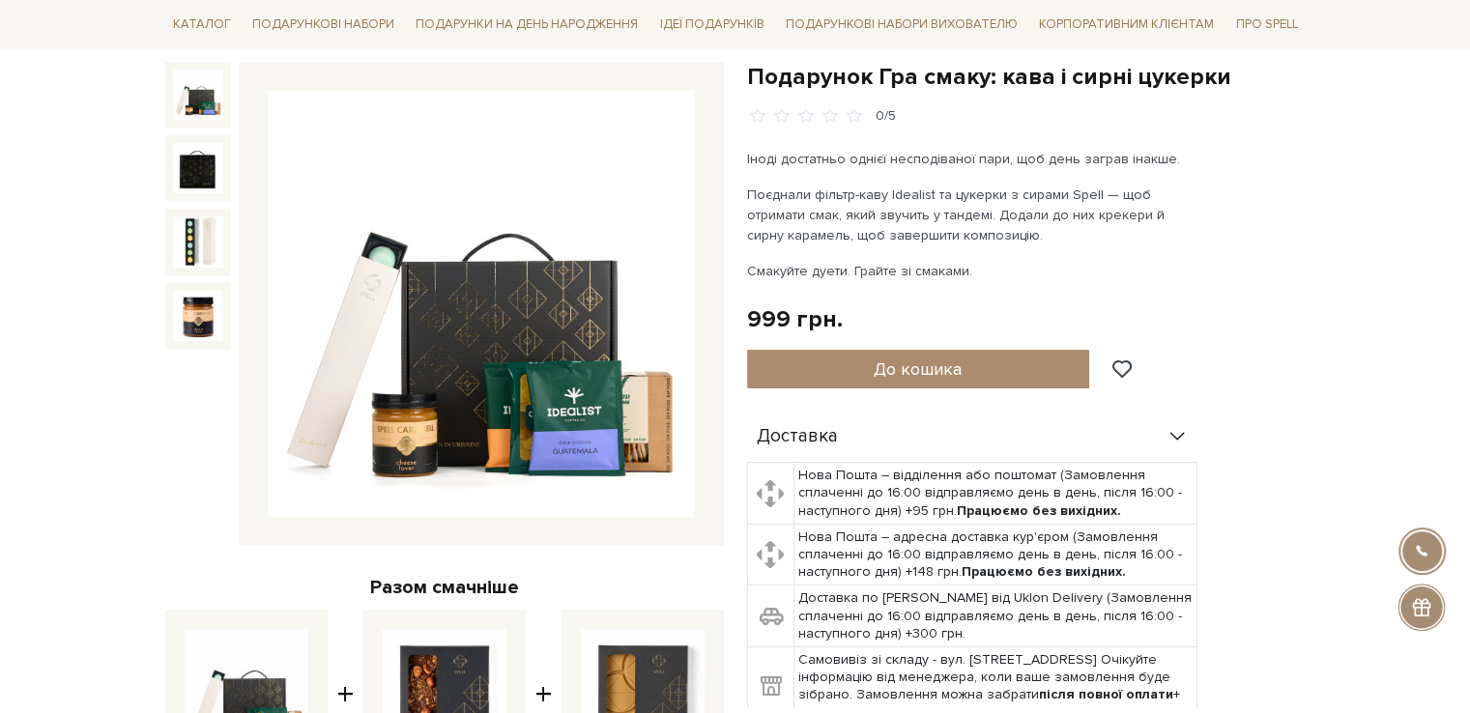
click at [532, 372] on img at bounding box center [481, 304] width 427 height 427
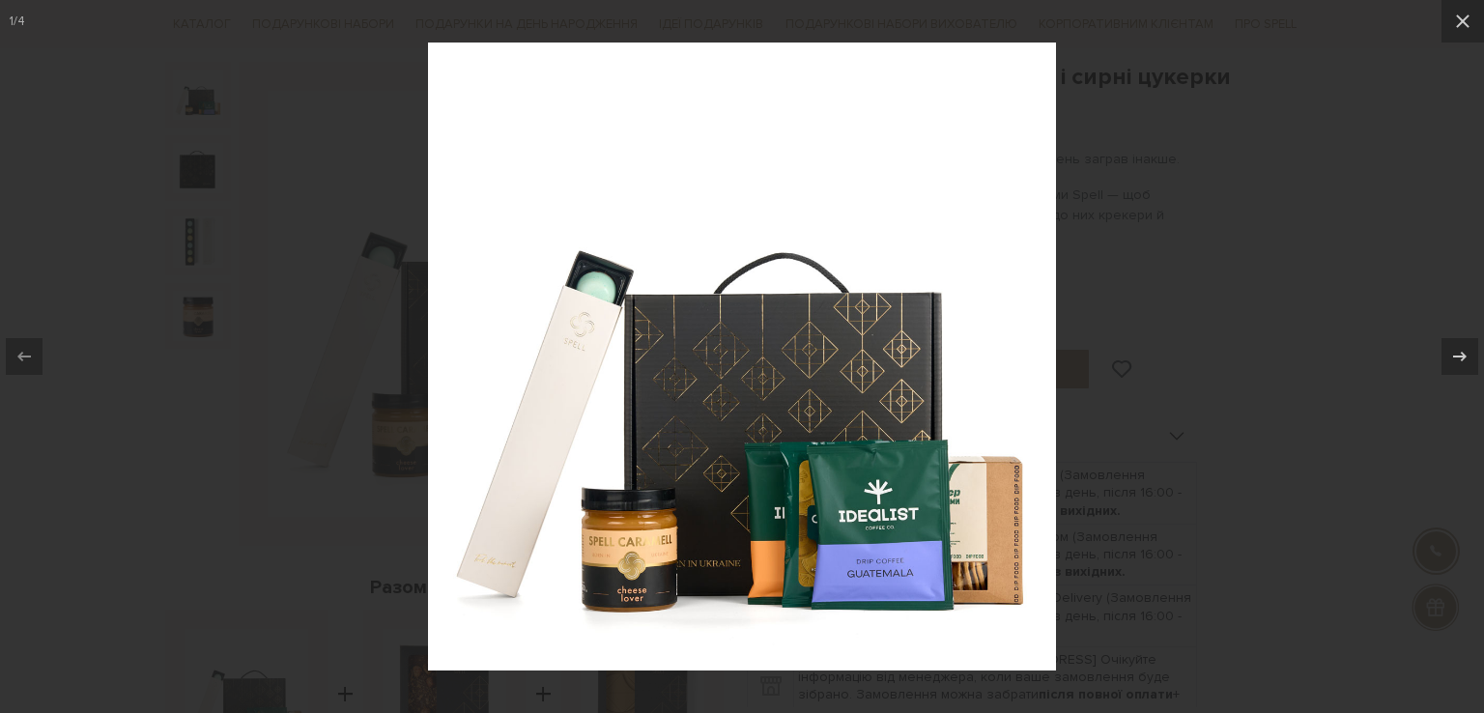
click at [985, 523] on img at bounding box center [742, 357] width 628 height 628
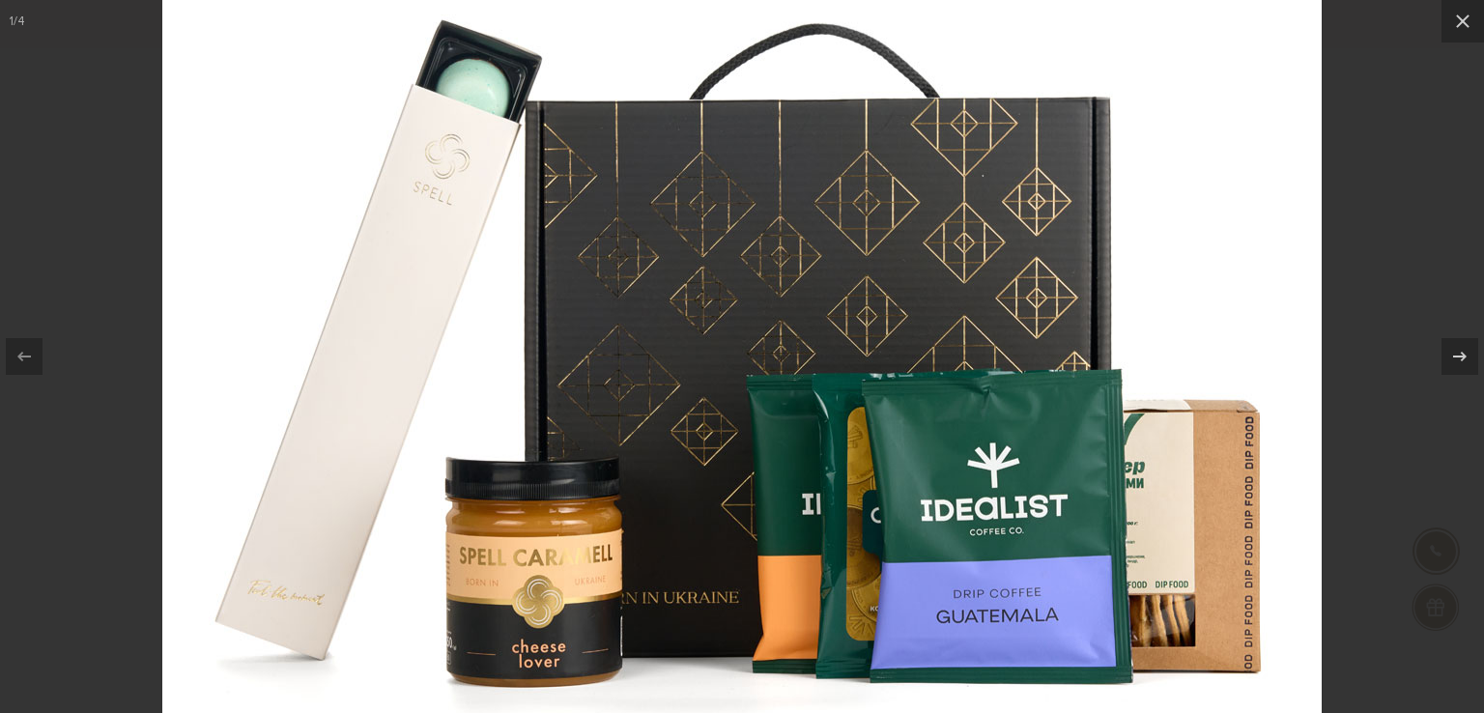
click at [1098, 471] on img at bounding box center [742, 216] width 1160 height 1160
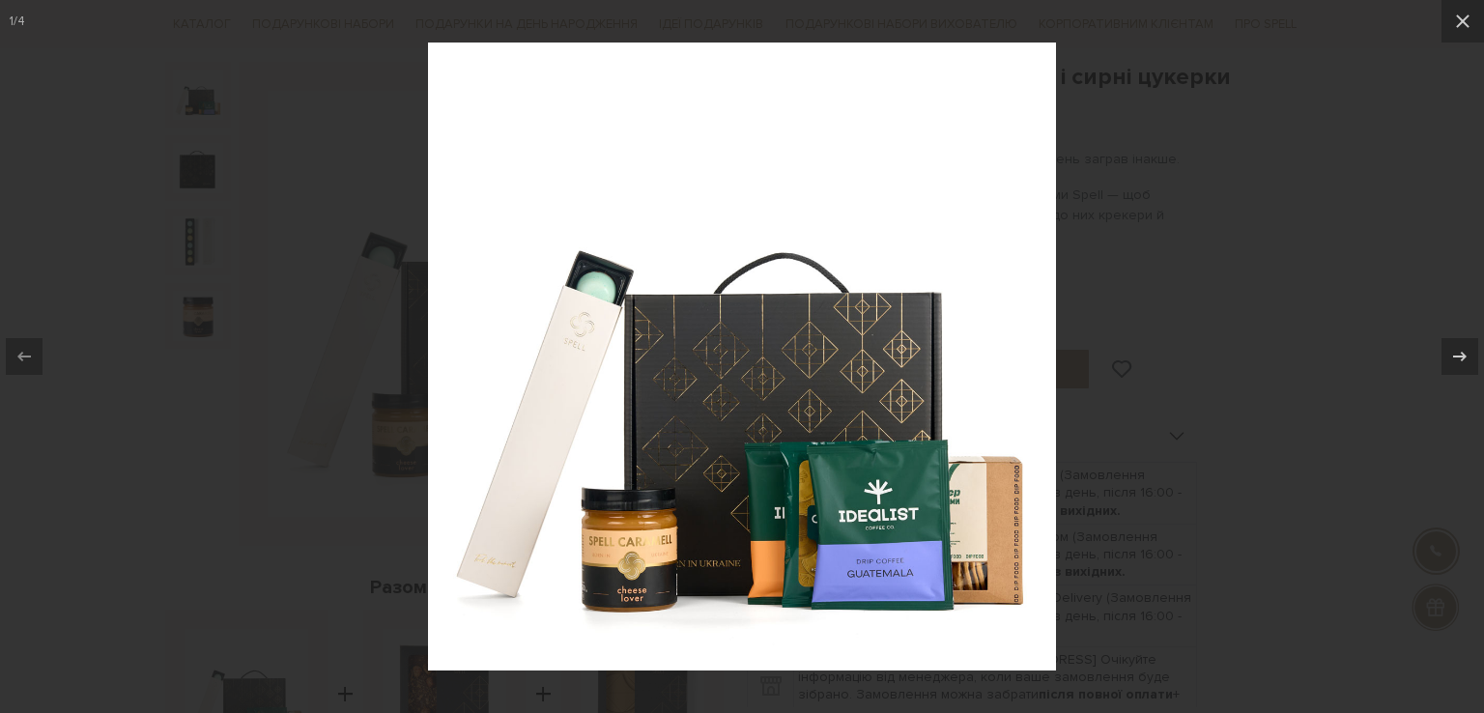
click at [1367, 202] on div at bounding box center [742, 356] width 1484 height 713
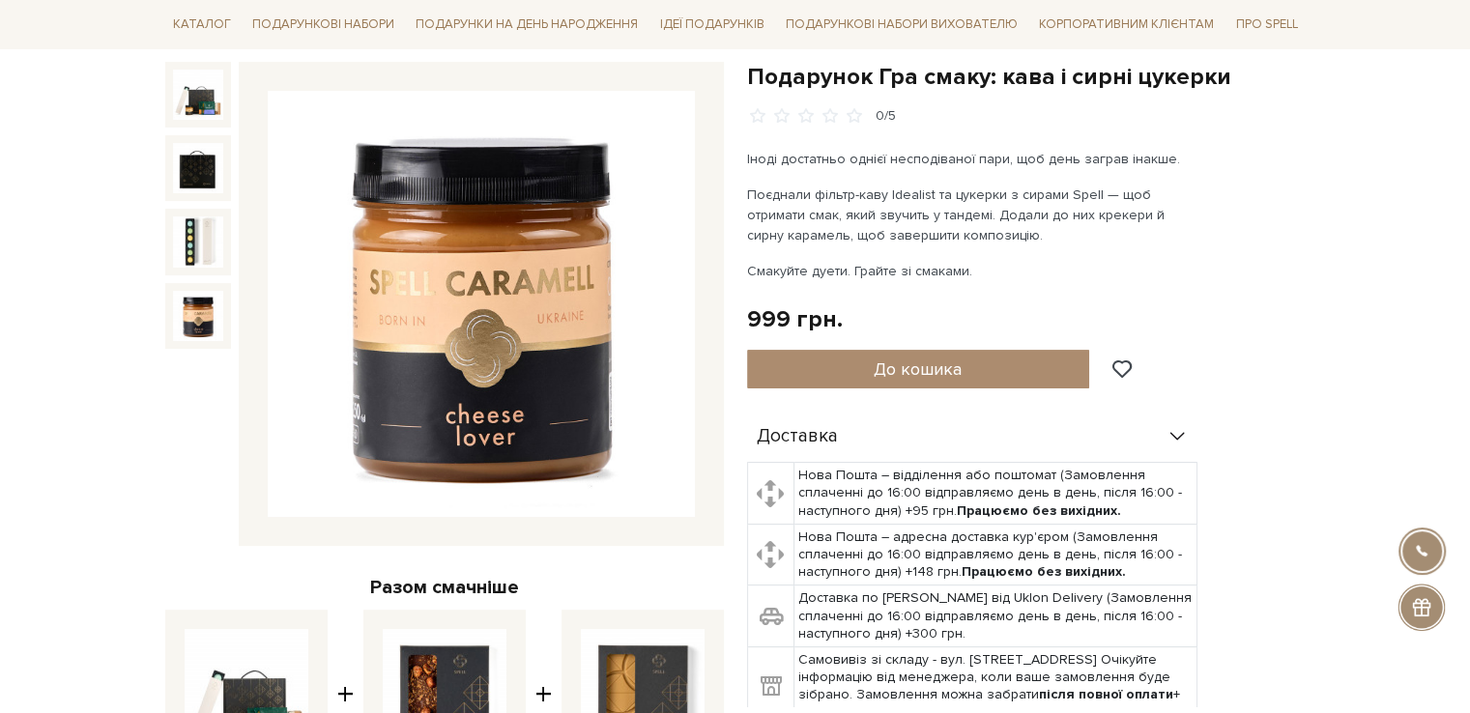
click at [187, 302] on img at bounding box center [198, 316] width 50 height 50
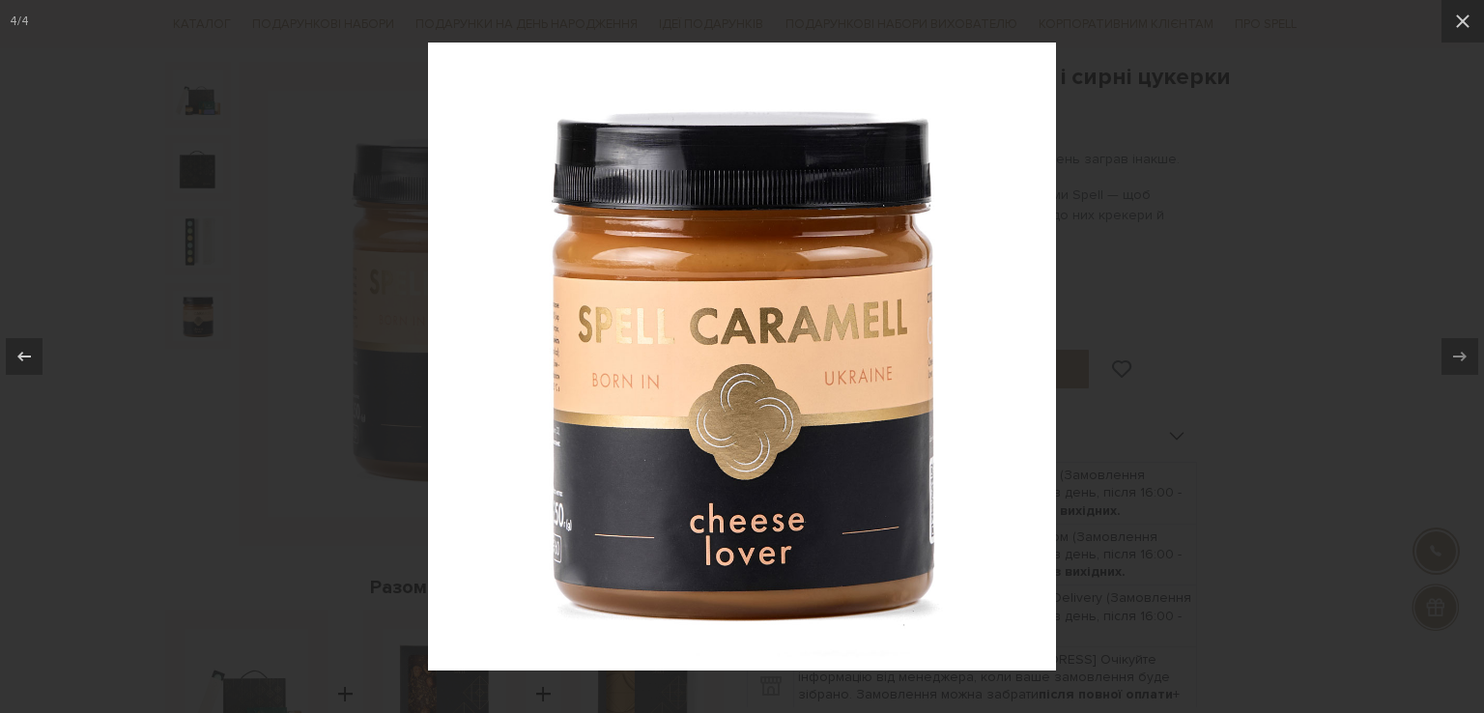
click at [211, 225] on div at bounding box center [742, 356] width 1484 height 713
click at [199, 245] on div at bounding box center [742, 356] width 1484 height 713
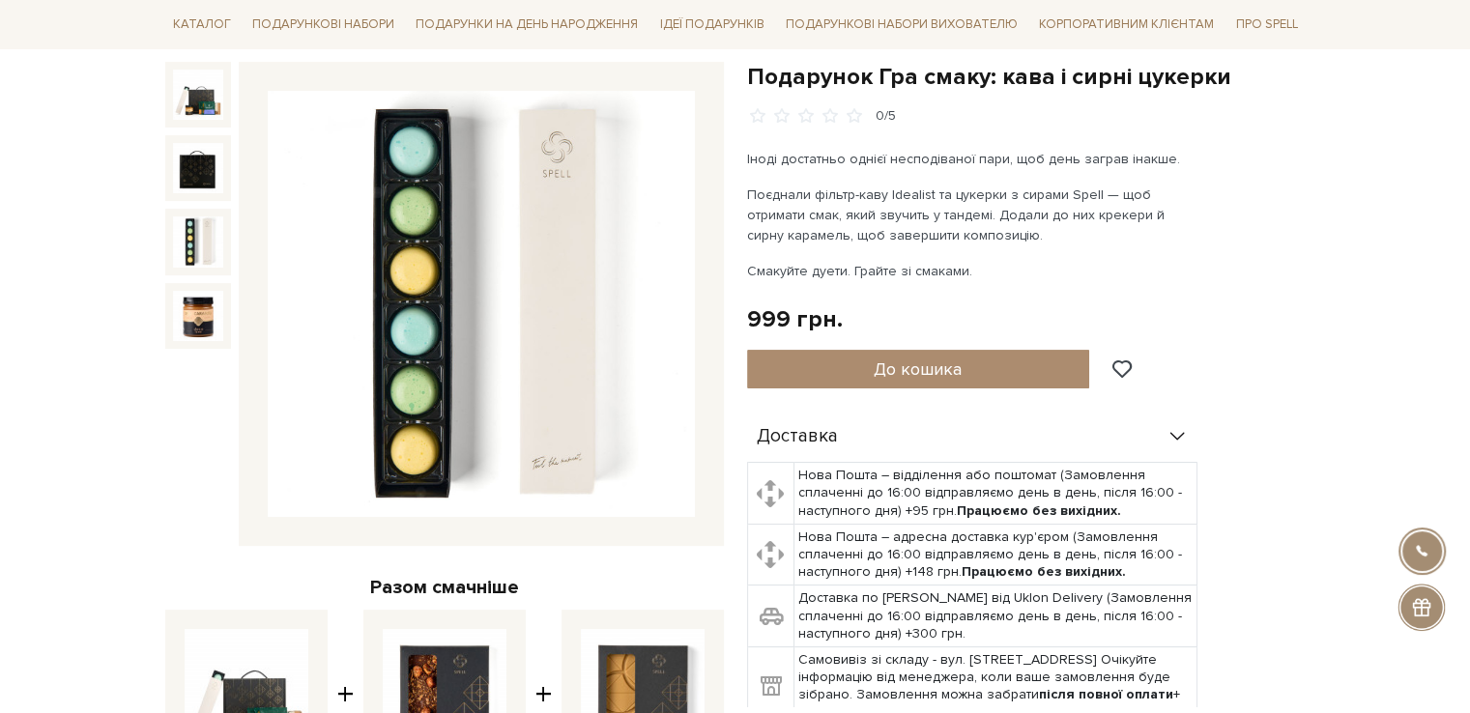
click at [199, 245] on img at bounding box center [198, 241] width 50 height 50
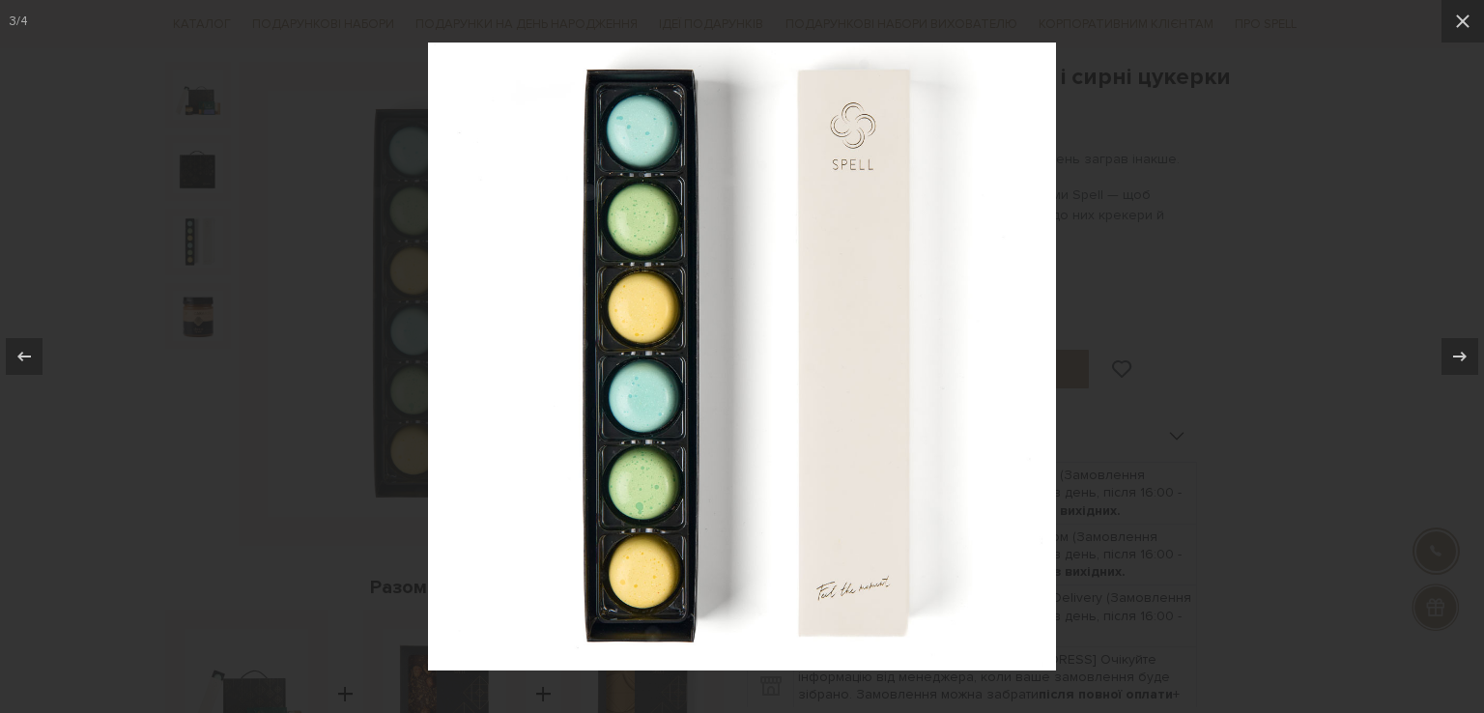
click at [199, 245] on div at bounding box center [742, 356] width 1484 height 713
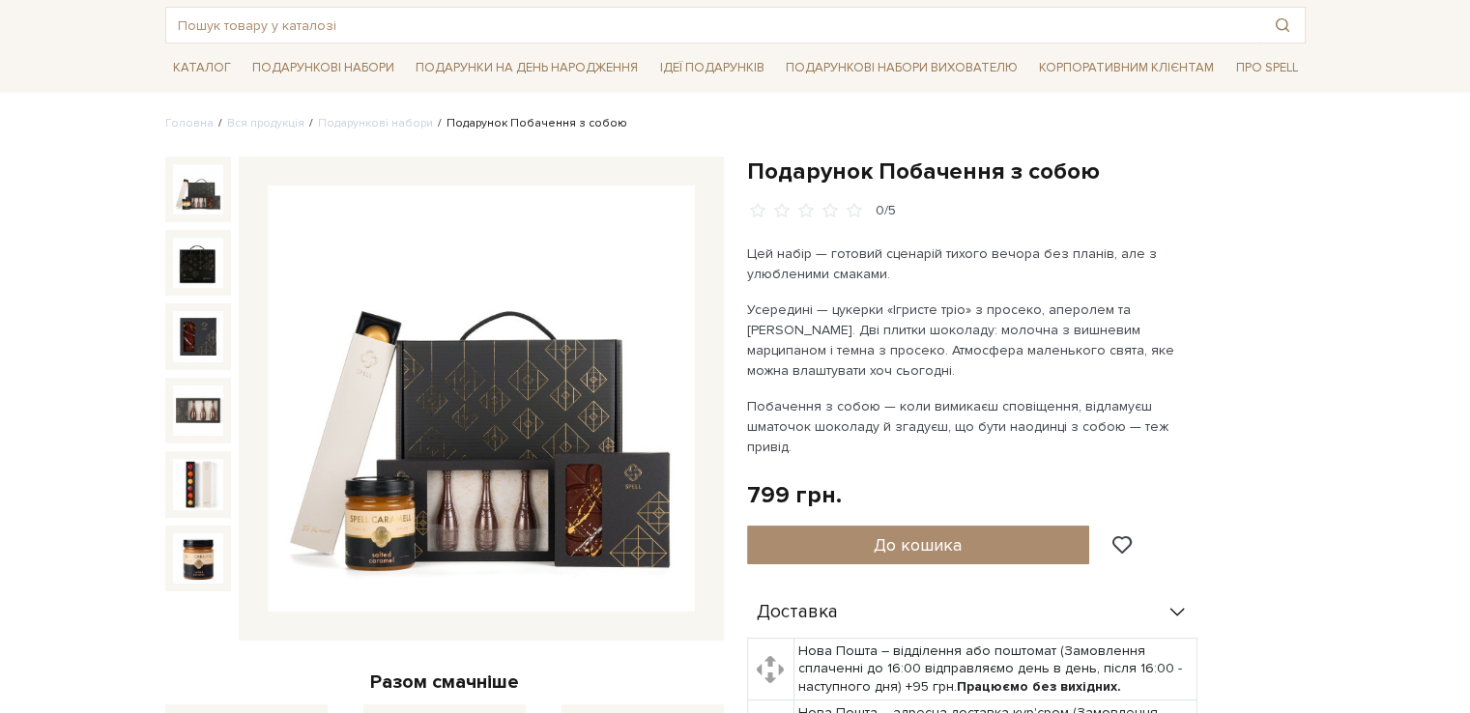
scroll to position [193, 0]
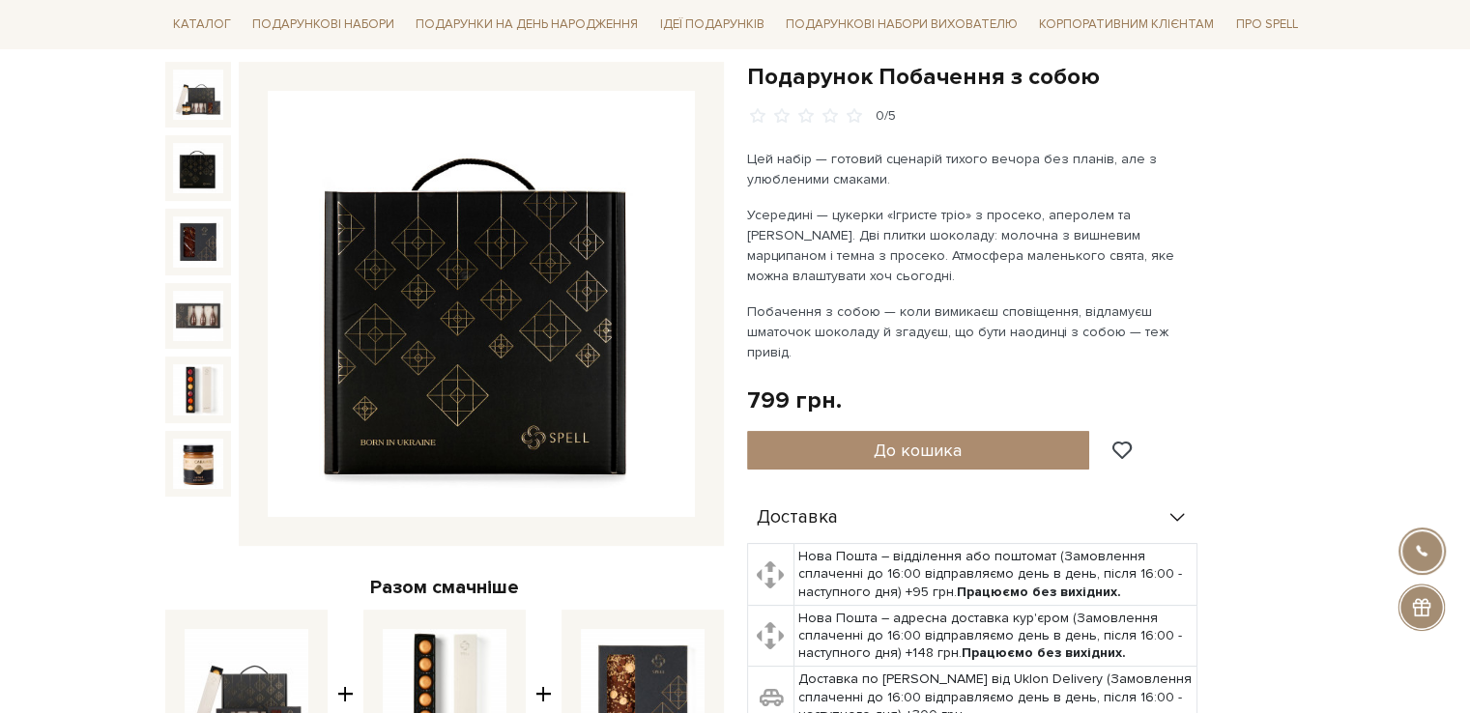
click at [189, 163] on img at bounding box center [198, 168] width 50 height 50
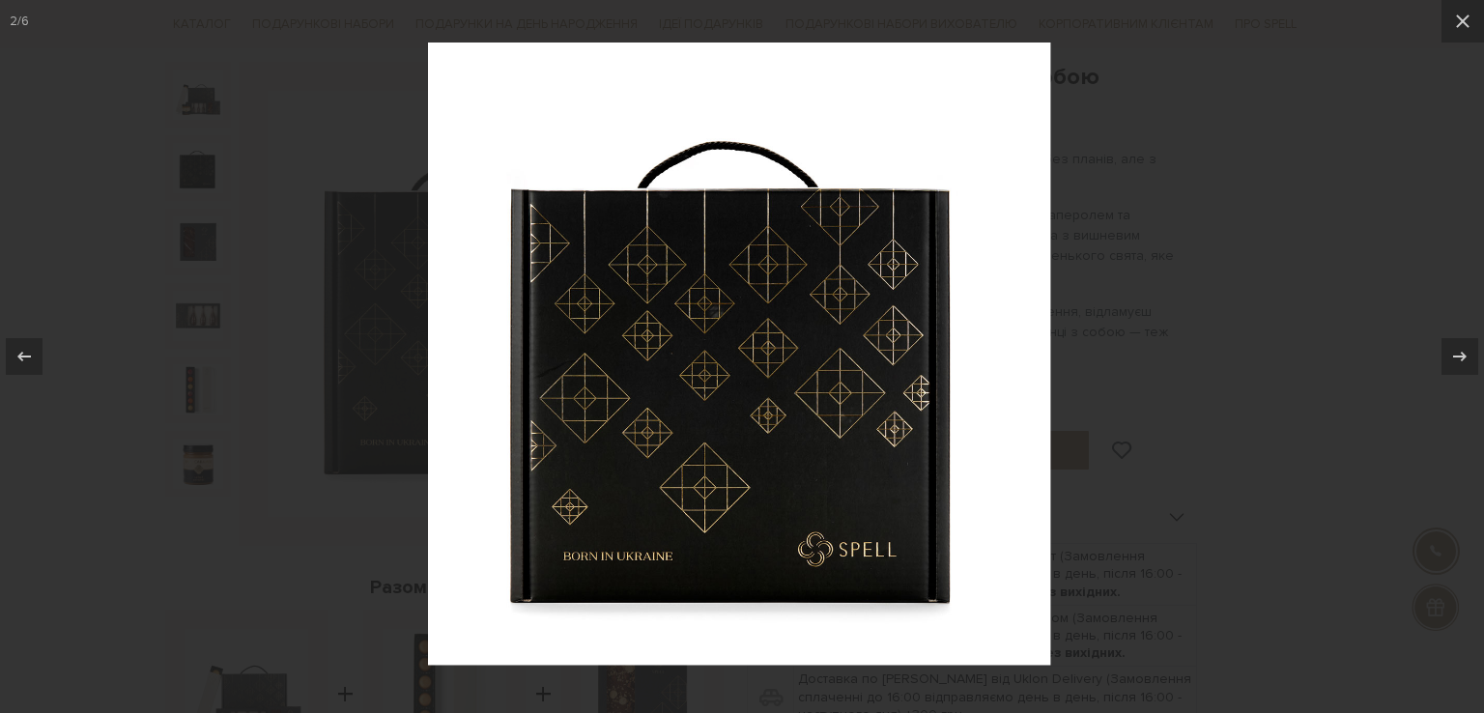
click at [194, 92] on div at bounding box center [742, 356] width 1484 height 713
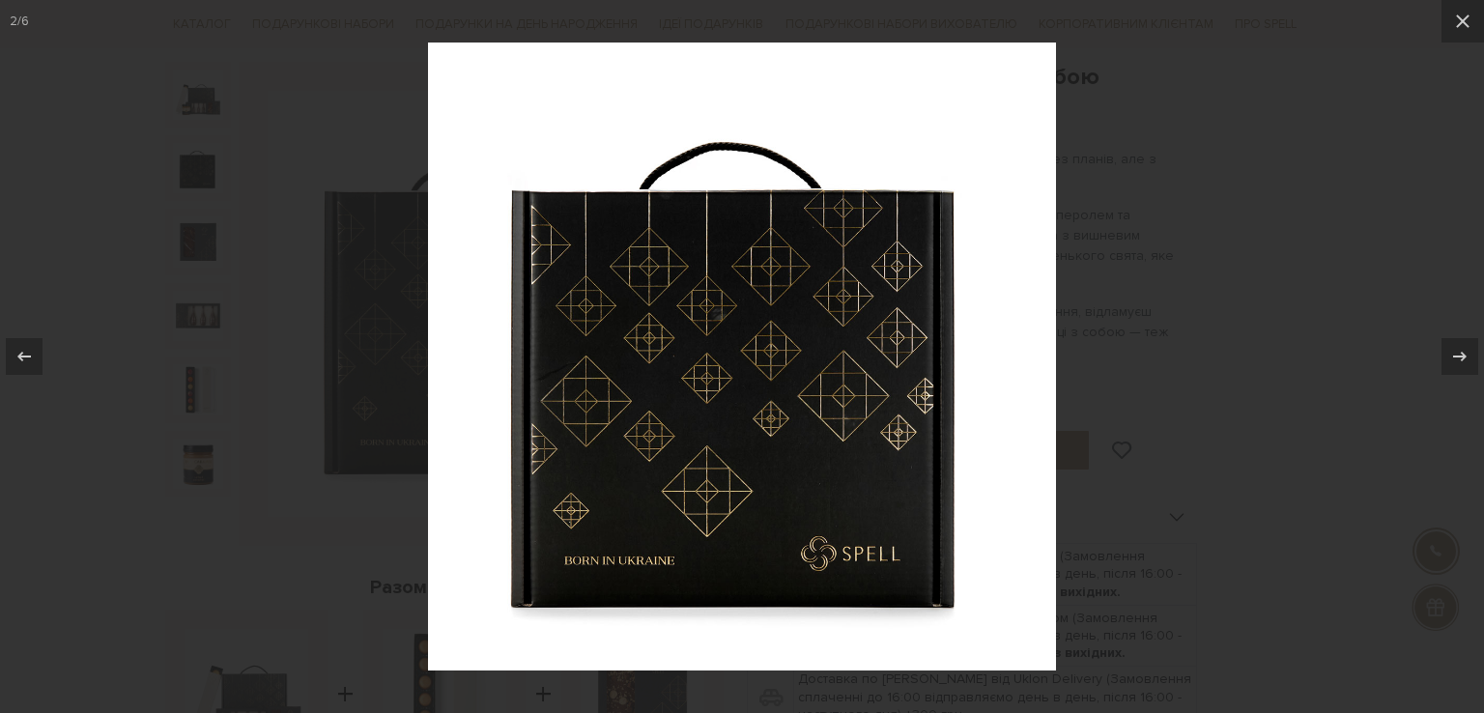
click at [1330, 180] on div at bounding box center [742, 356] width 1484 height 713
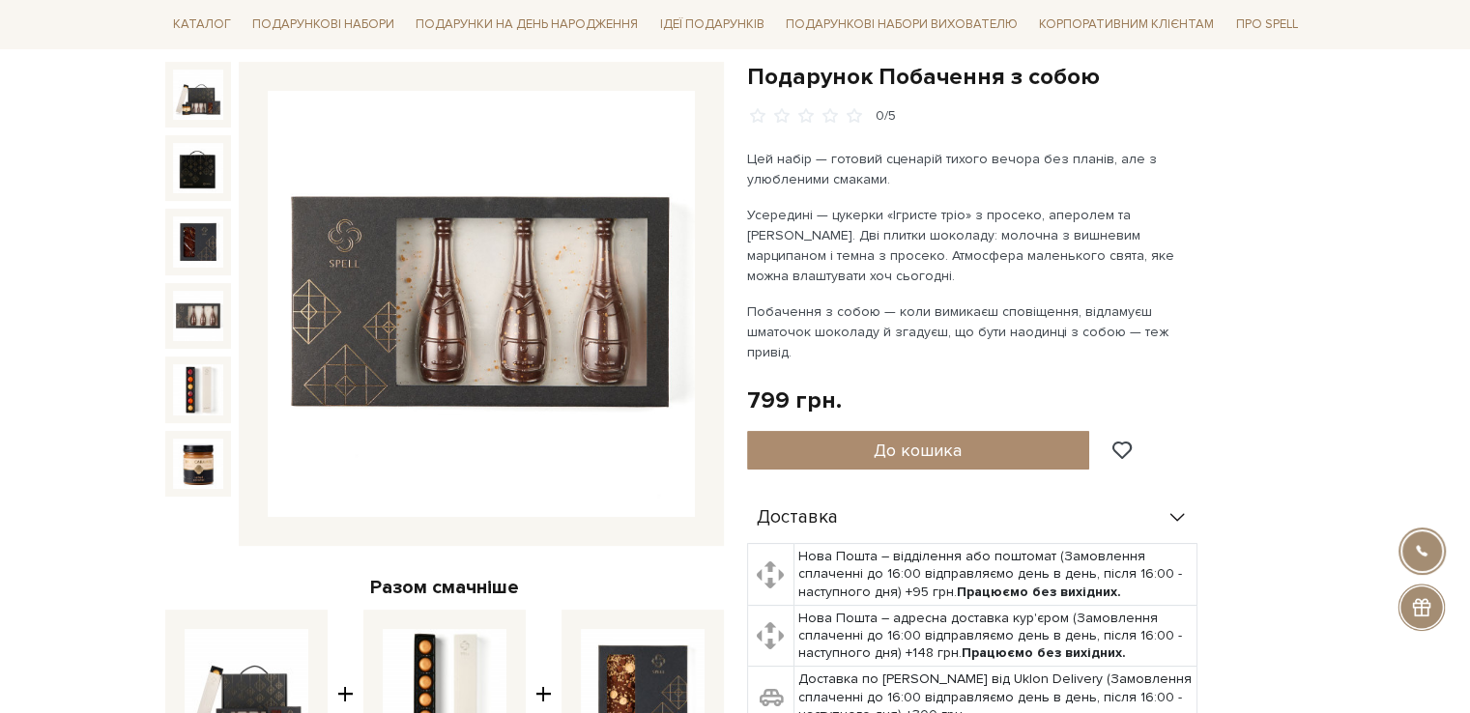
click at [186, 326] on img at bounding box center [198, 316] width 50 height 50
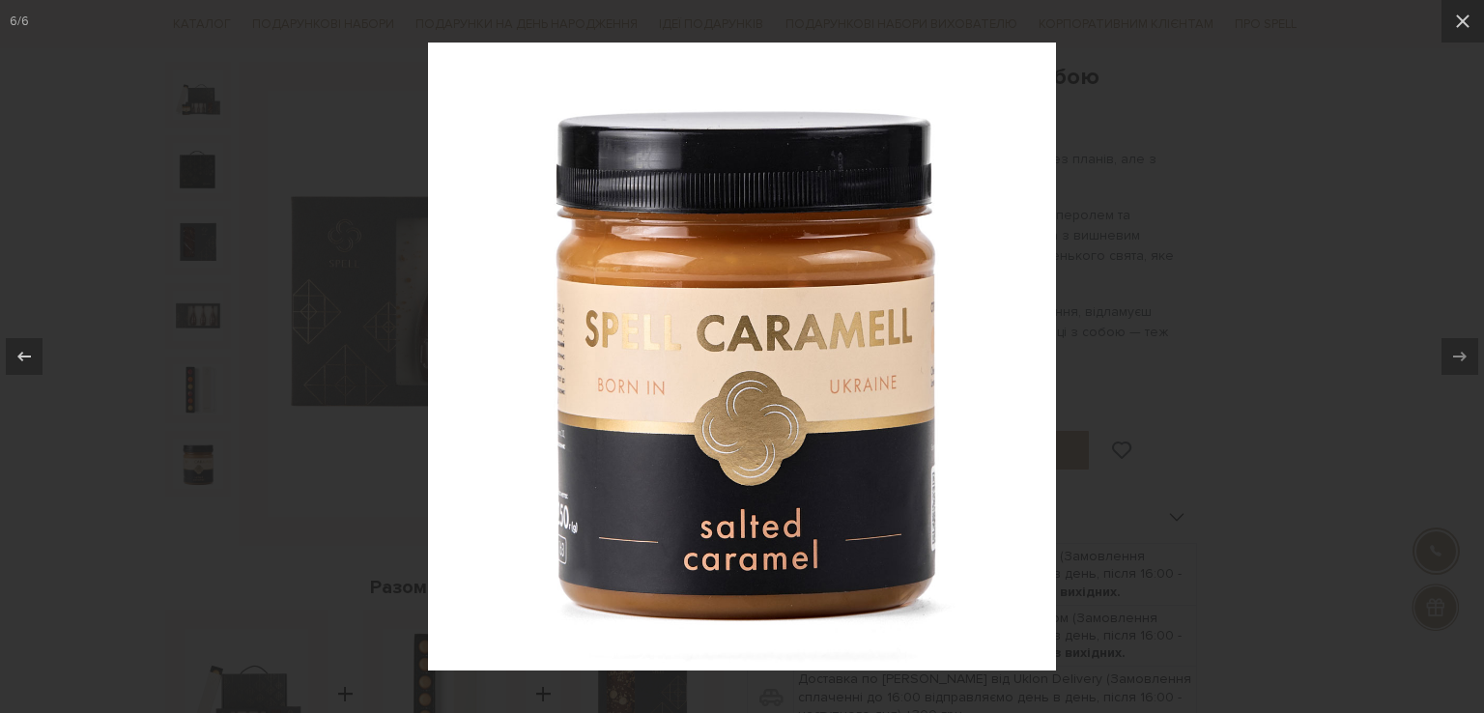
click at [1397, 118] on div at bounding box center [742, 356] width 1484 height 713
